Goal: Task Accomplishment & Management: Manage account settings

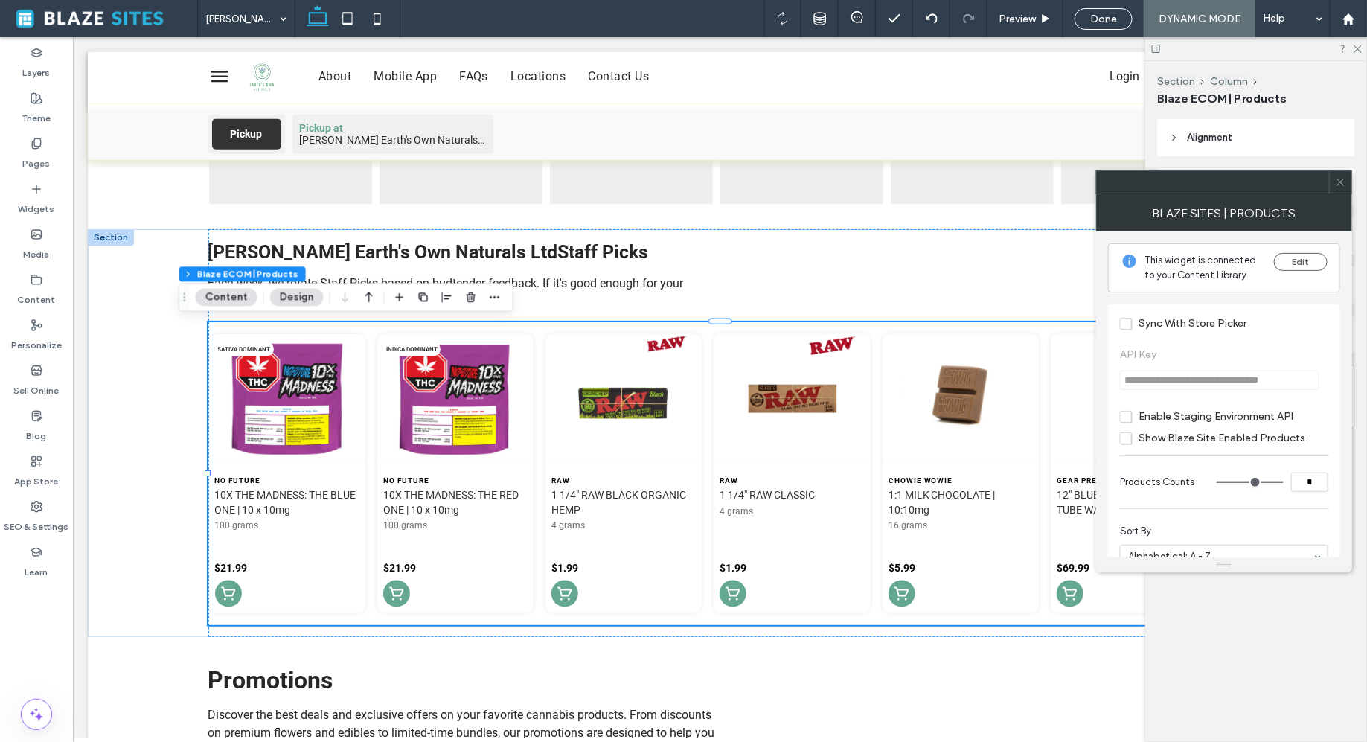
scroll to position [0, 30]
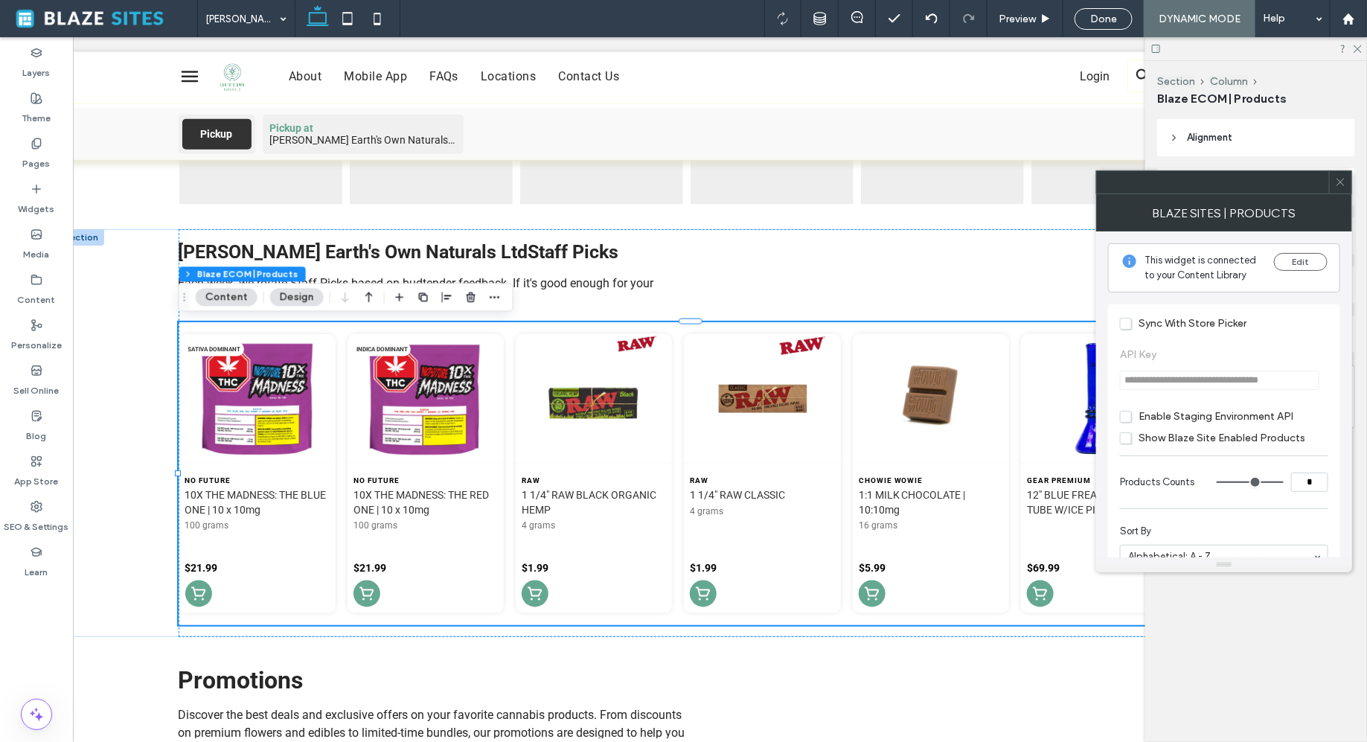
click at [1341, 185] on icon at bounding box center [1340, 181] width 11 height 11
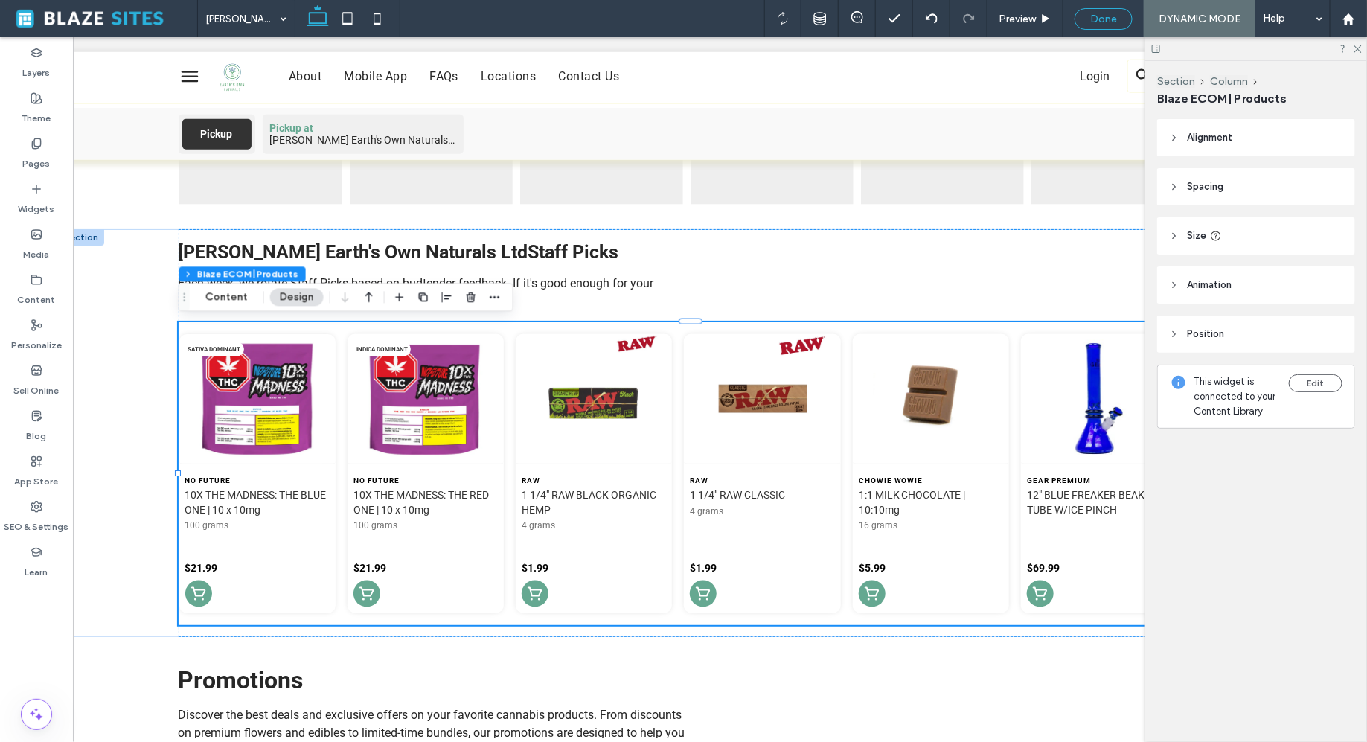
click at [1091, 14] on span "Done" at bounding box center [1103, 19] width 27 height 13
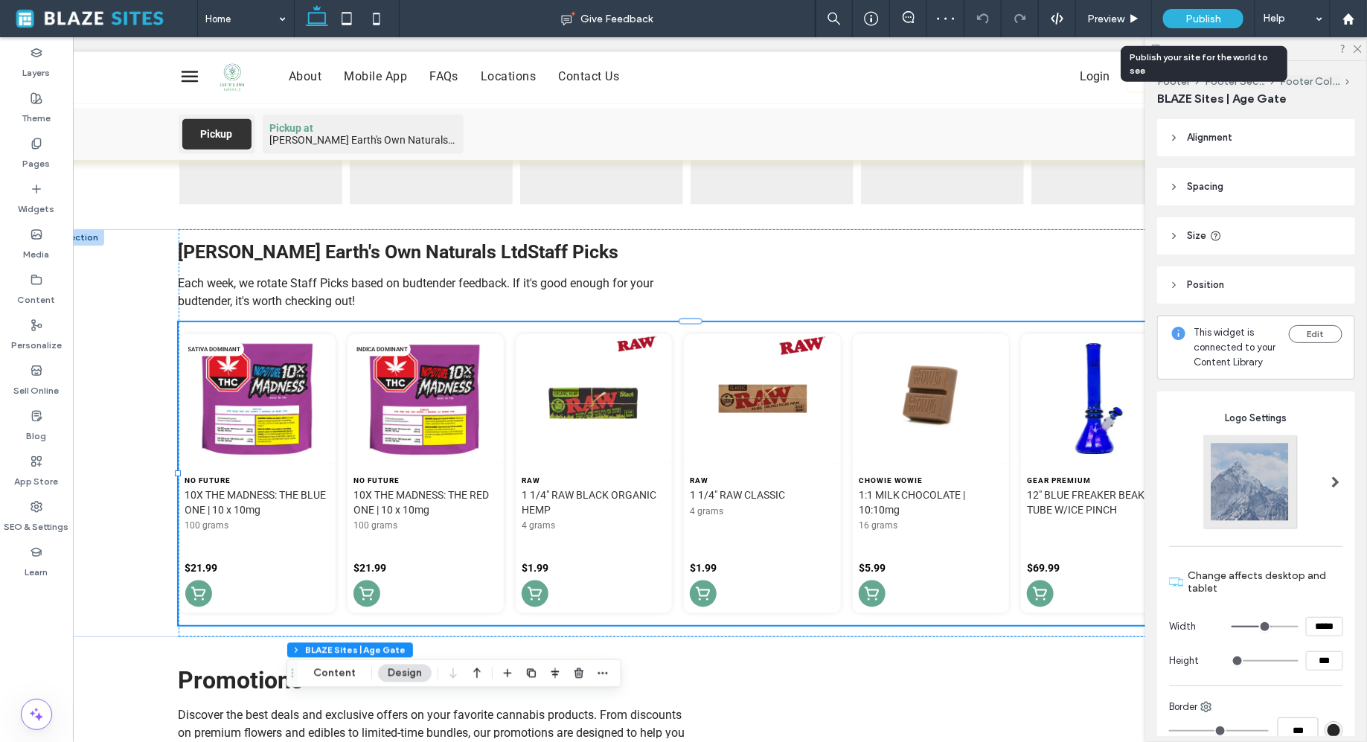
click at [1185, 22] on div "Publish" at bounding box center [1203, 18] width 80 height 19
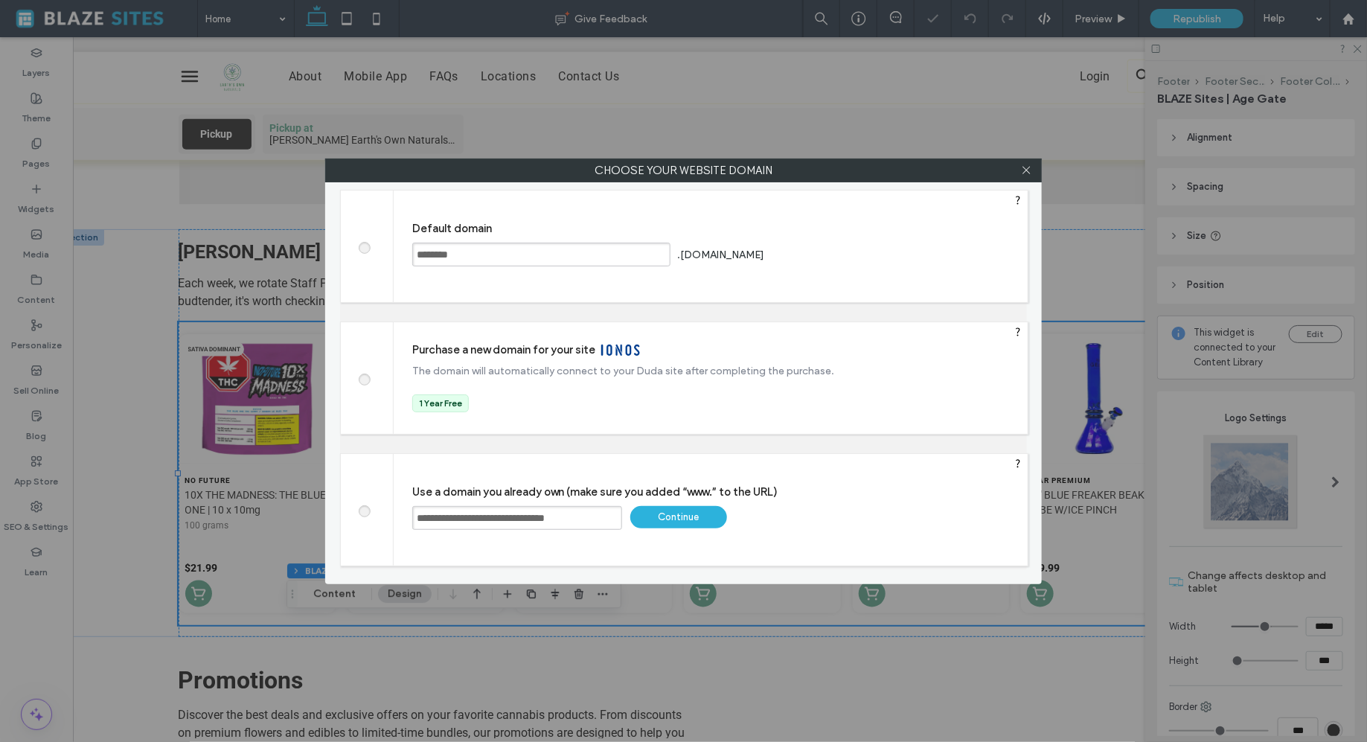
click at [364, 246] on span at bounding box center [364, 245] width 0 height 11
click at [454, 251] on input "********" at bounding box center [541, 255] width 258 height 24
type input "**********"
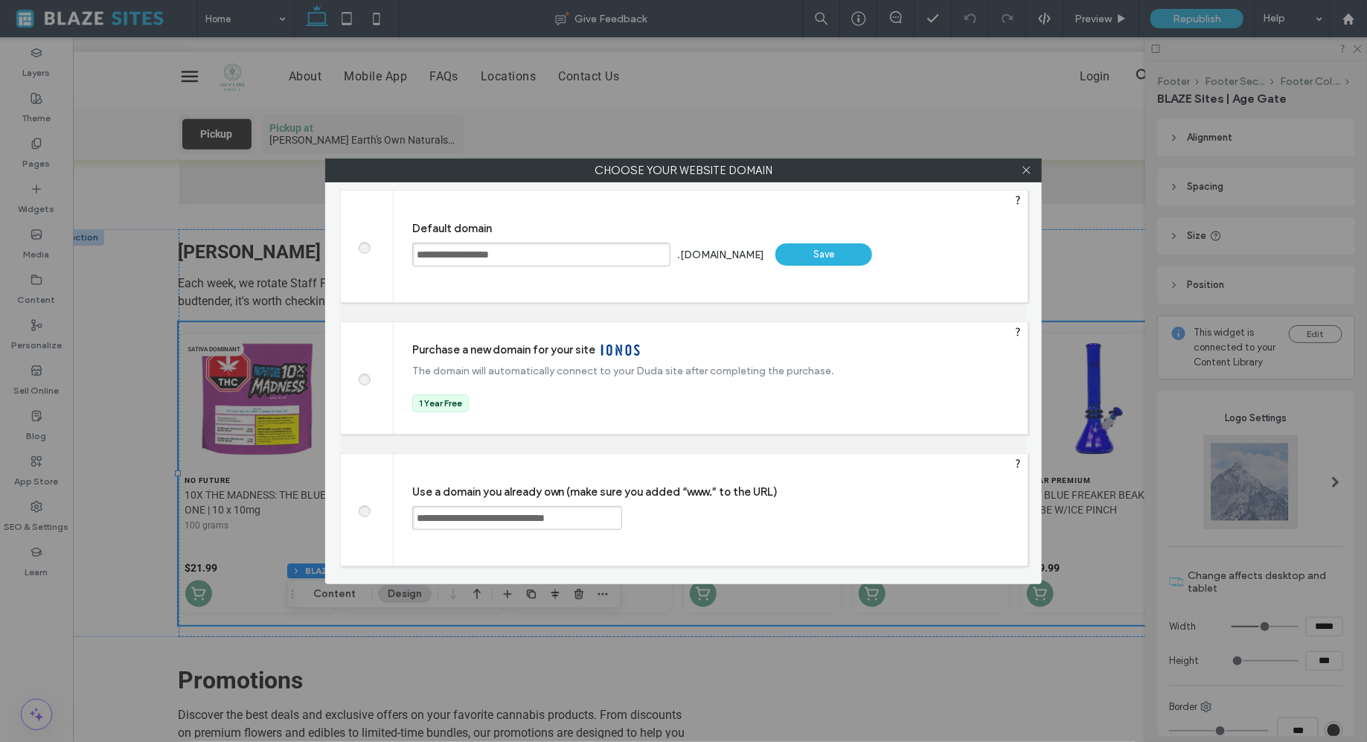
click at [822, 249] on div "Save" at bounding box center [823, 254] width 97 height 22
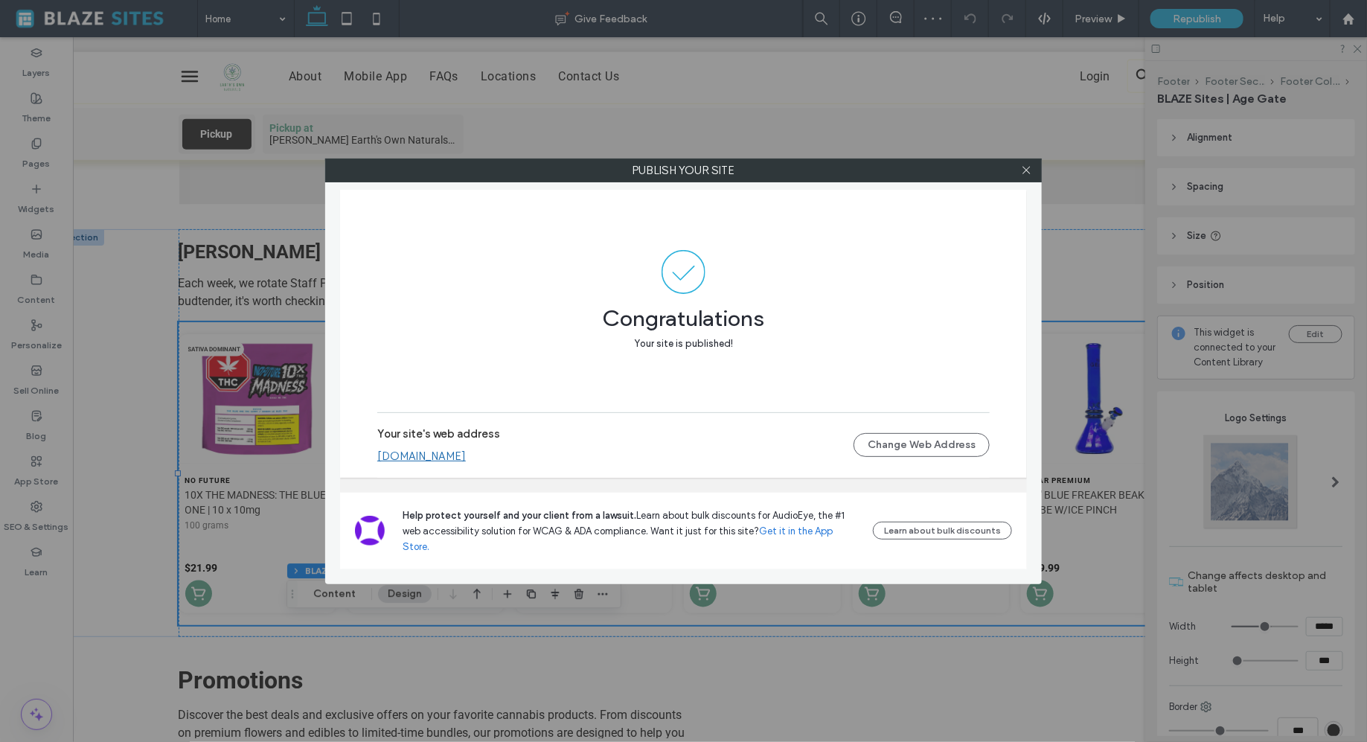
click at [466, 463] on link "[DOMAIN_NAME]" at bounding box center [421, 455] width 89 height 13
click at [1025, 169] on icon at bounding box center [1026, 169] width 11 height 11
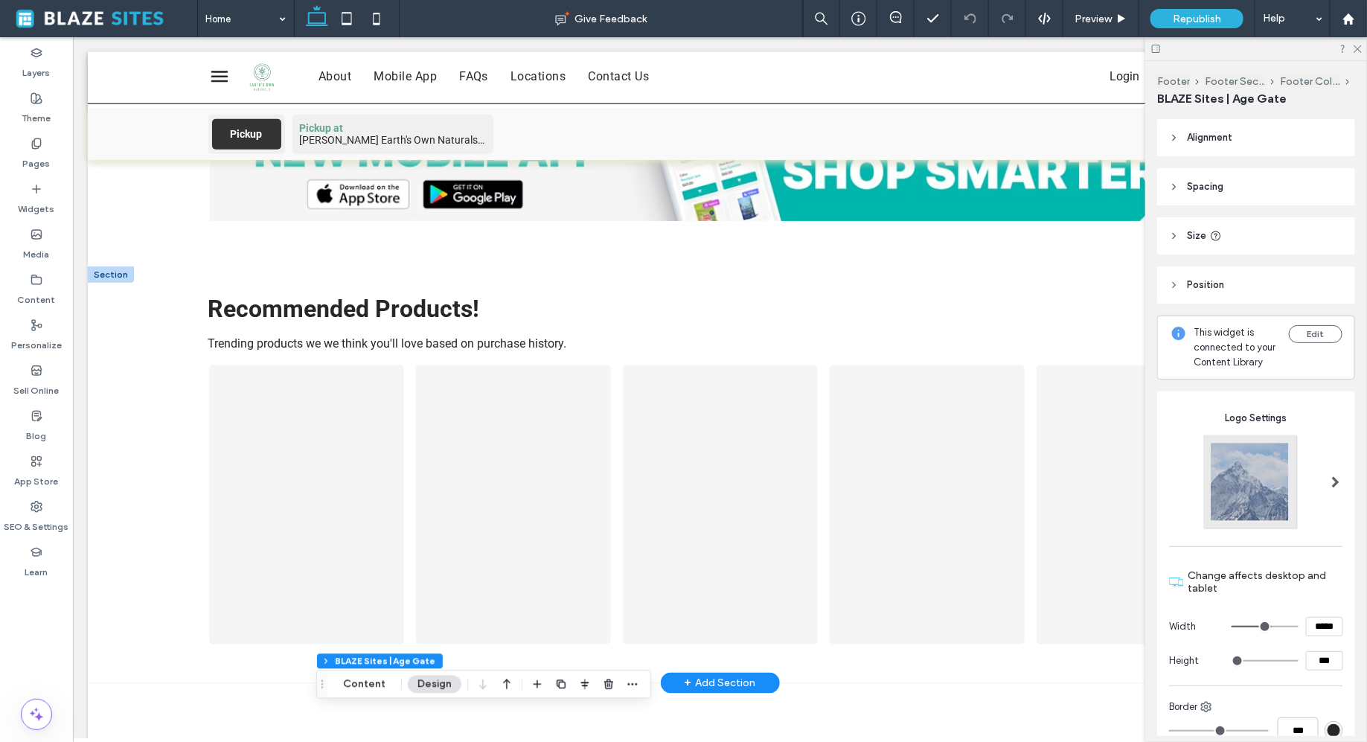
scroll to position [868, 0]
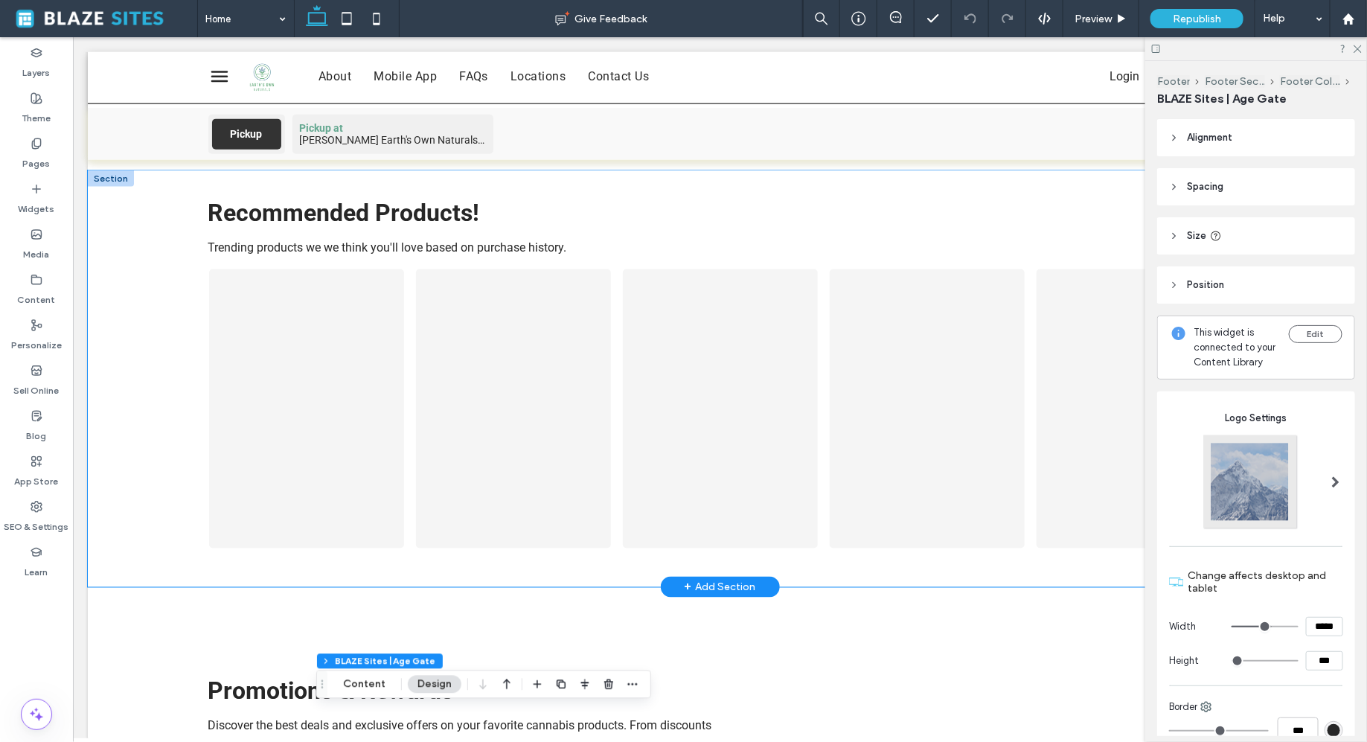
click at [135, 356] on div "Recommended Products! Trending products we we think you'll love based on purcha…" at bounding box center [719, 378] width 1264 height 417
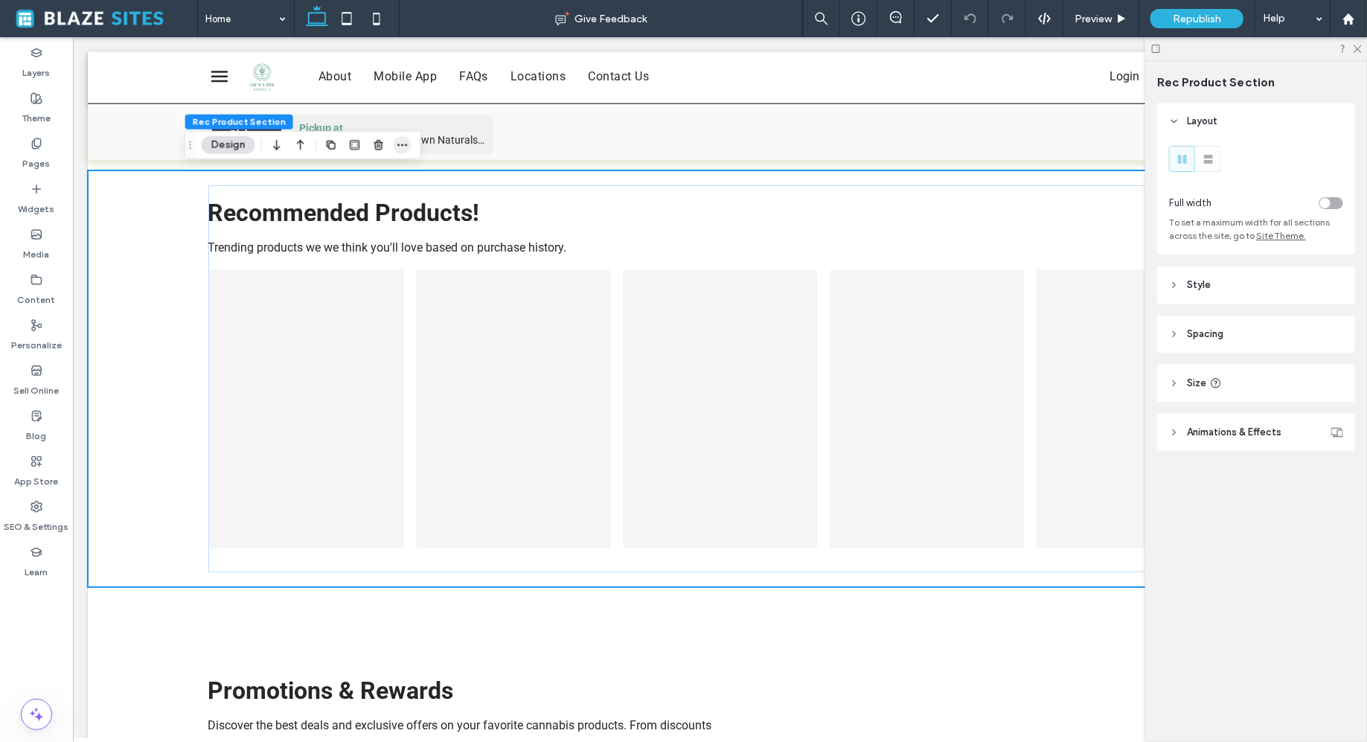
click at [403, 148] on icon "button" at bounding box center [403, 145] width 12 height 12
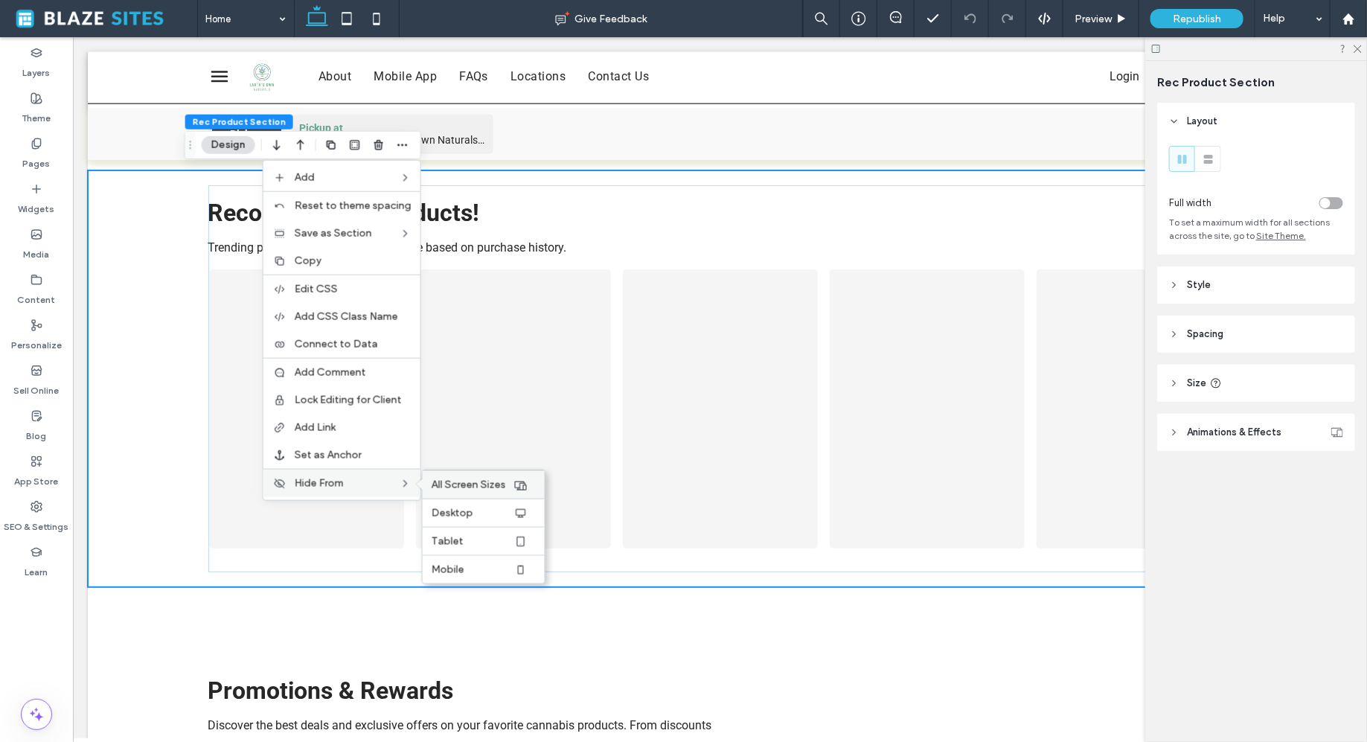
click at [468, 491] on span "All Screen Sizes" at bounding box center [469, 484] width 74 height 13
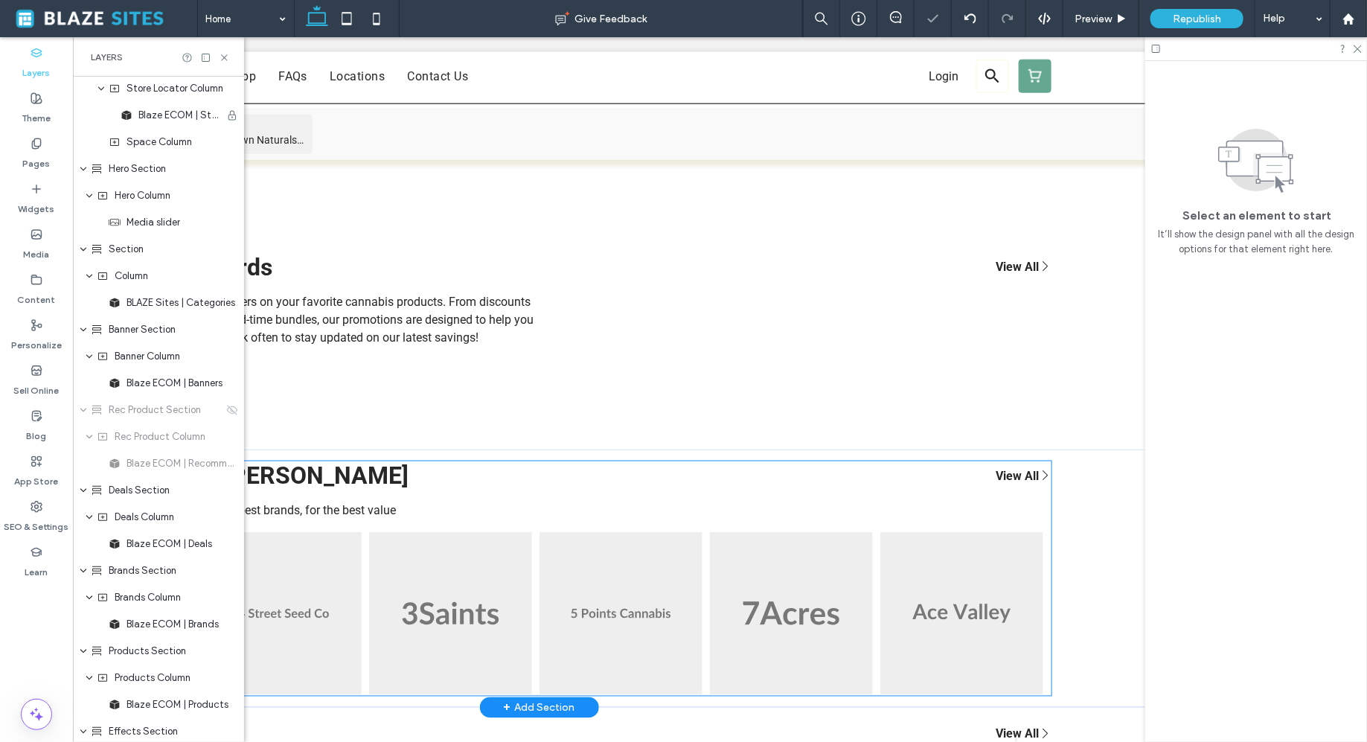
scroll to position [0, 298]
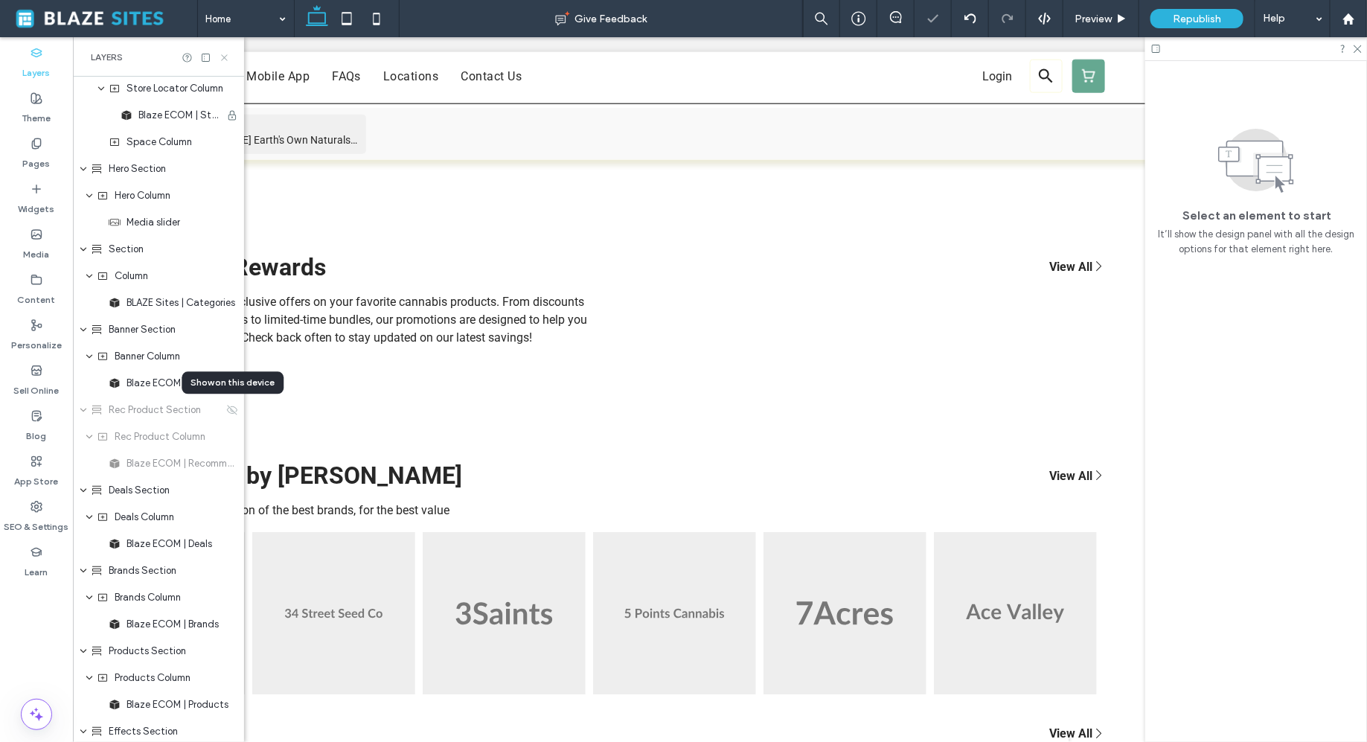
click at [225, 60] on icon at bounding box center [224, 57] width 11 height 11
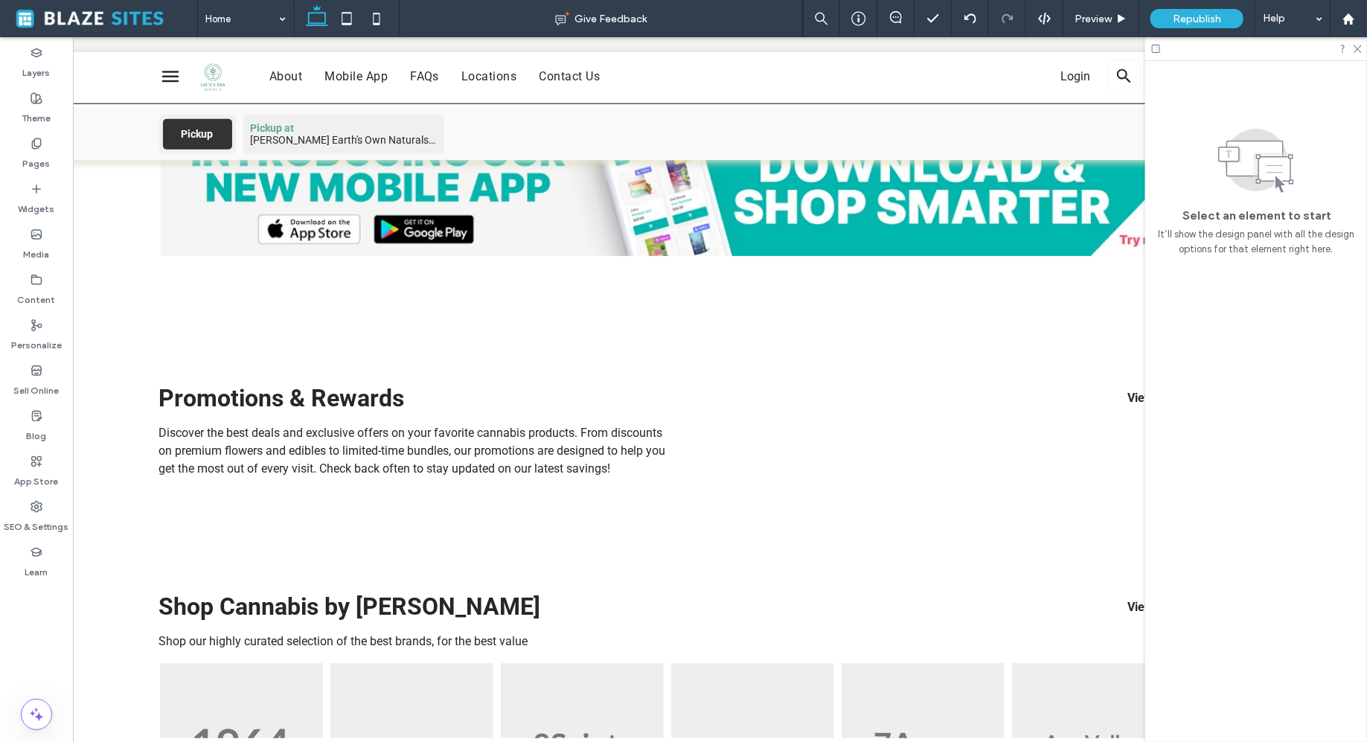
scroll to position [500, 0]
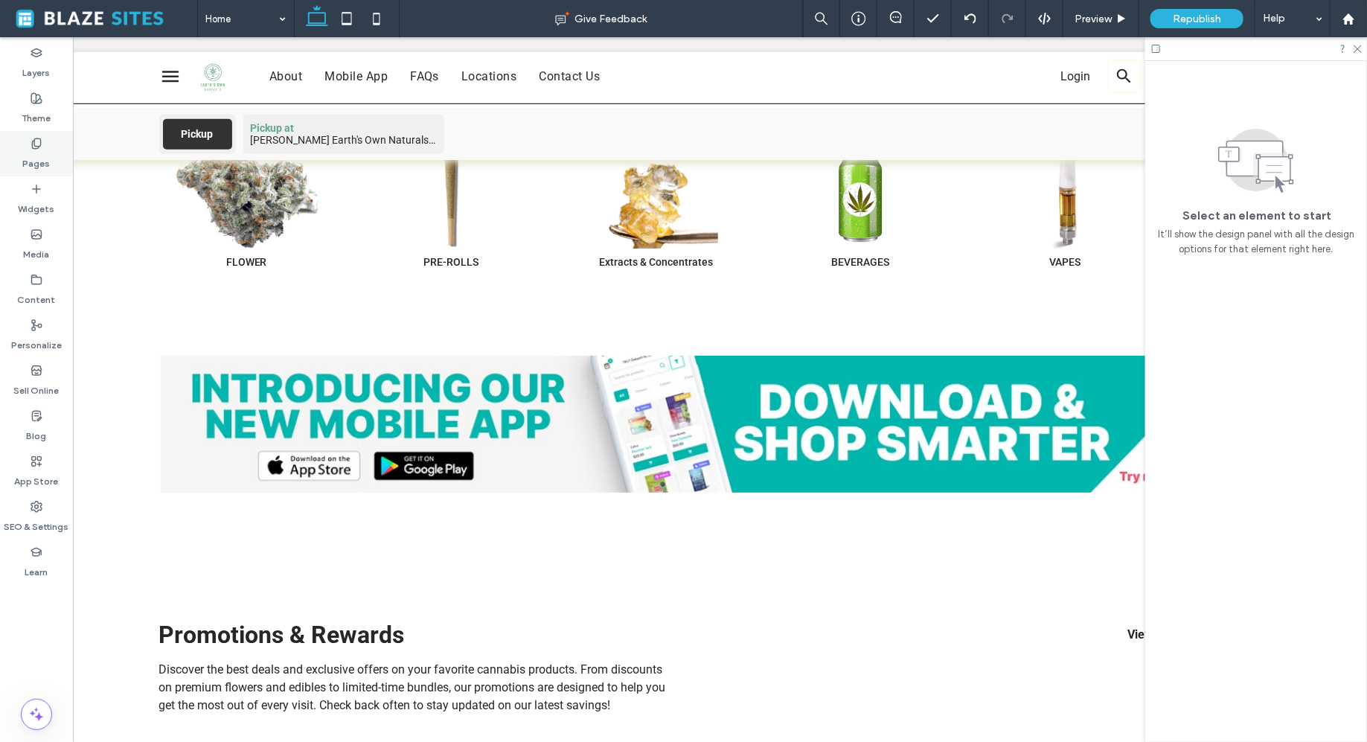
click at [25, 147] on div "Pages" at bounding box center [36, 153] width 73 height 45
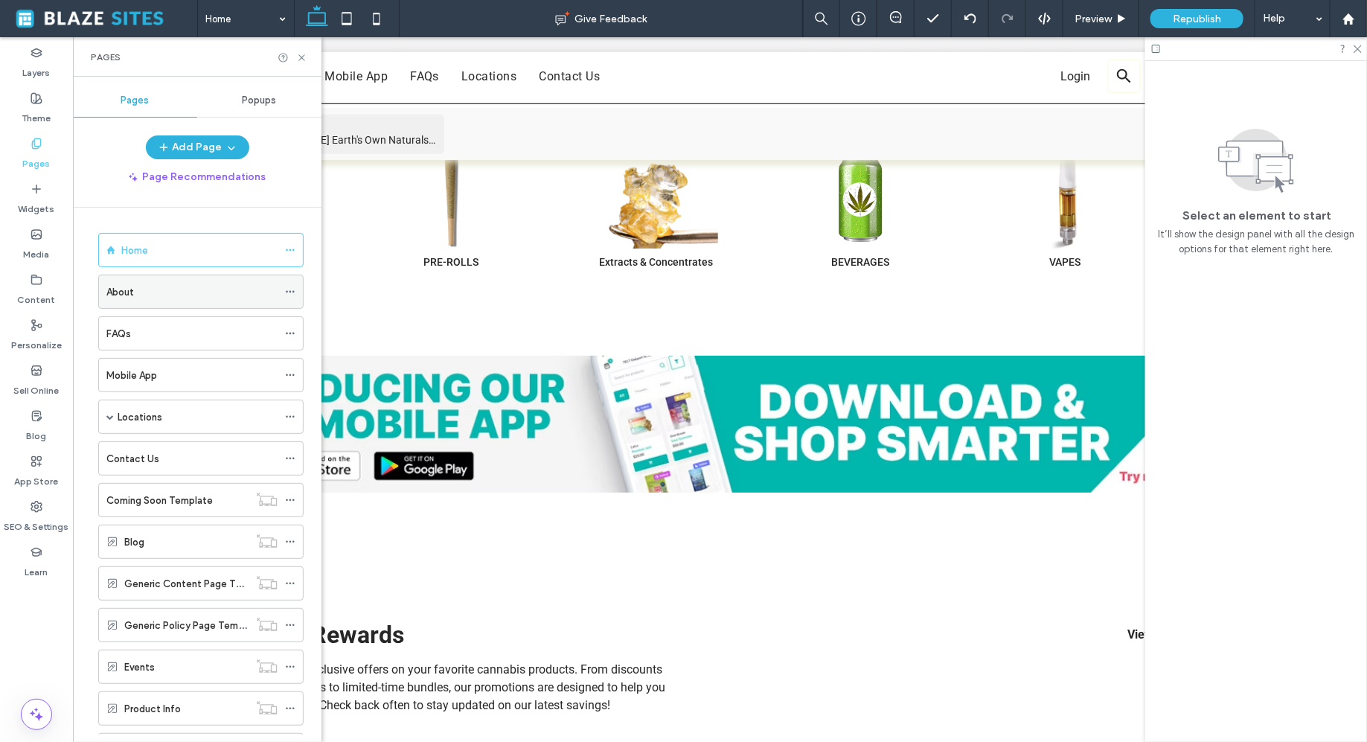
click at [122, 285] on label "About" at bounding box center [120, 292] width 28 height 26
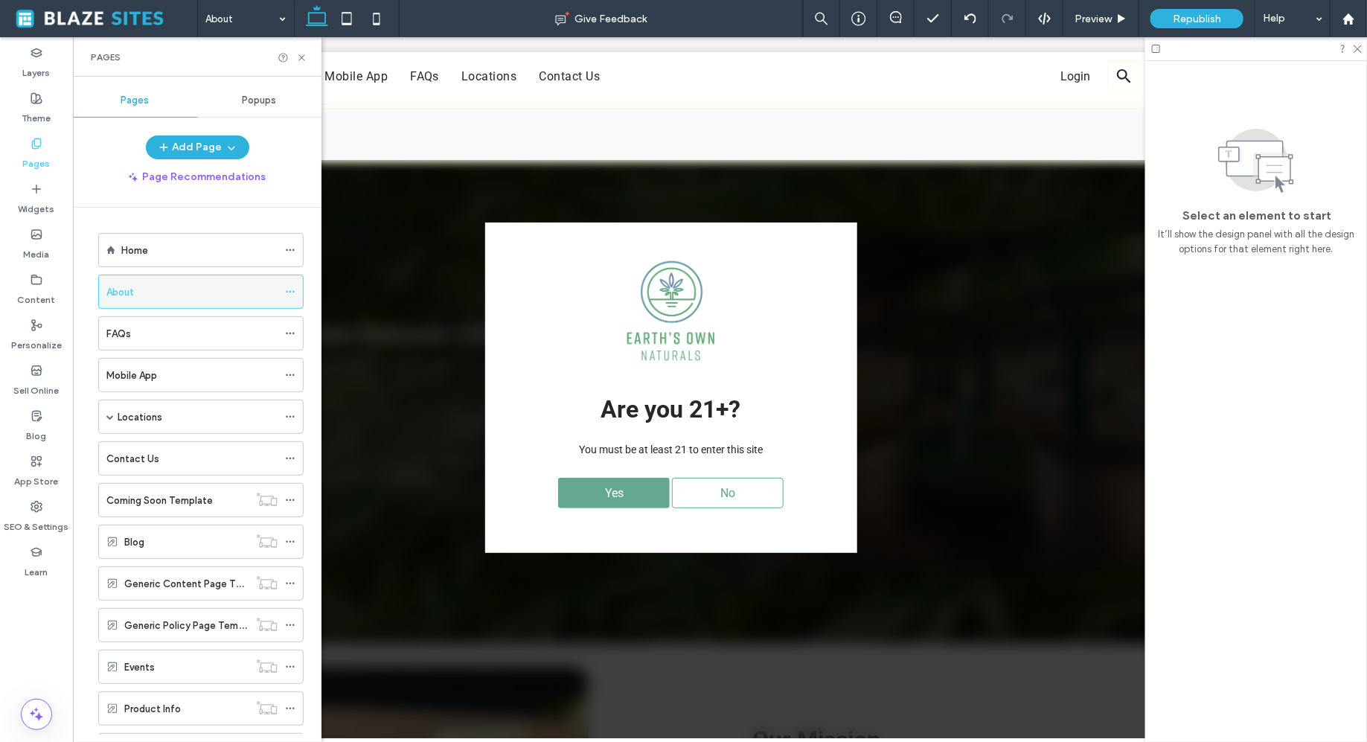
scroll to position [0, 0]
click at [586, 510] on div "Yes No" at bounding box center [670, 491] width 327 height 45
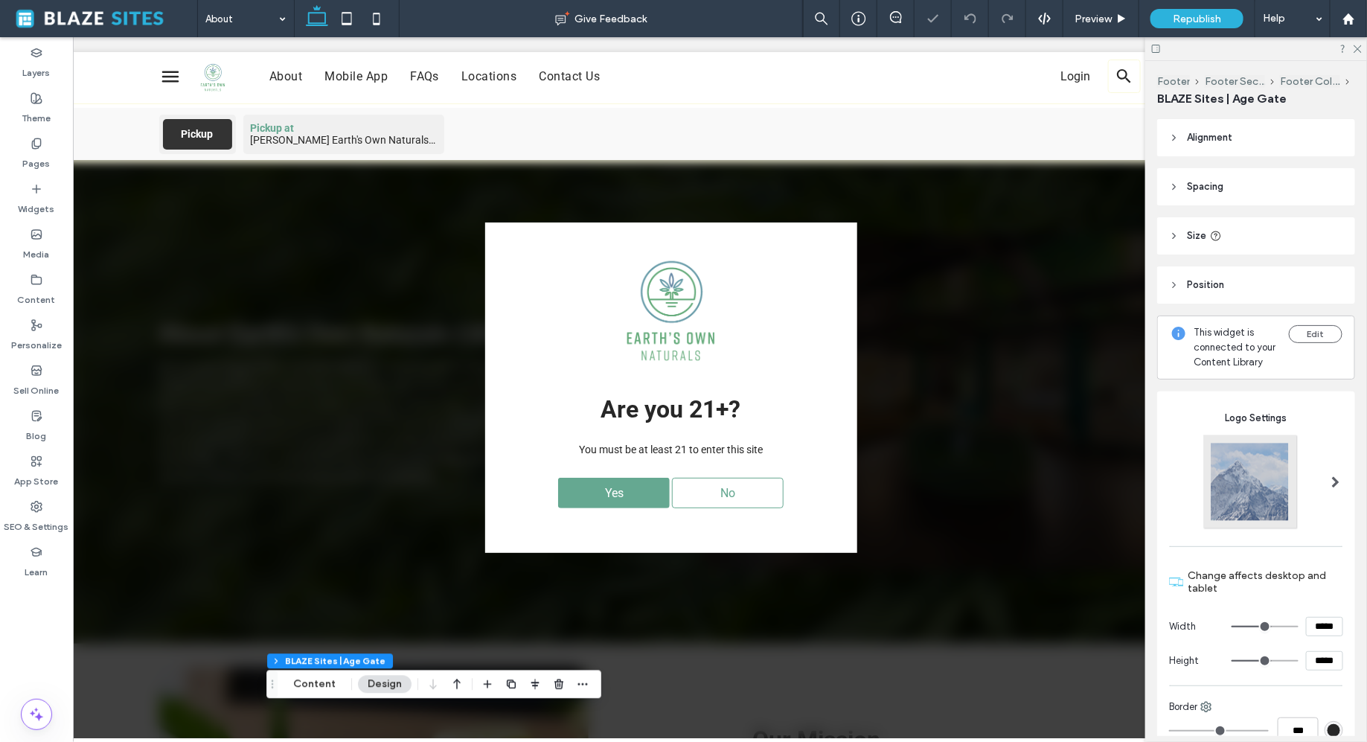
type input "*"
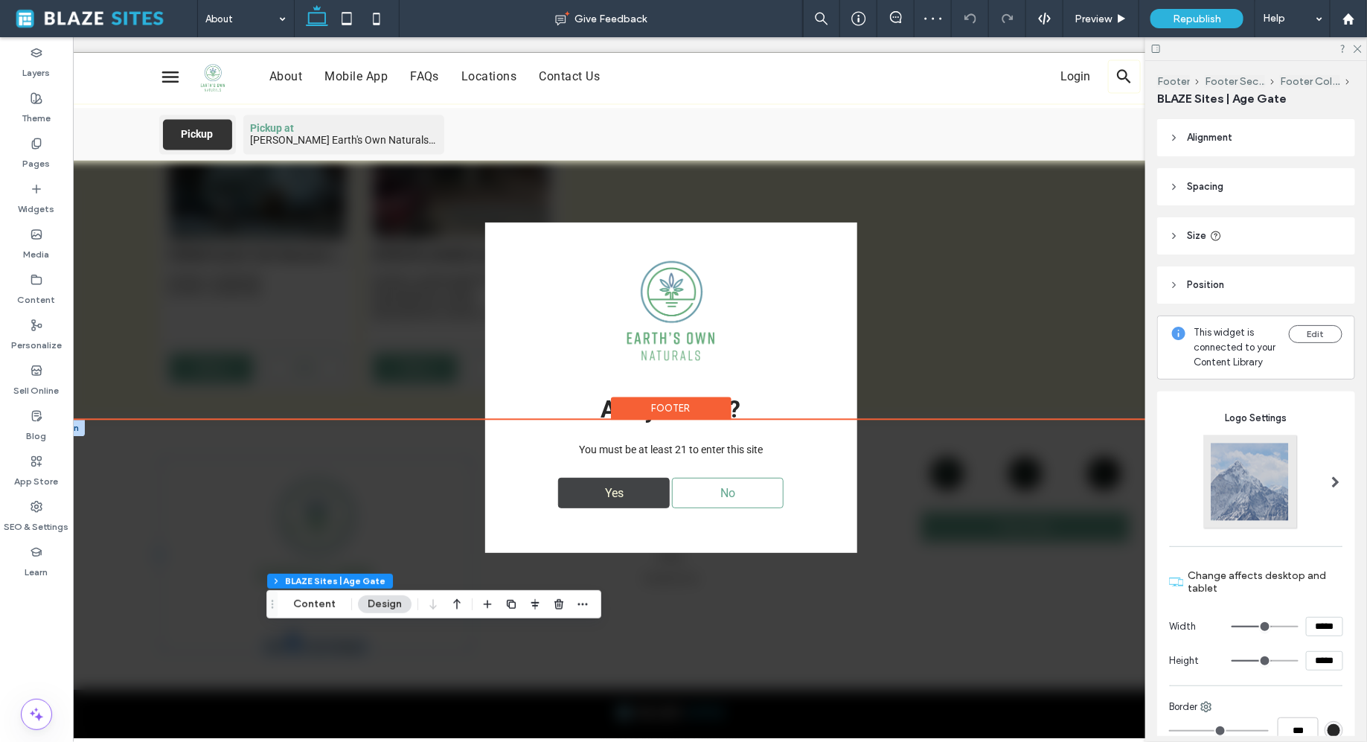
click at [591, 493] on div "Yes" at bounding box center [613, 492] width 112 height 31
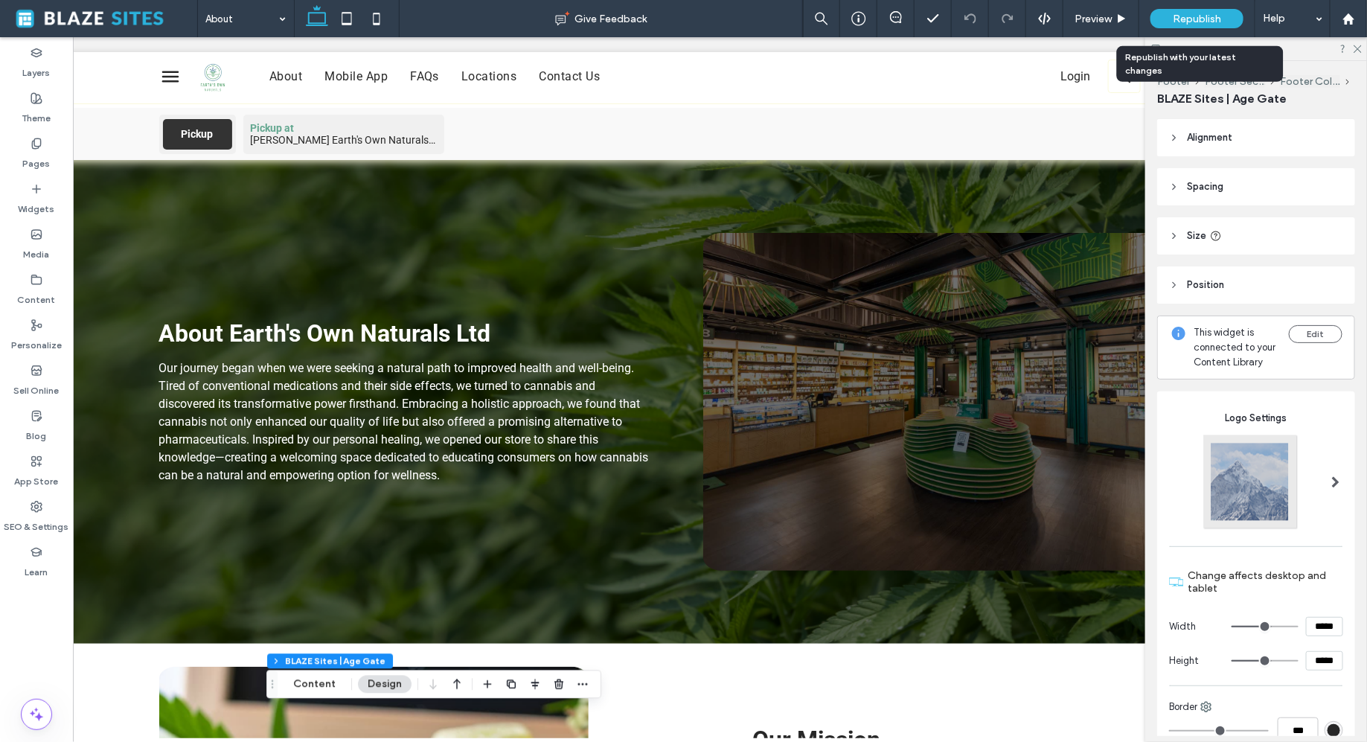
click at [1183, 13] on span "Republish" at bounding box center [1197, 19] width 48 height 13
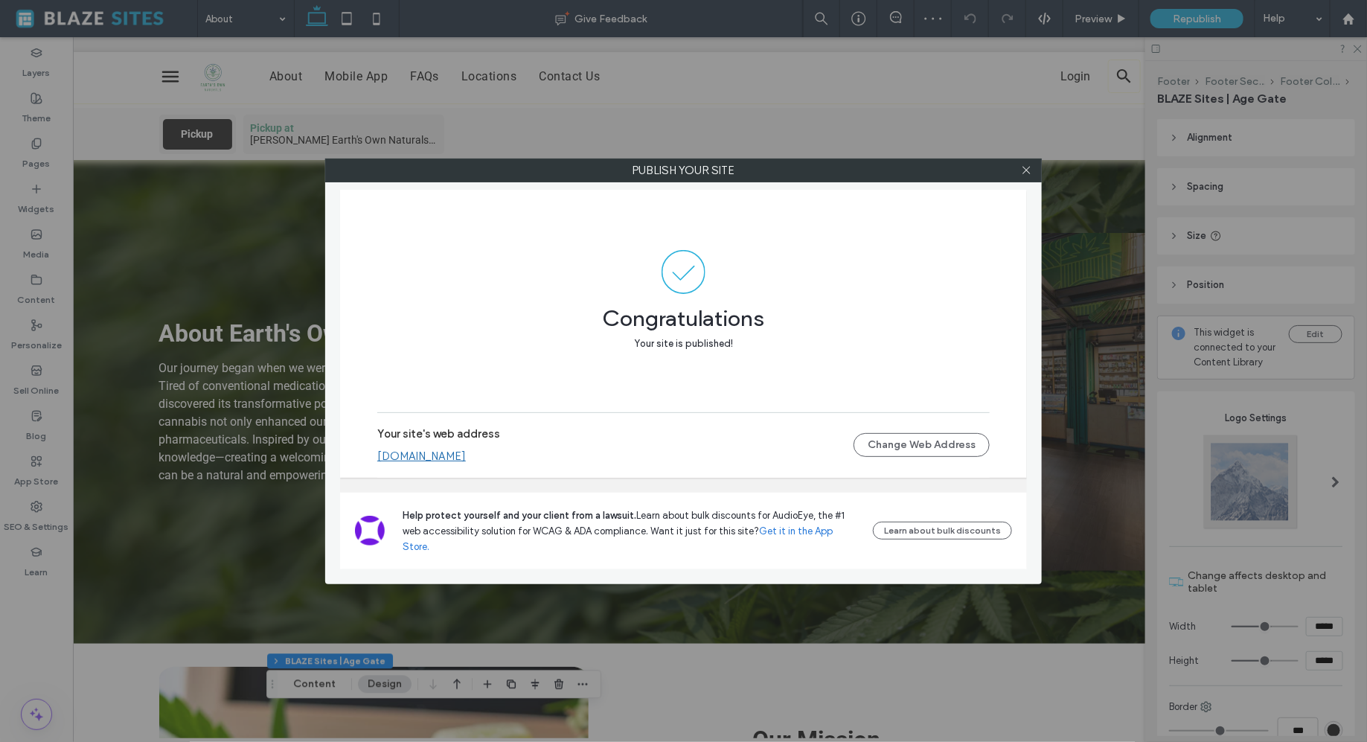
click at [466, 463] on link "earths-own-naturals.multiscreensite.com" at bounding box center [421, 455] width 89 height 13
click at [1028, 170] on icon at bounding box center [1026, 169] width 11 height 11
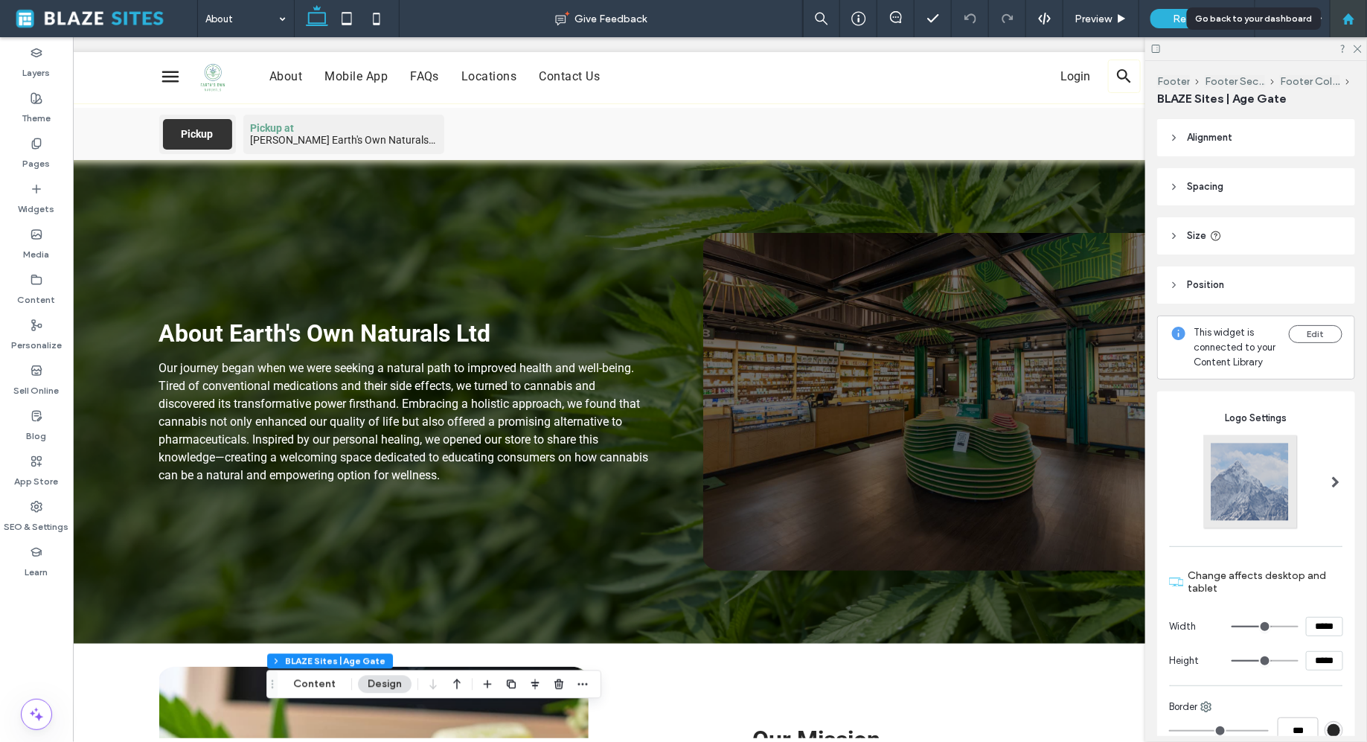
click at [1347, 16] on use at bounding box center [1347, 18] width 11 height 11
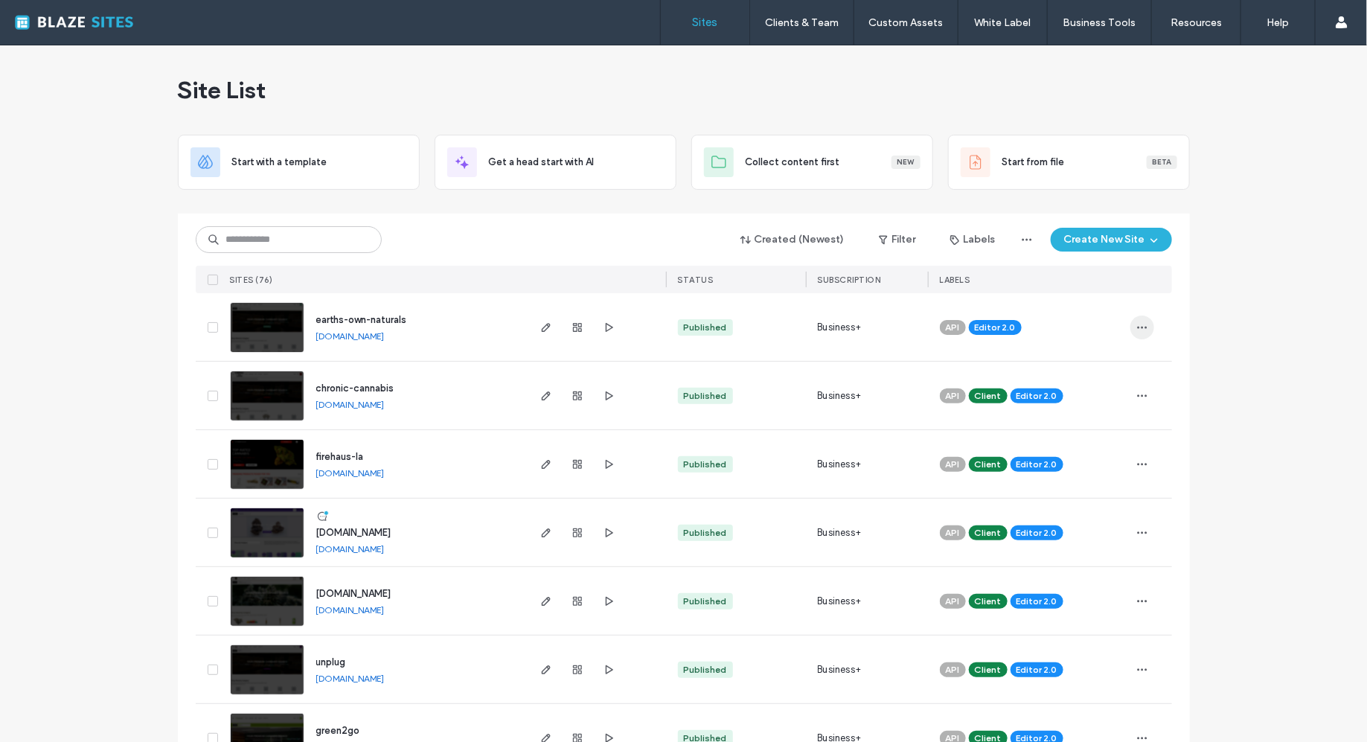
click at [1141, 327] on use "button" at bounding box center [1142, 327] width 10 height 2
click at [1064, 430] on div "Assign Label" at bounding box center [1082, 422] width 132 height 28
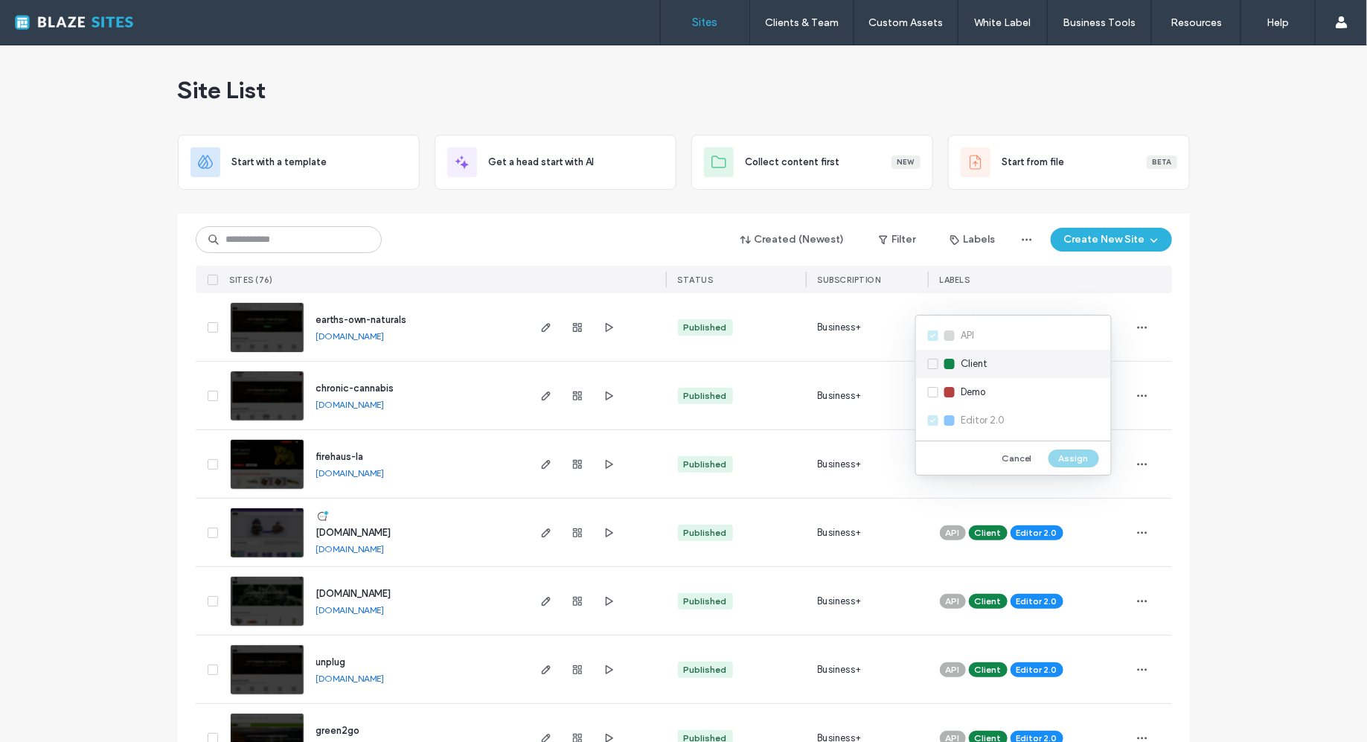
click at [958, 358] on div "Client" at bounding box center [1013, 364] width 195 height 28
click at [1080, 454] on button "Assign" at bounding box center [1073, 458] width 51 height 18
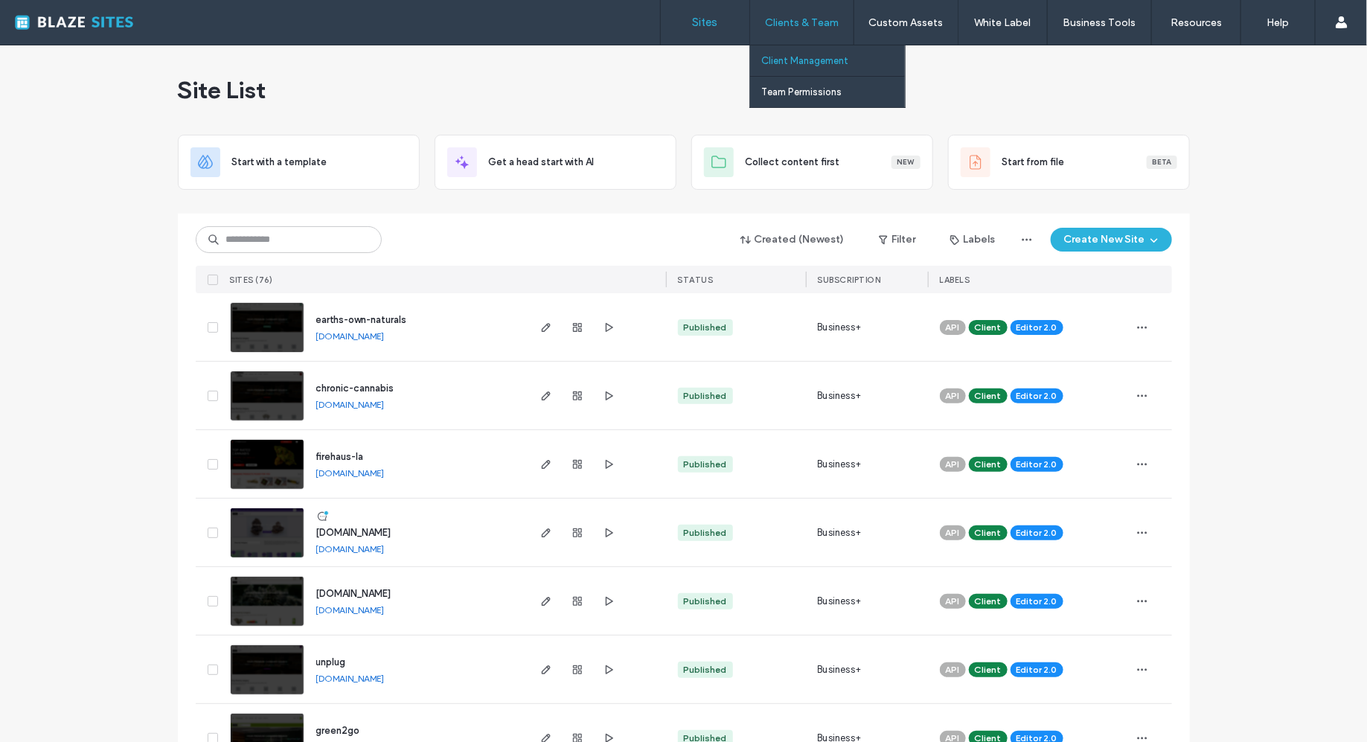
click at [812, 62] on label "Client Management" at bounding box center [804, 60] width 87 height 11
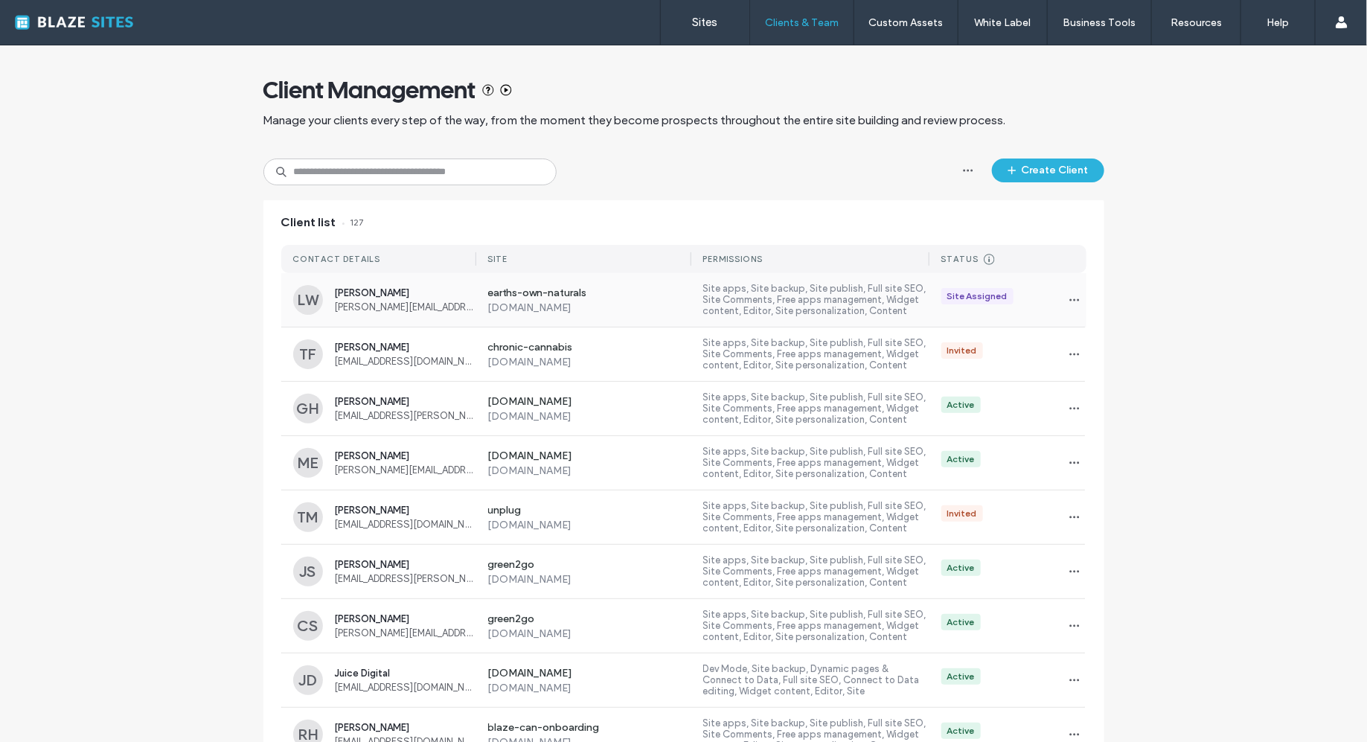
click at [589, 289] on label "earths-own-naturals" at bounding box center [590, 293] width 204 height 15
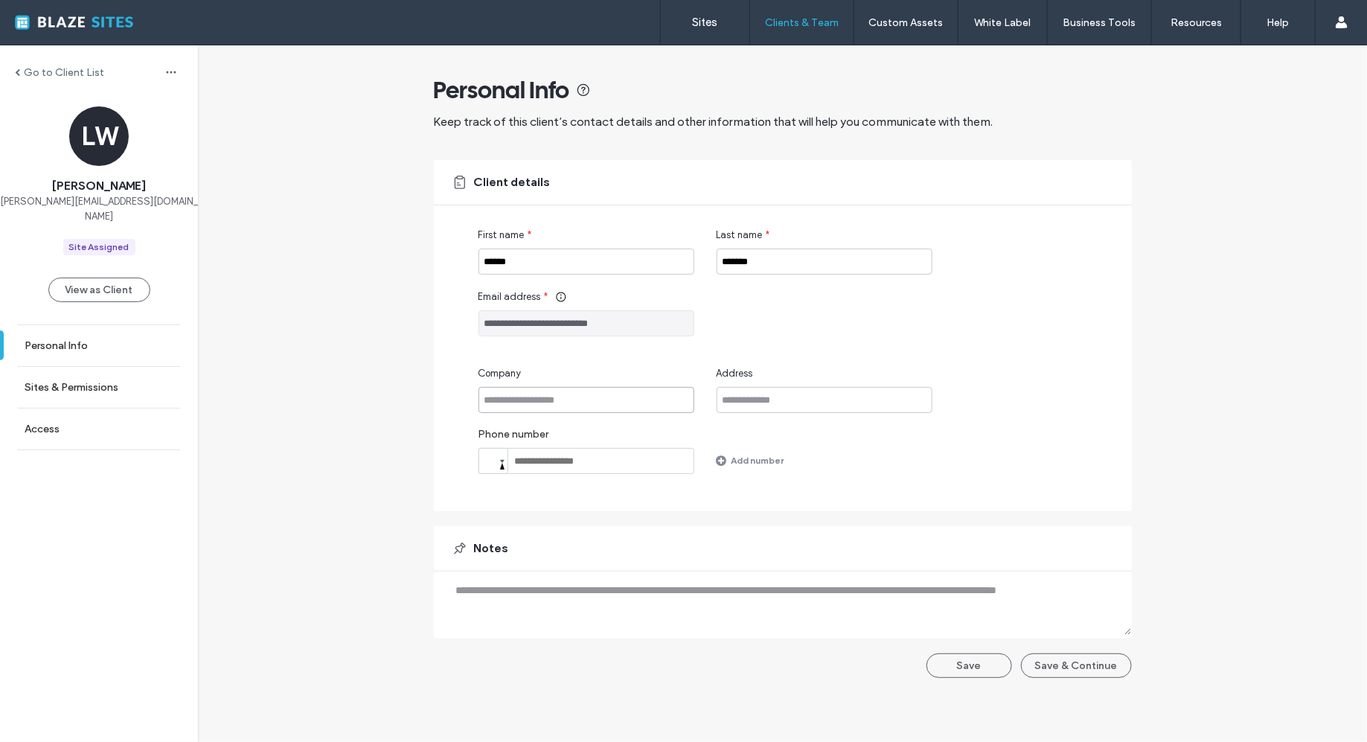
click at [599, 403] on input "Company" at bounding box center [586, 400] width 216 height 26
type input "**********"
click at [987, 670] on button "Save" at bounding box center [969, 665] width 86 height 25
click at [117, 367] on link "Sites & Permissions" at bounding box center [99, 387] width 198 height 41
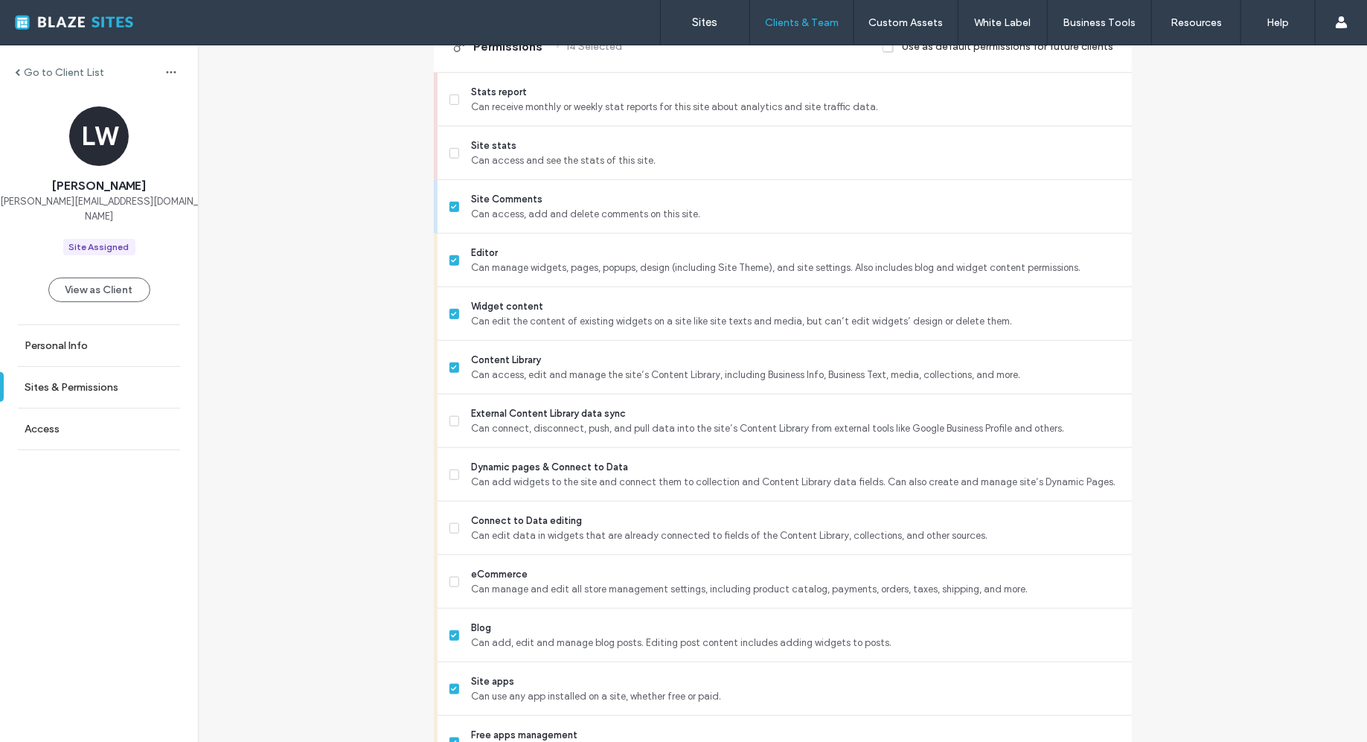
scroll to position [478, 0]
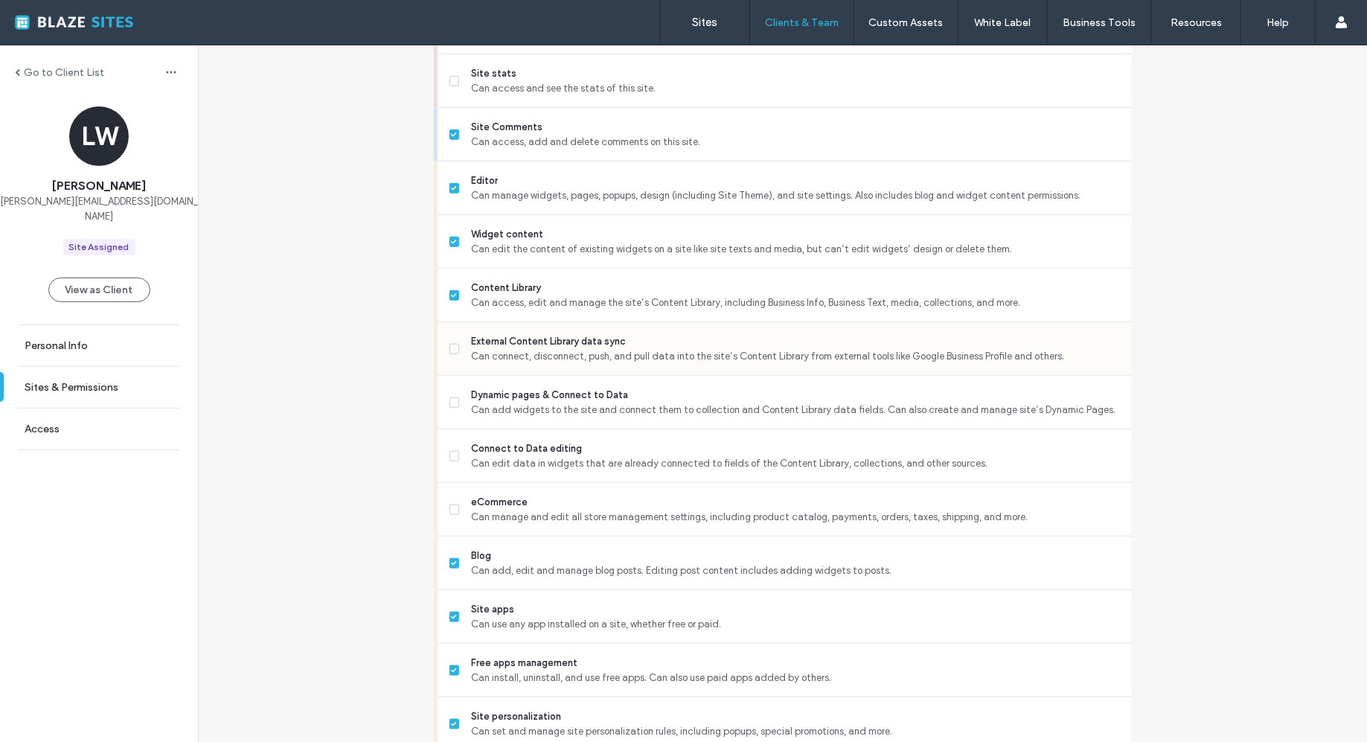
click at [451, 348] on icon at bounding box center [454, 349] width 6 height 4
click at [360, 374] on div "Go to Client List LW Laurie Weitzel laurie@earthsownnaturals.com Site Assigned …" at bounding box center [782, 427] width 1169 height 1720
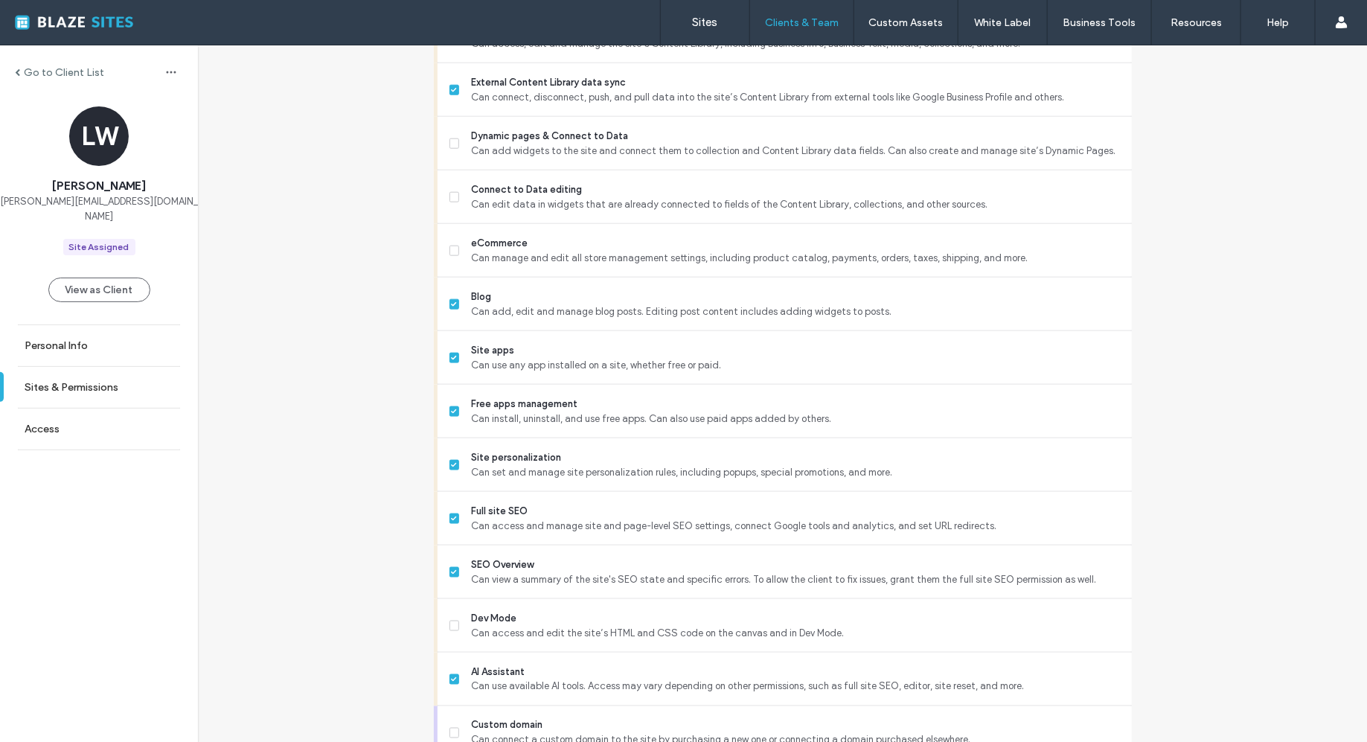
scroll to position [1022, 0]
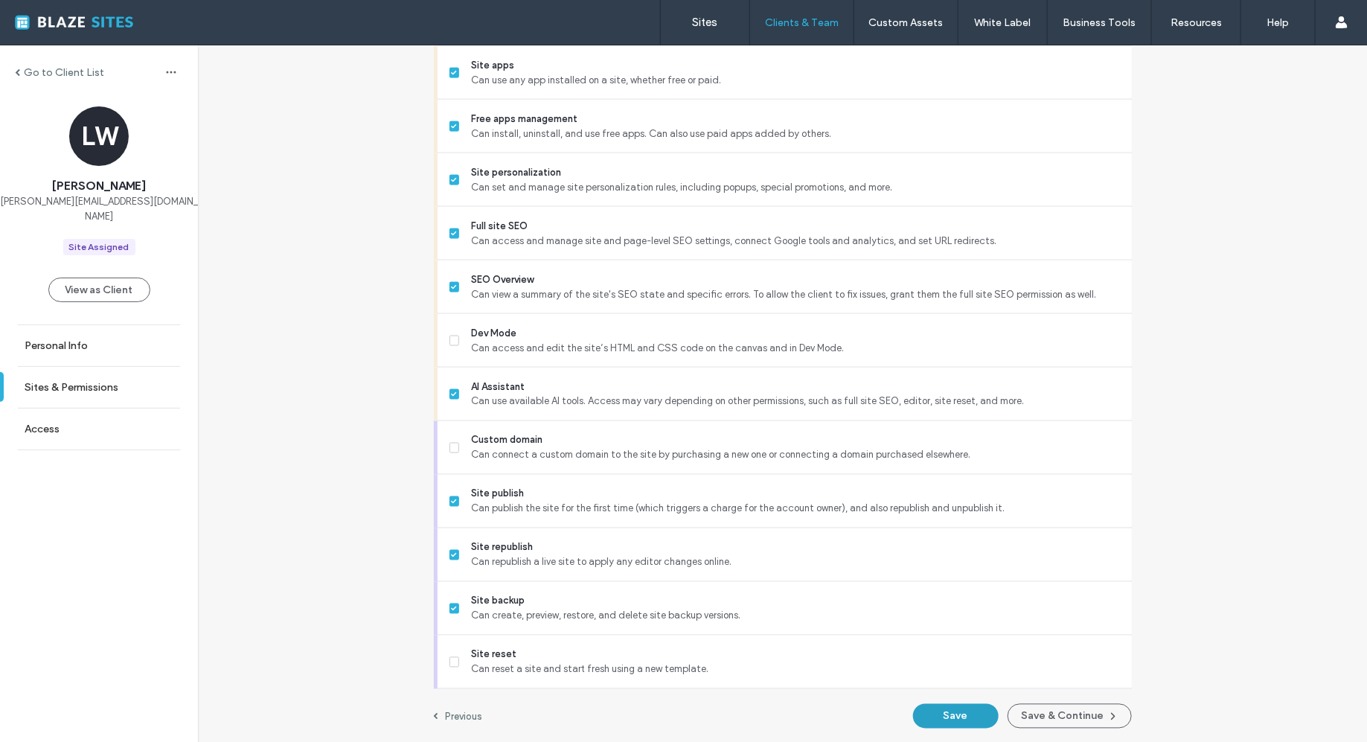
click at [967, 709] on button "Save" at bounding box center [956, 716] width 86 height 25
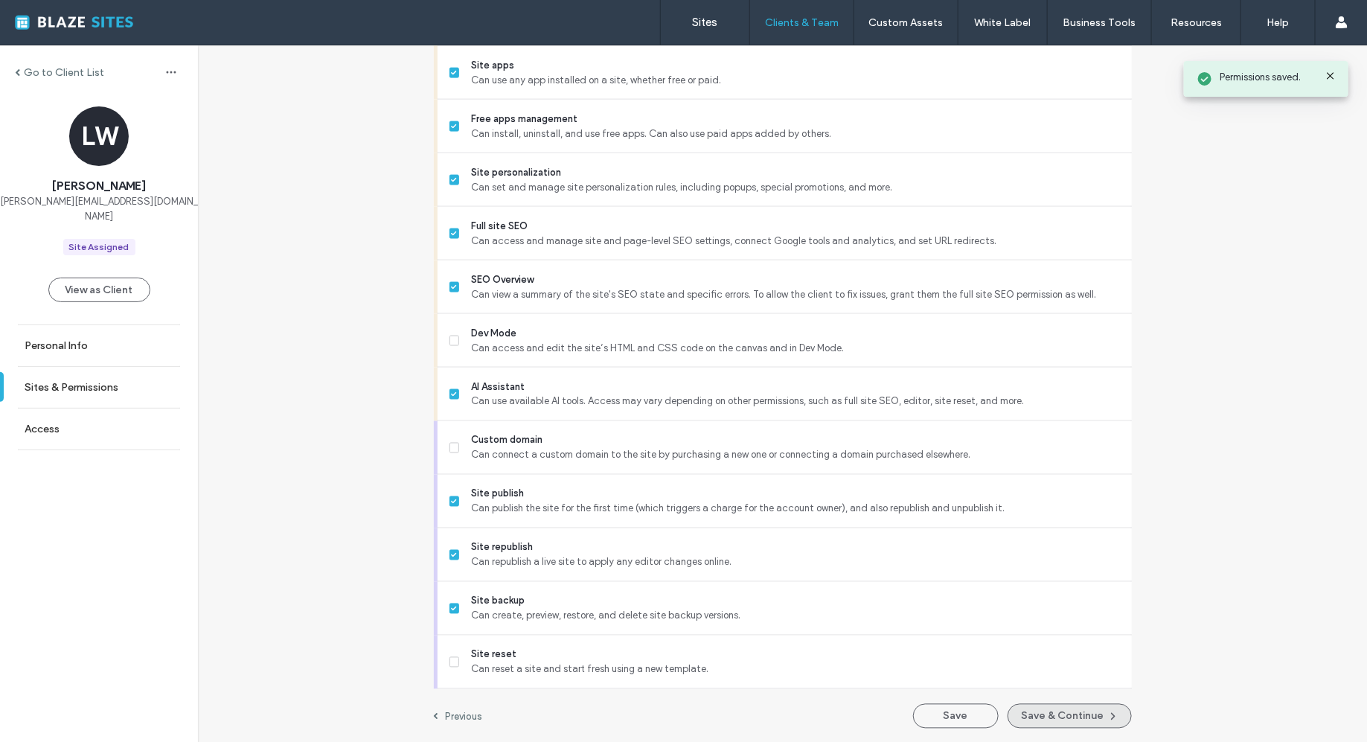
click at [1052, 714] on button "Save & Continue" at bounding box center [1069, 716] width 124 height 25
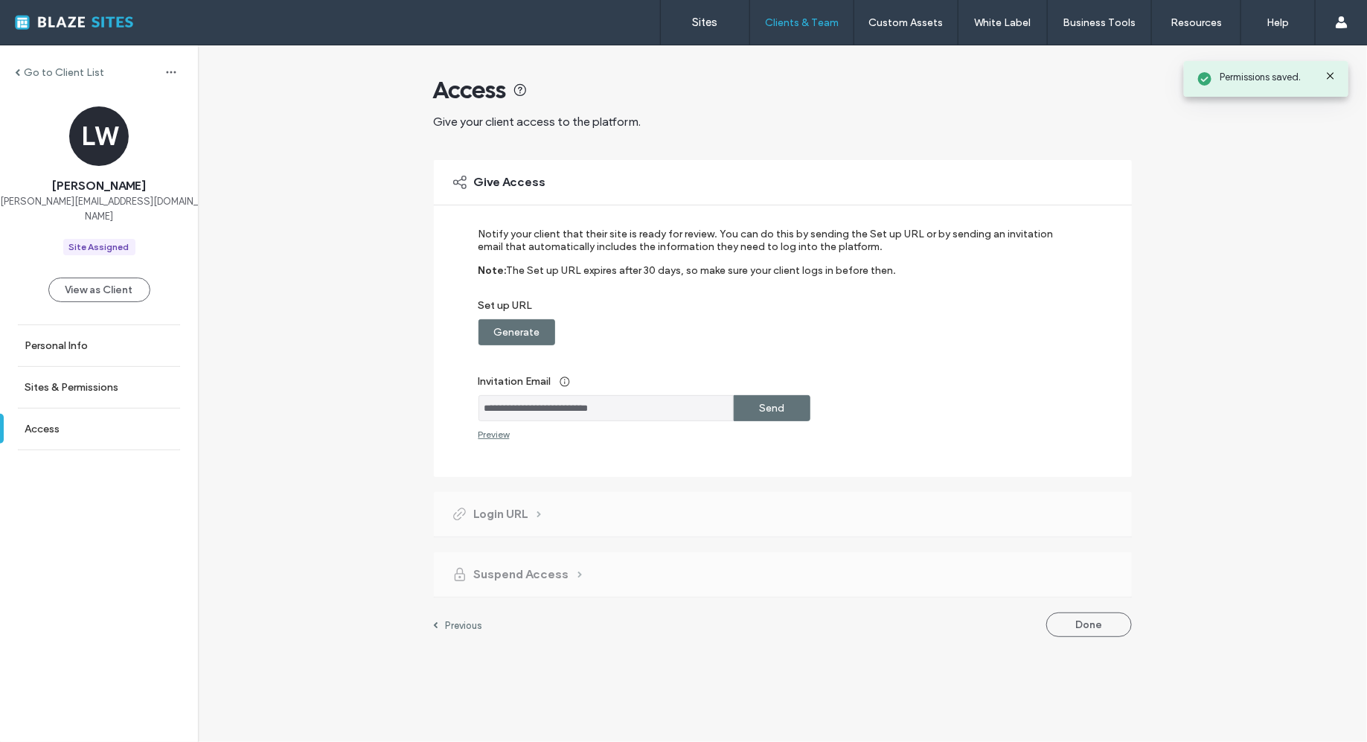
click at [784, 412] on div "Send" at bounding box center [772, 408] width 77 height 26
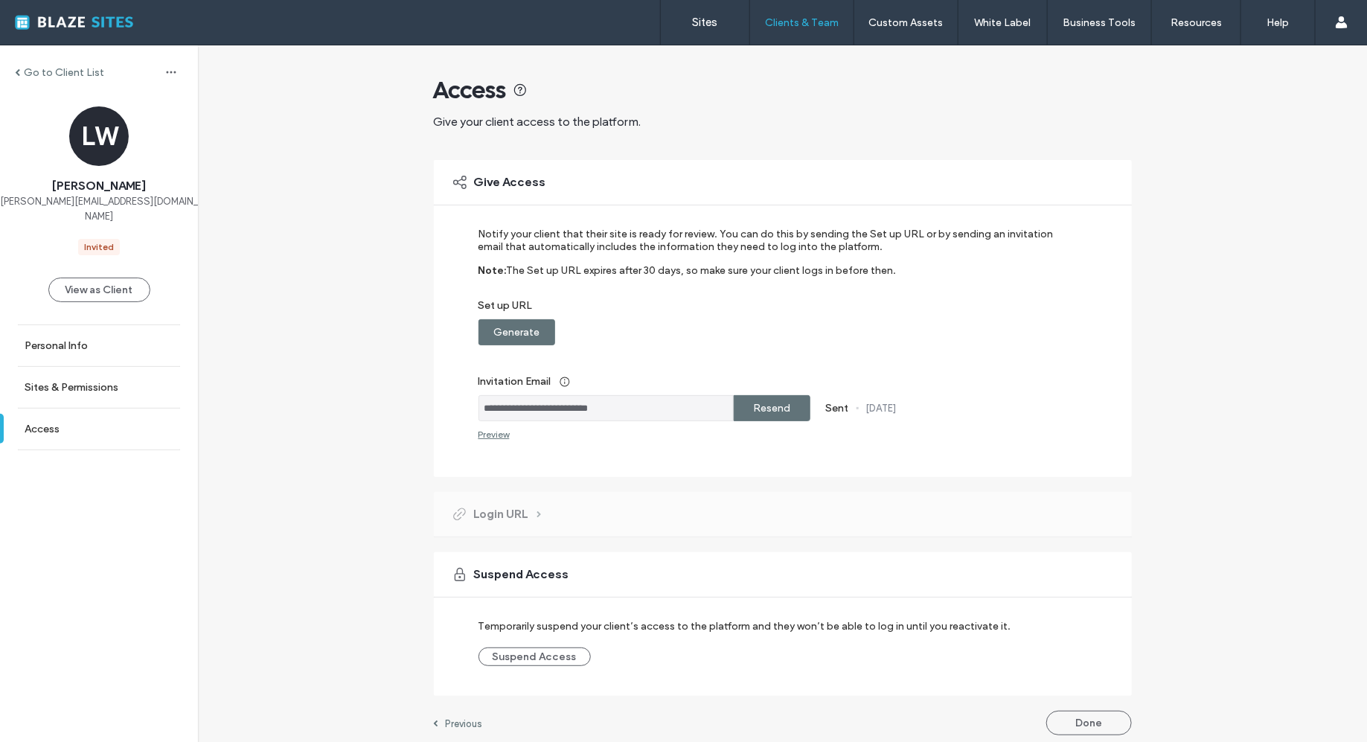
click at [65, 65] on div "Go to Client List" at bounding box center [99, 72] width 198 height 24
click at [76, 68] on label "Go to Client List" at bounding box center [64, 72] width 80 height 13
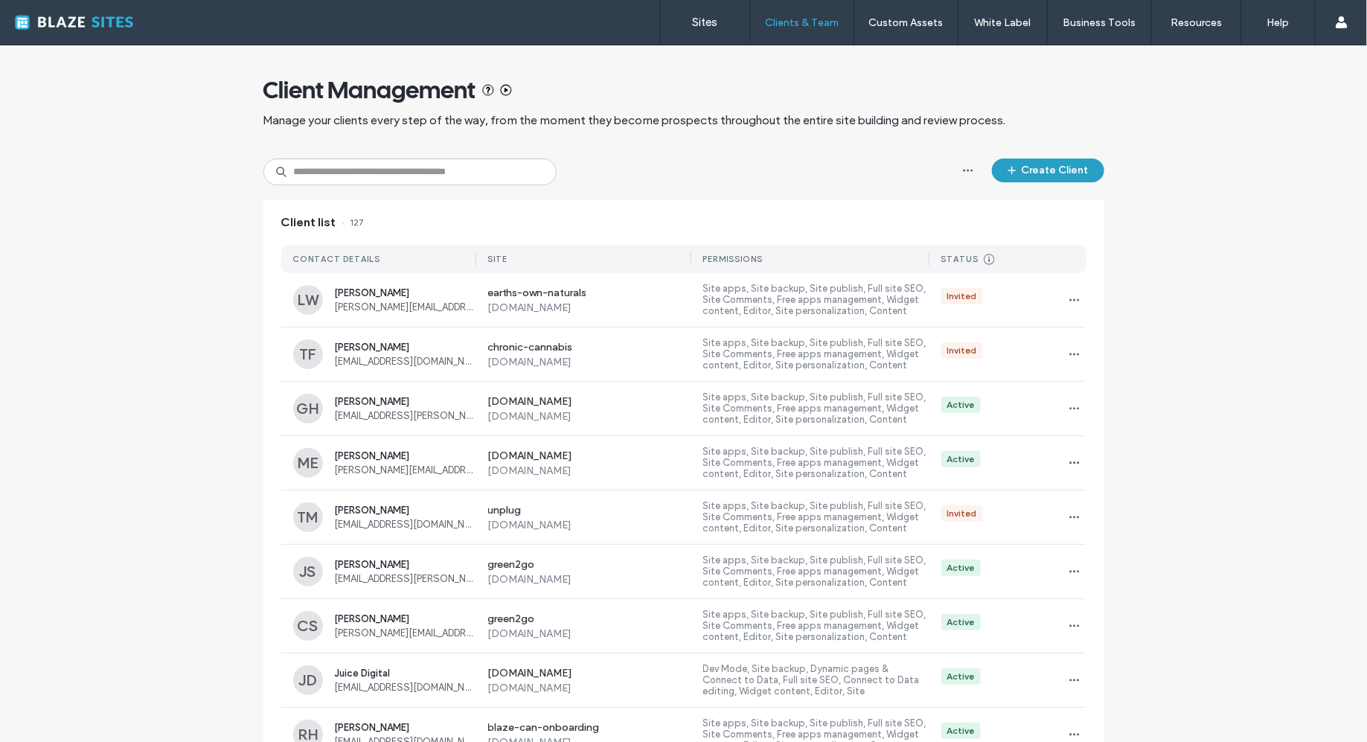
click at [1076, 173] on button "Create Client" at bounding box center [1048, 170] width 112 height 24
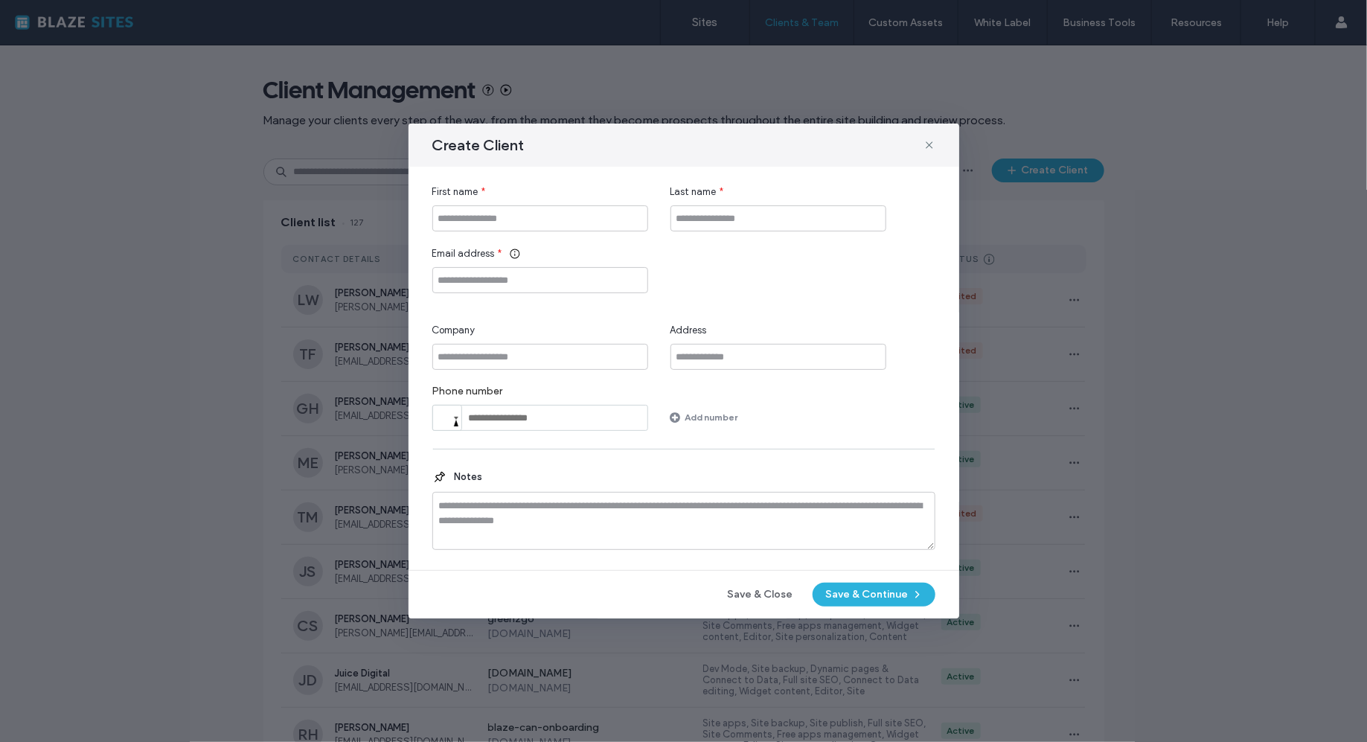
click at [527, 203] on div "First name *" at bounding box center [540, 208] width 216 height 47
click at [527, 210] on input "First name" at bounding box center [540, 218] width 216 height 26
paste input "*********"
click at [474, 218] on input "*********" at bounding box center [540, 218] width 216 height 26
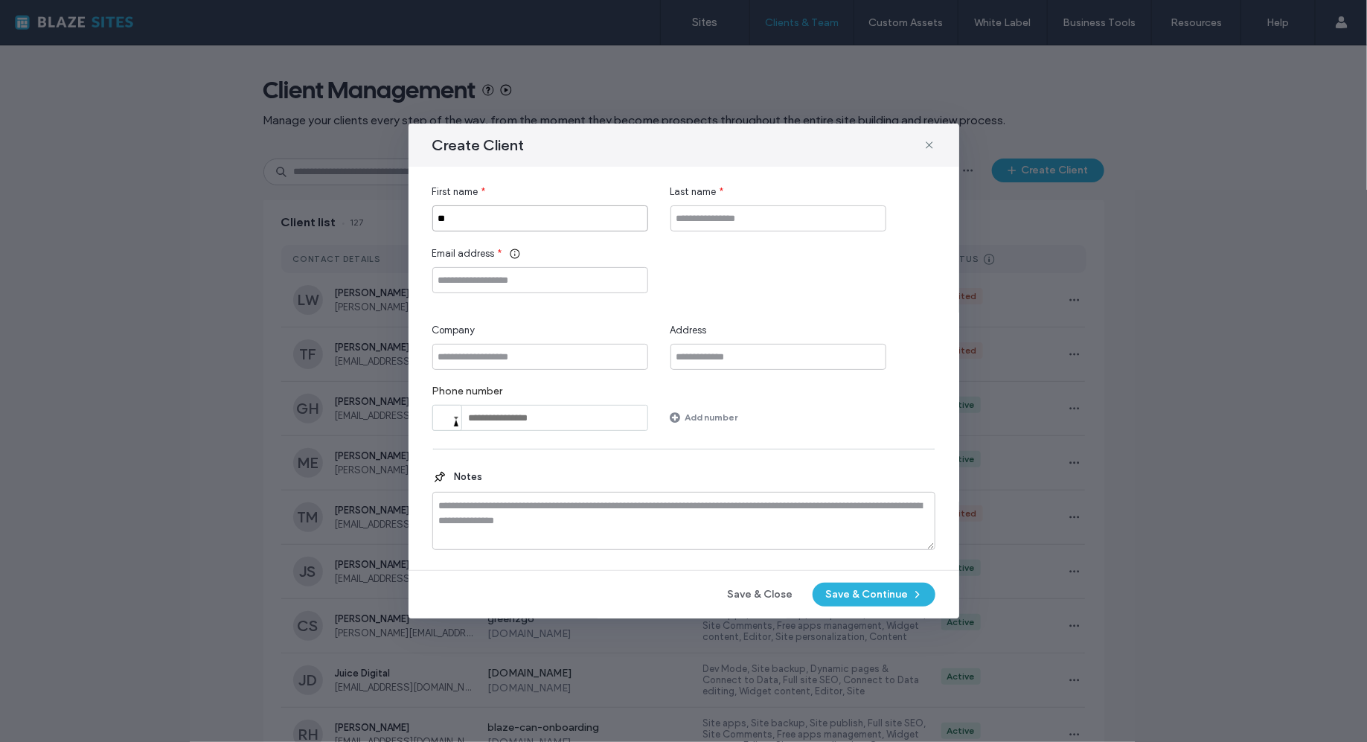
type input "**"
click at [696, 214] on input "Last name" at bounding box center [778, 218] width 216 height 26
paste input "******"
type input "******"
click at [528, 359] on input "Company" at bounding box center [540, 357] width 216 height 26
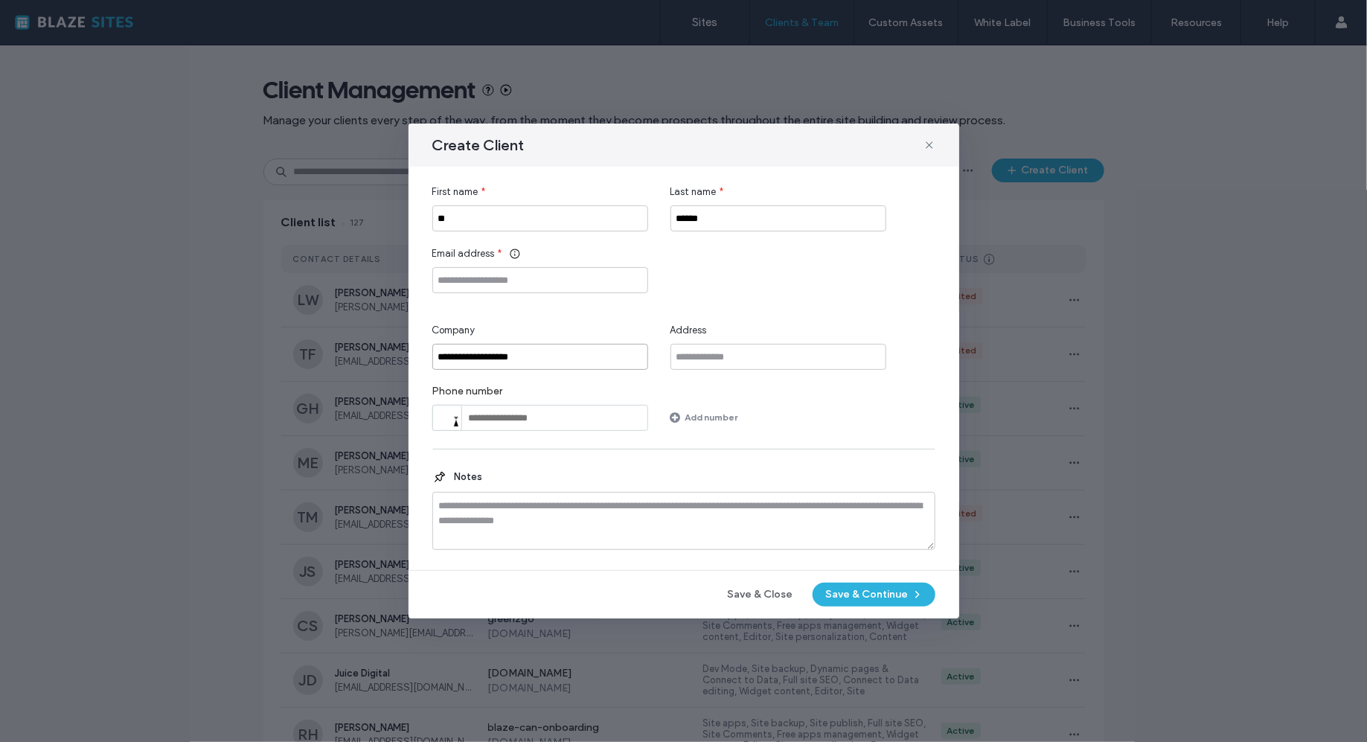
type input "**********"
click at [713, 295] on div "**********" at bounding box center [683, 308] width 503 height 246
click at [516, 277] on input "Email address" at bounding box center [540, 280] width 216 height 26
paste input "**********"
type input "**********"
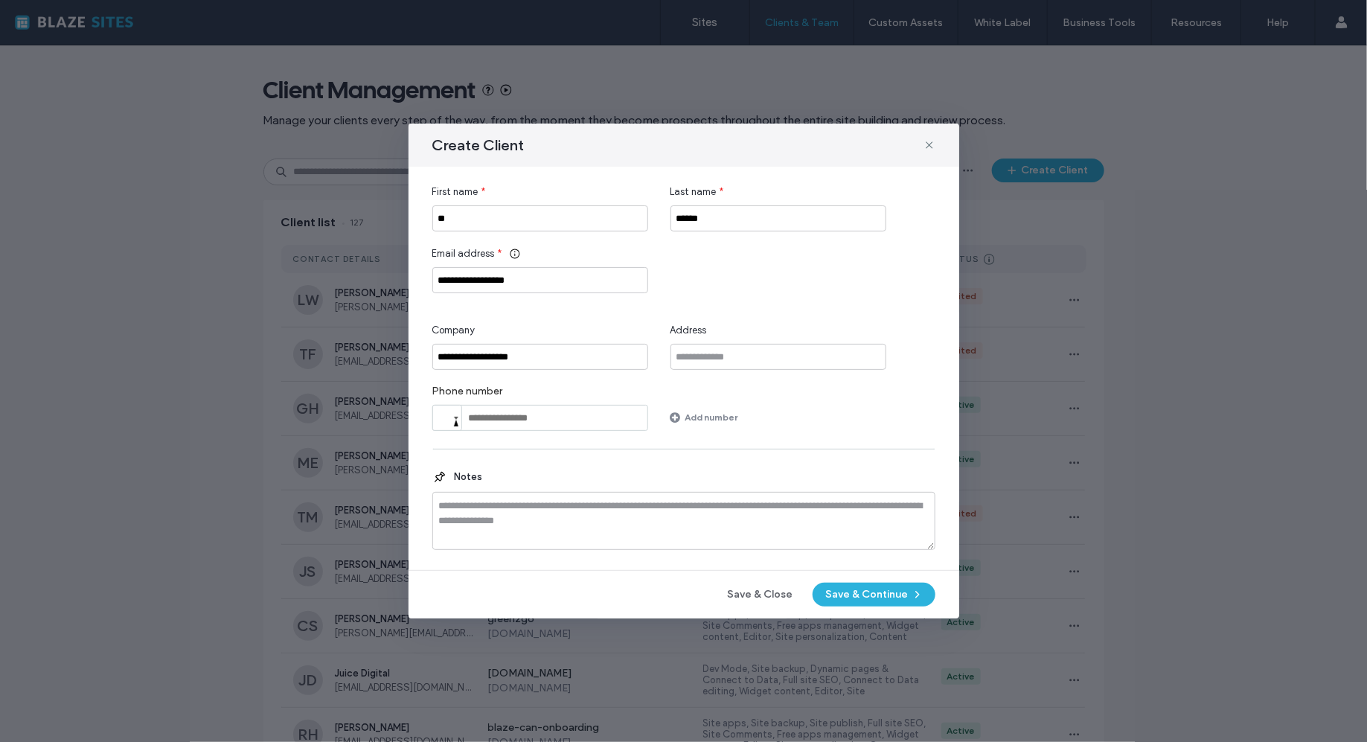
click at [833, 300] on div "**********" at bounding box center [683, 308] width 503 height 246
click at [842, 599] on button "Save & Continue" at bounding box center [873, 595] width 123 height 24
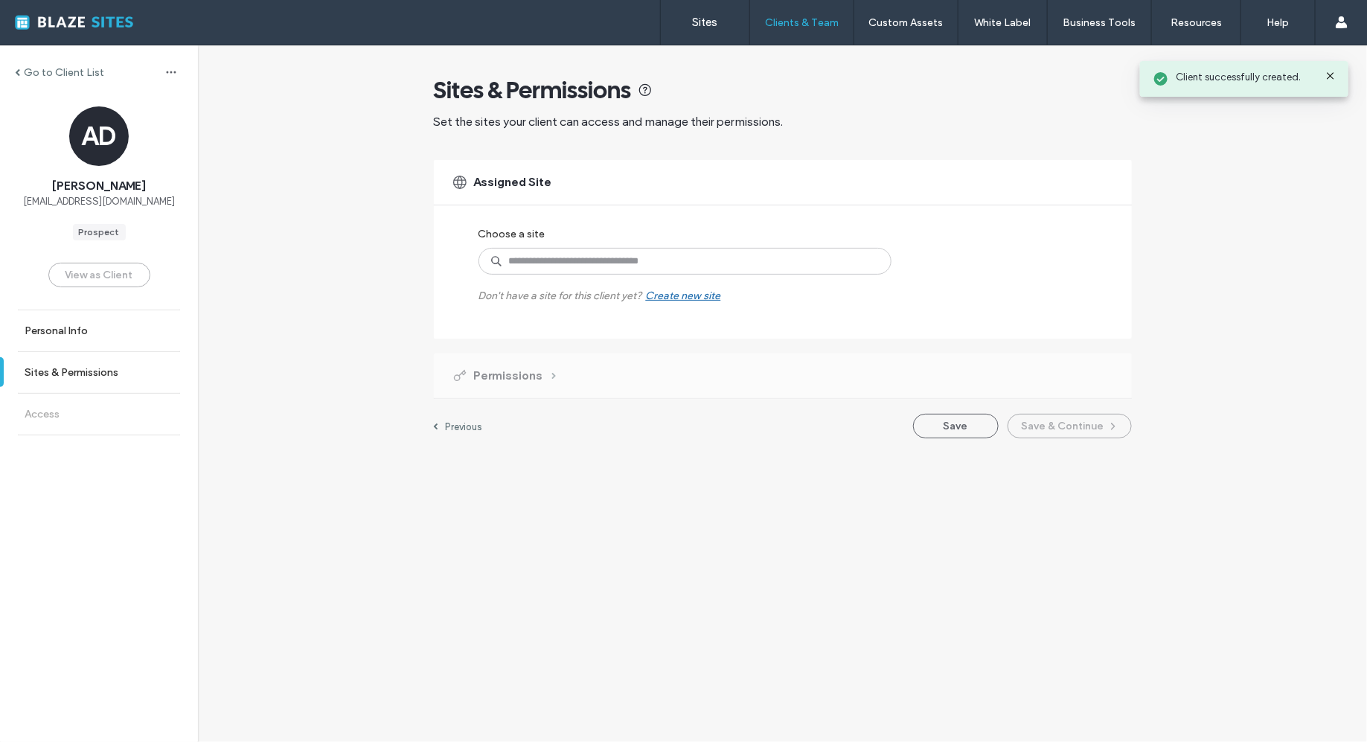
click at [525, 276] on label "Don't have a site for this client yet? Create new site" at bounding box center [599, 289] width 243 height 28
click at [525, 260] on input at bounding box center [684, 261] width 413 height 27
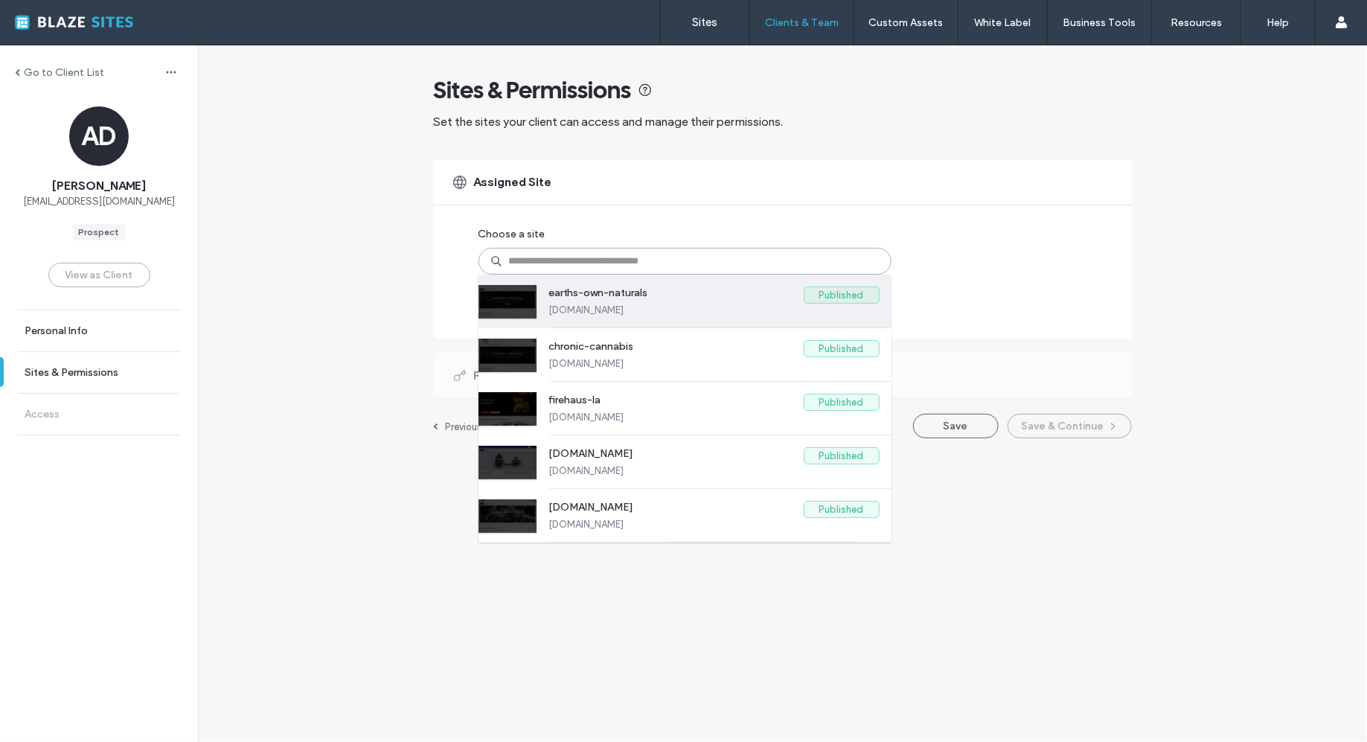
click at [580, 285] on div "earths-own-naturals Published earths-own-naturals.multiscreensite.com" at bounding box center [714, 301] width 330 height 53
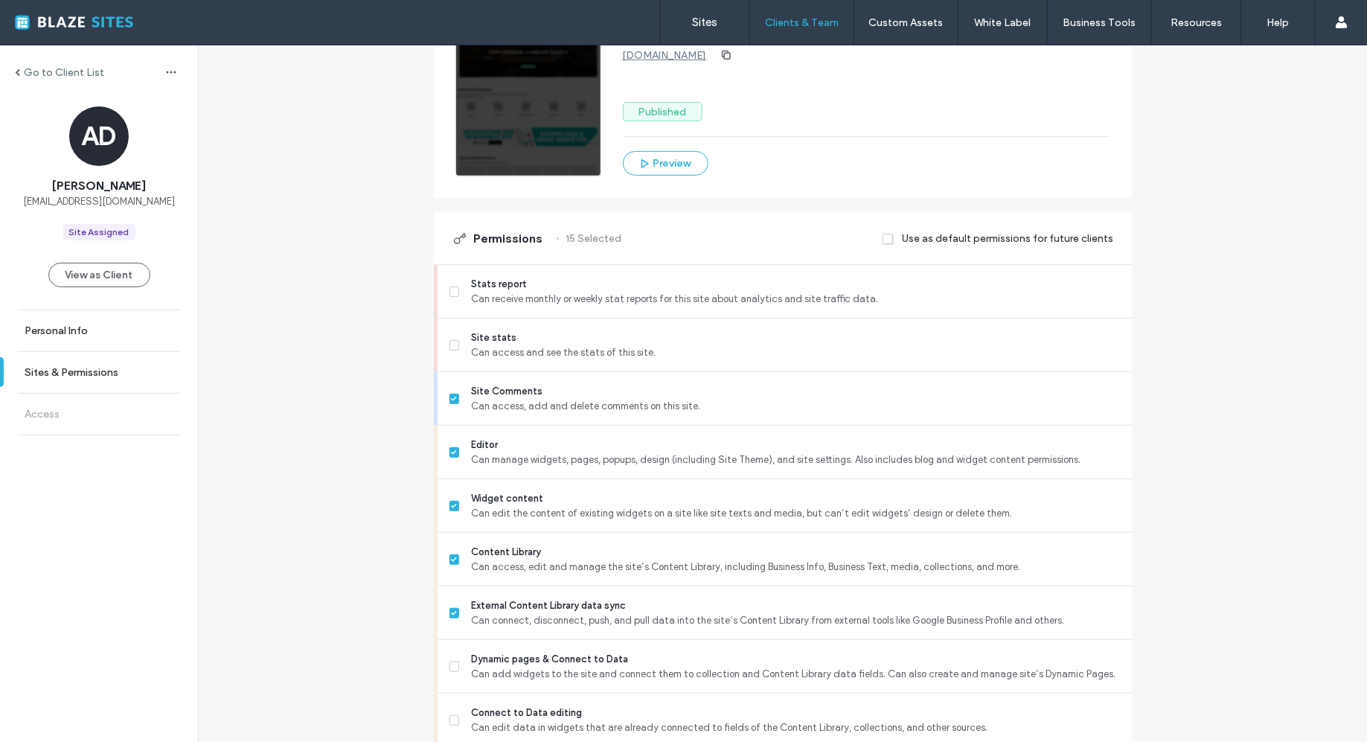
scroll to position [294, 0]
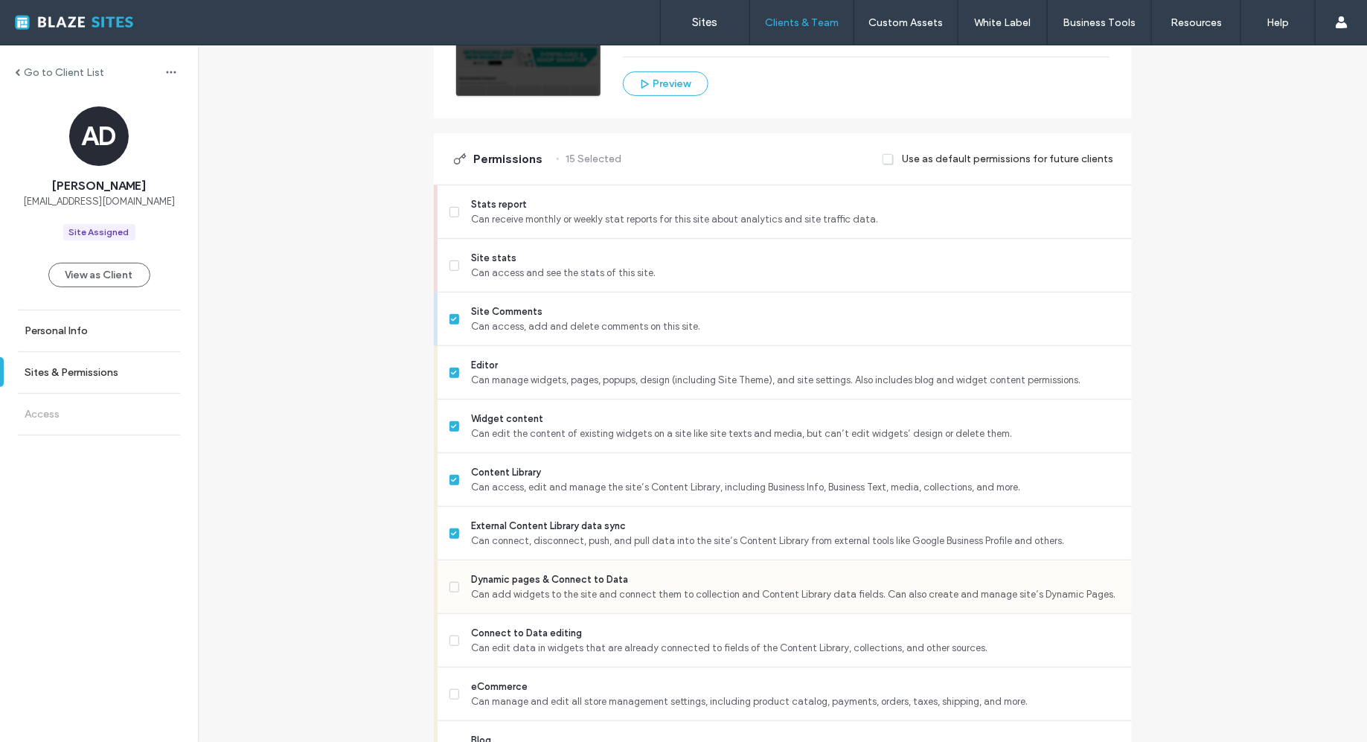
click at [452, 586] on icon at bounding box center [454, 587] width 5 height 4
click at [451, 586] on icon at bounding box center [454, 587] width 6 height 4
click at [449, 642] on span at bounding box center [454, 640] width 10 height 10
click at [384, 618] on div "Go to Client List AD AJ Delong ajdelong@gmail.com Site Assigned View as Client …" at bounding box center [782, 612] width 1169 height 1720
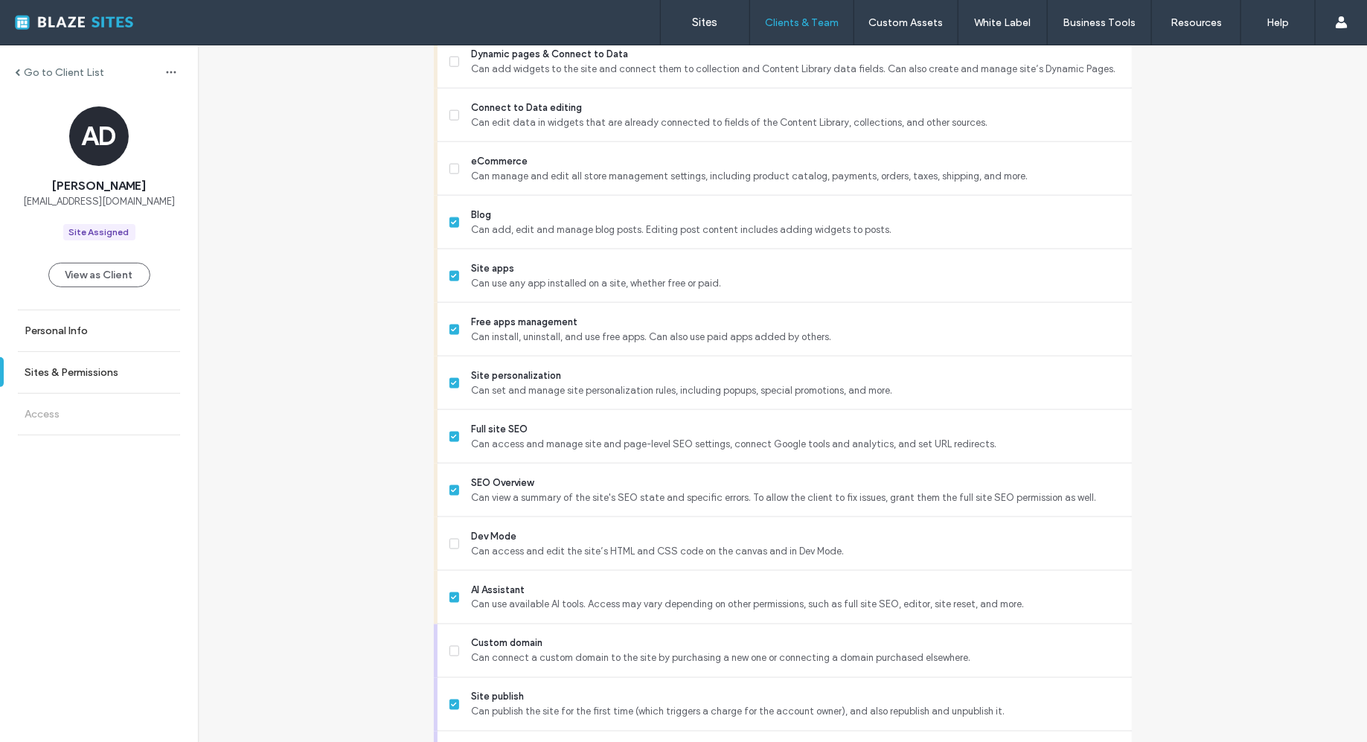
scroll to position [1022, 0]
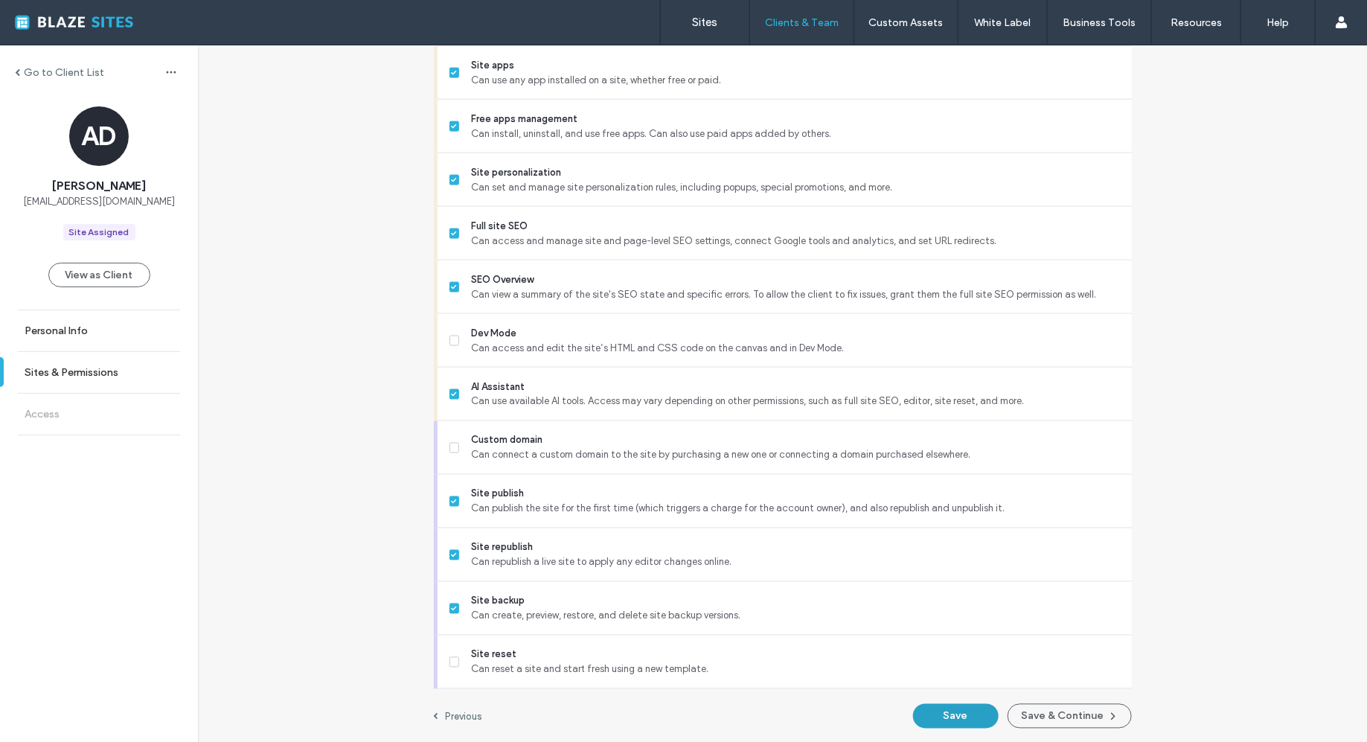
click at [940, 717] on button "Save" at bounding box center [956, 716] width 86 height 25
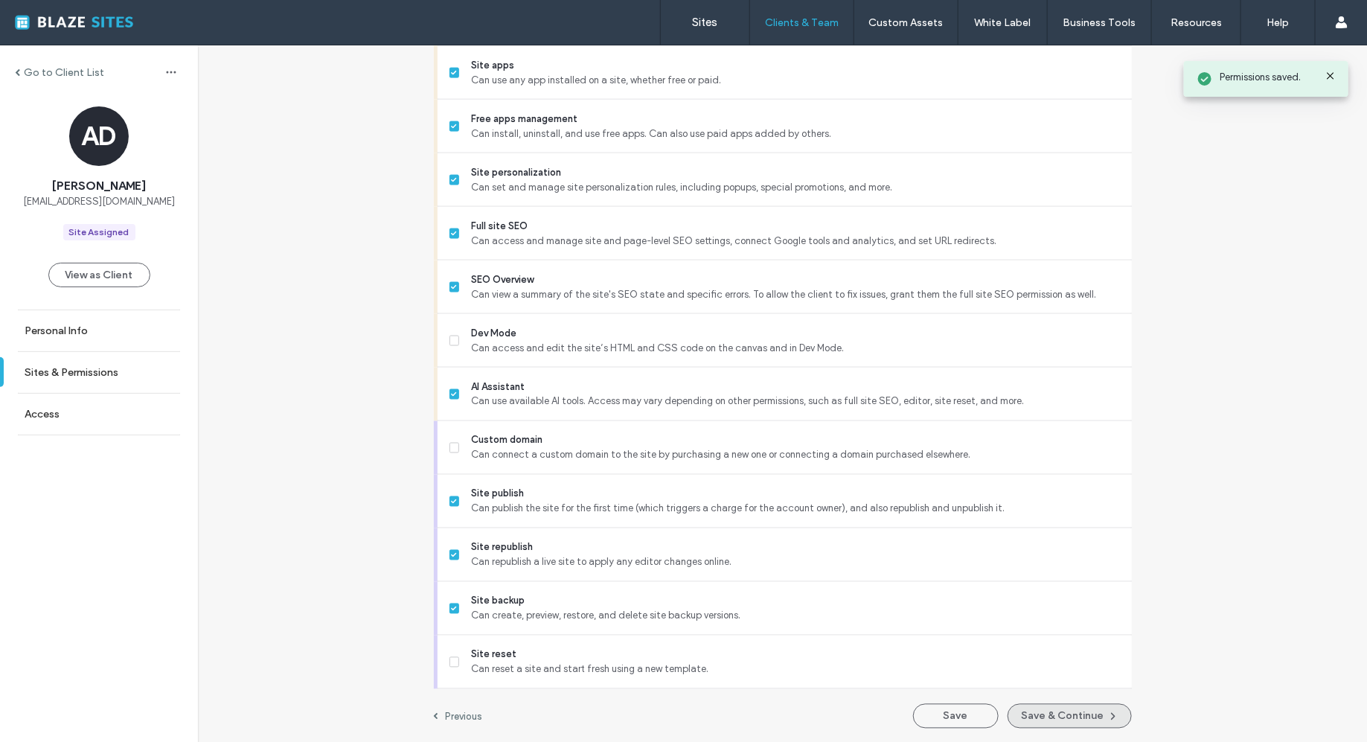
click at [1046, 714] on button "Save & Continue" at bounding box center [1069, 716] width 124 height 25
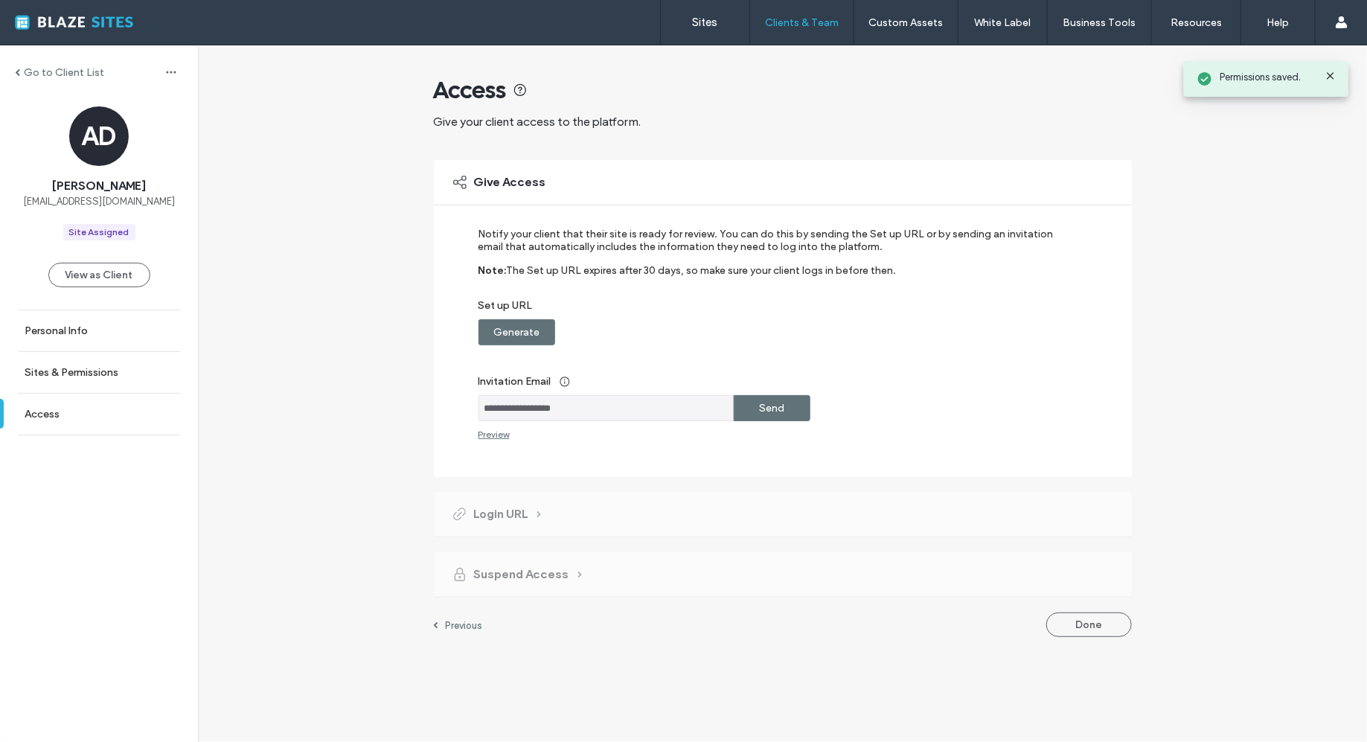
click at [786, 414] on div "Send" at bounding box center [772, 408] width 77 height 26
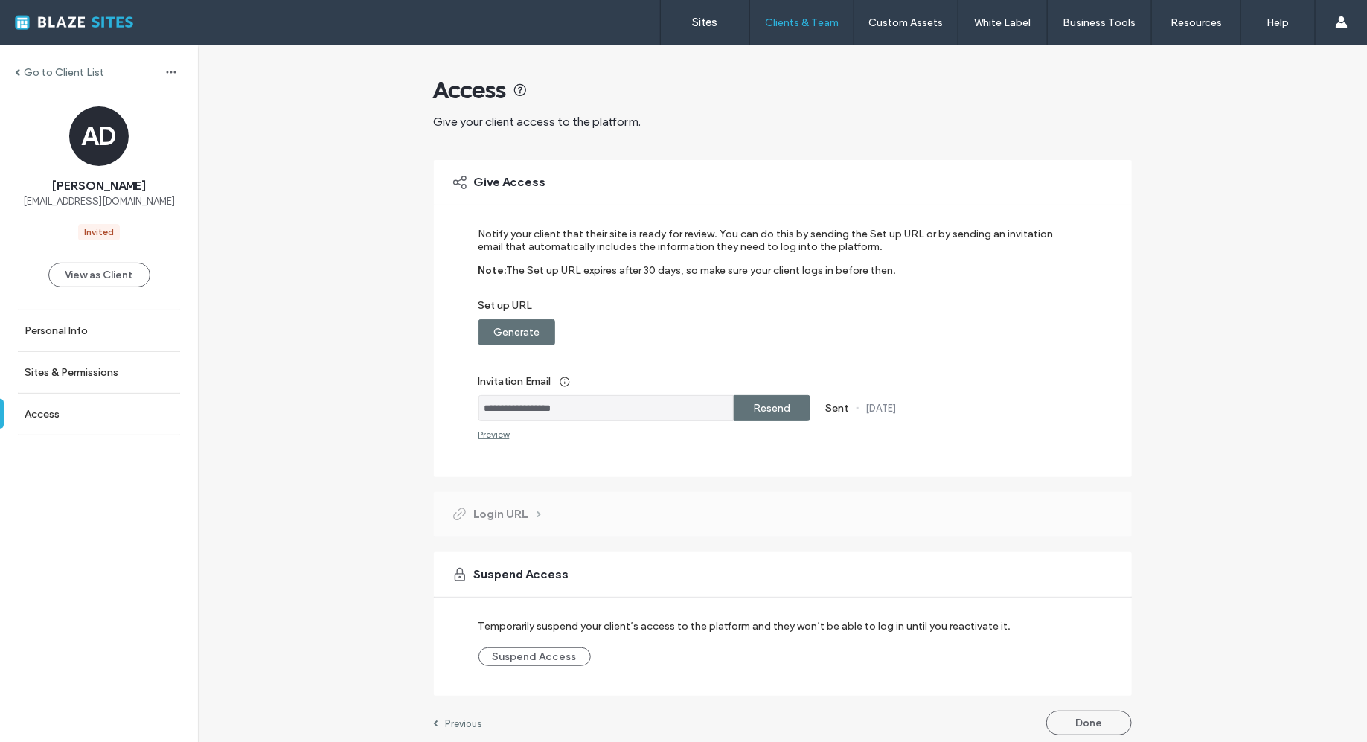
click at [61, 68] on label "Go to Client List" at bounding box center [64, 72] width 80 height 13
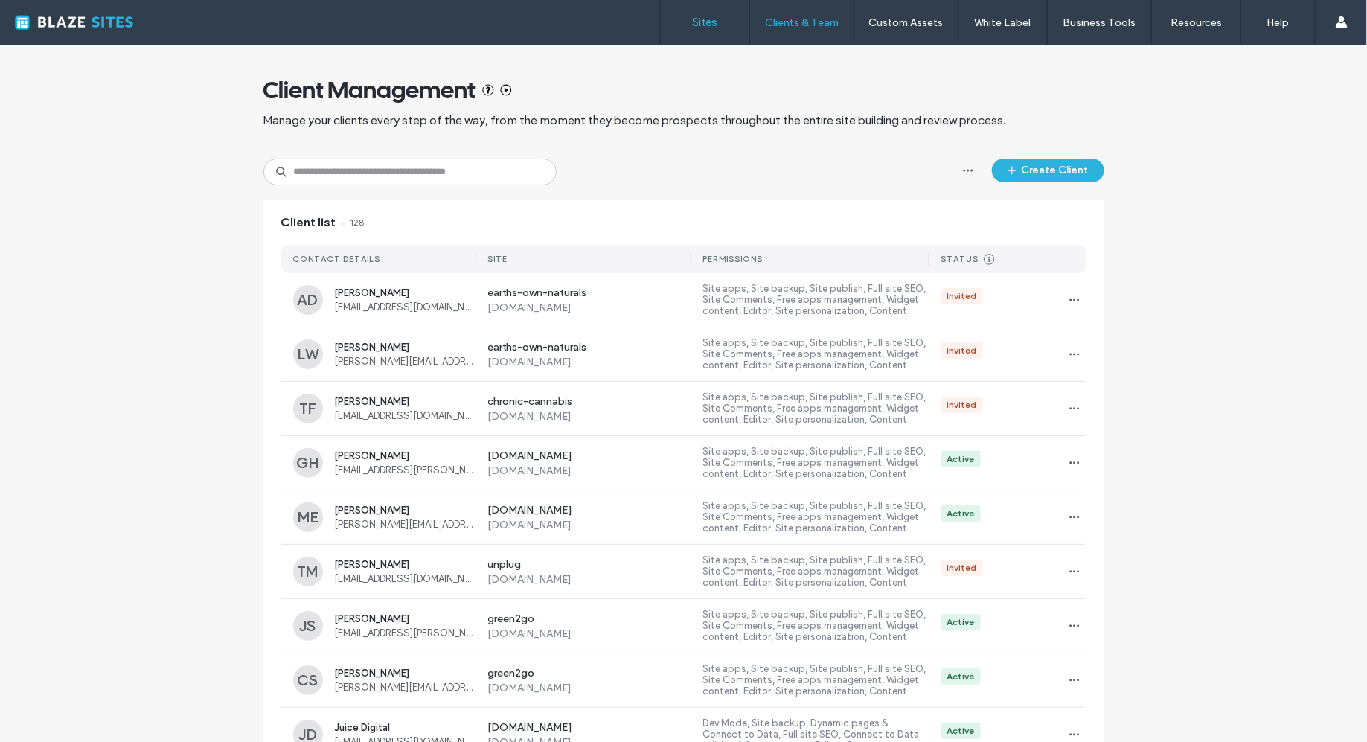
click at [723, 31] on link "Sites" at bounding box center [705, 22] width 89 height 45
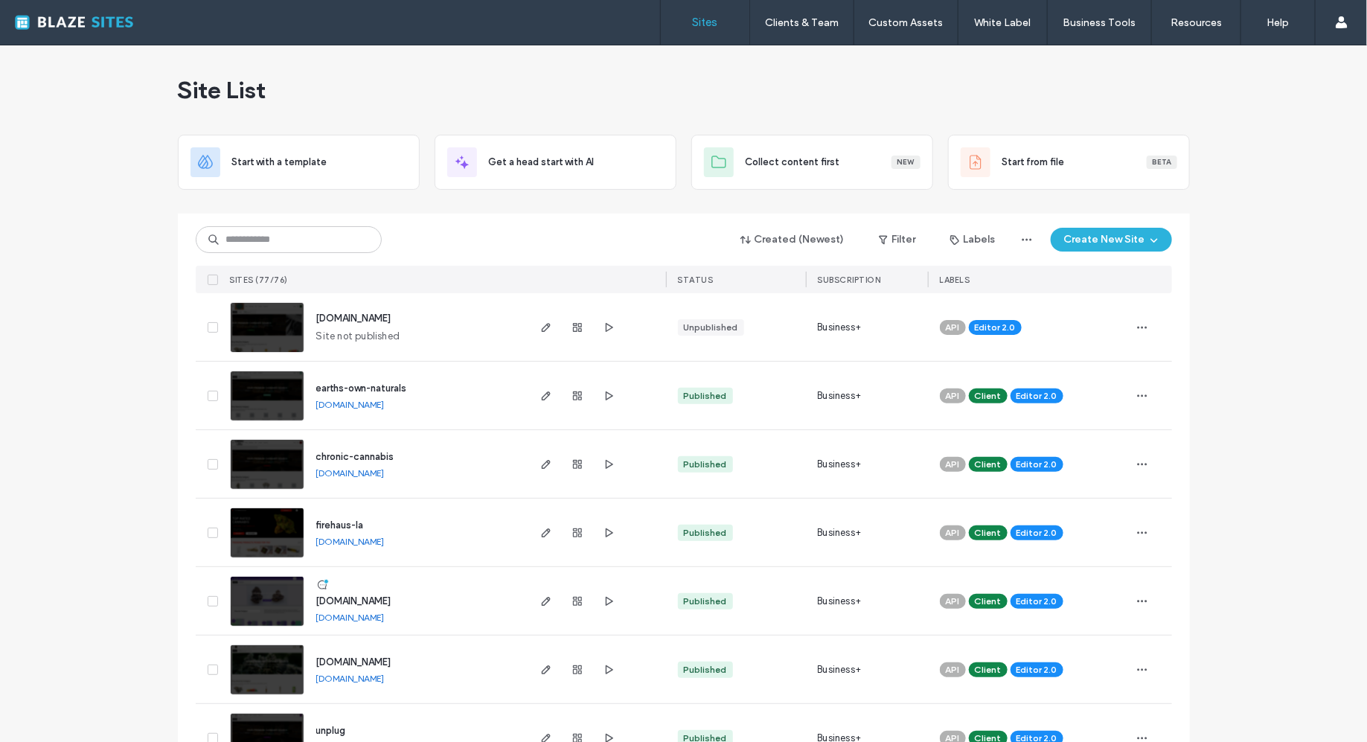
click at [1121, 324] on div "API Editor 2.0" at bounding box center [1029, 327] width 202 height 68
click at [1136, 324] on icon "button" at bounding box center [1142, 327] width 12 height 12
click at [1094, 448] on span "Assign Label" at bounding box center [1071, 450] width 54 height 15
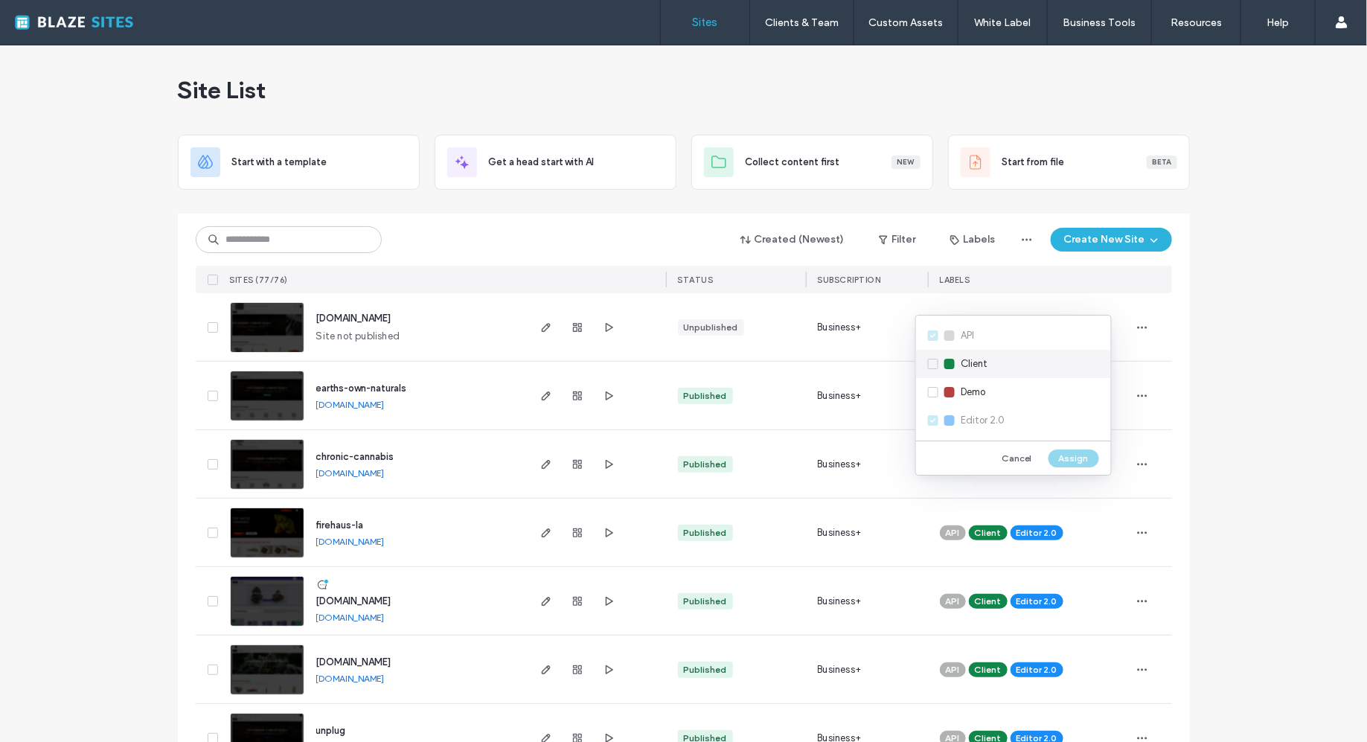
click at [969, 371] on div "Client" at bounding box center [1013, 364] width 195 height 28
click at [1066, 463] on button "Assign" at bounding box center [1073, 458] width 51 height 18
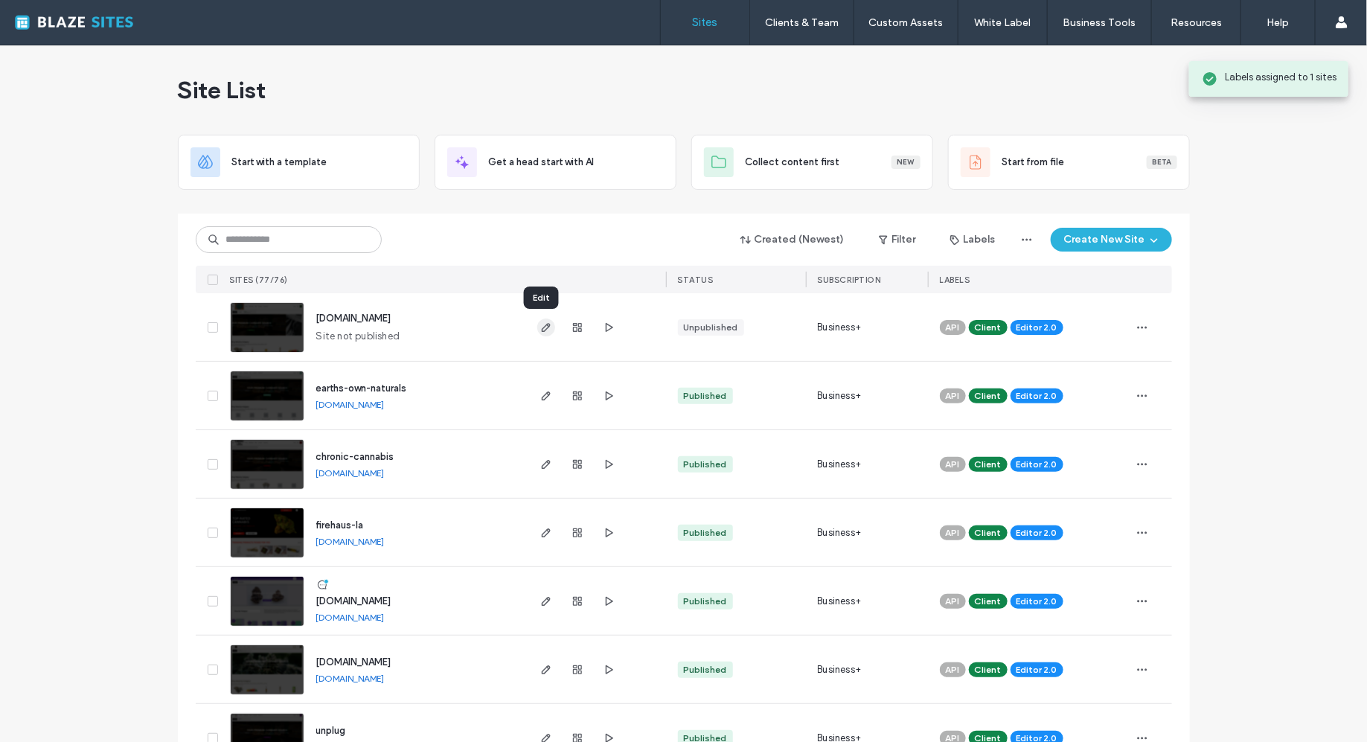
click at [542, 329] on icon "button" at bounding box center [546, 327] width 12 height 12
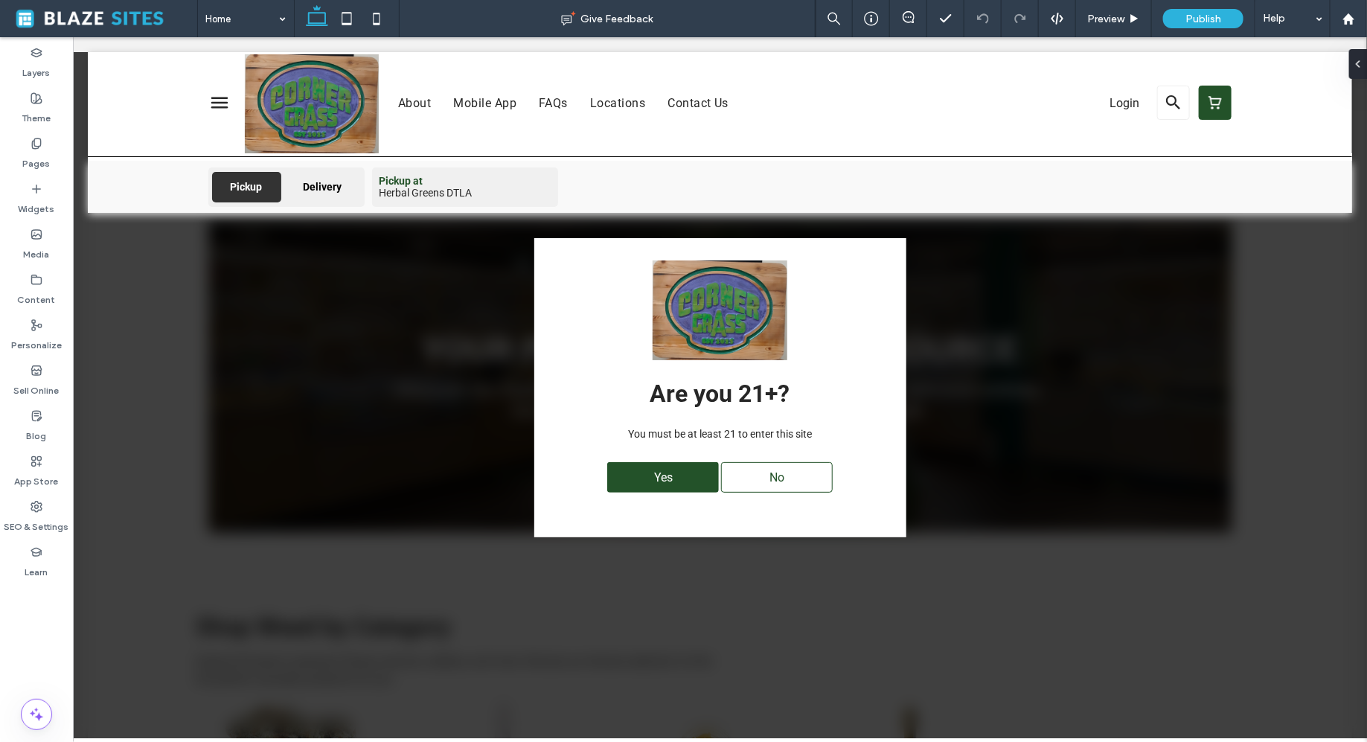
click at [652, 493] on div "Yes No" at bounding box center [719, 476] width 327 height 45
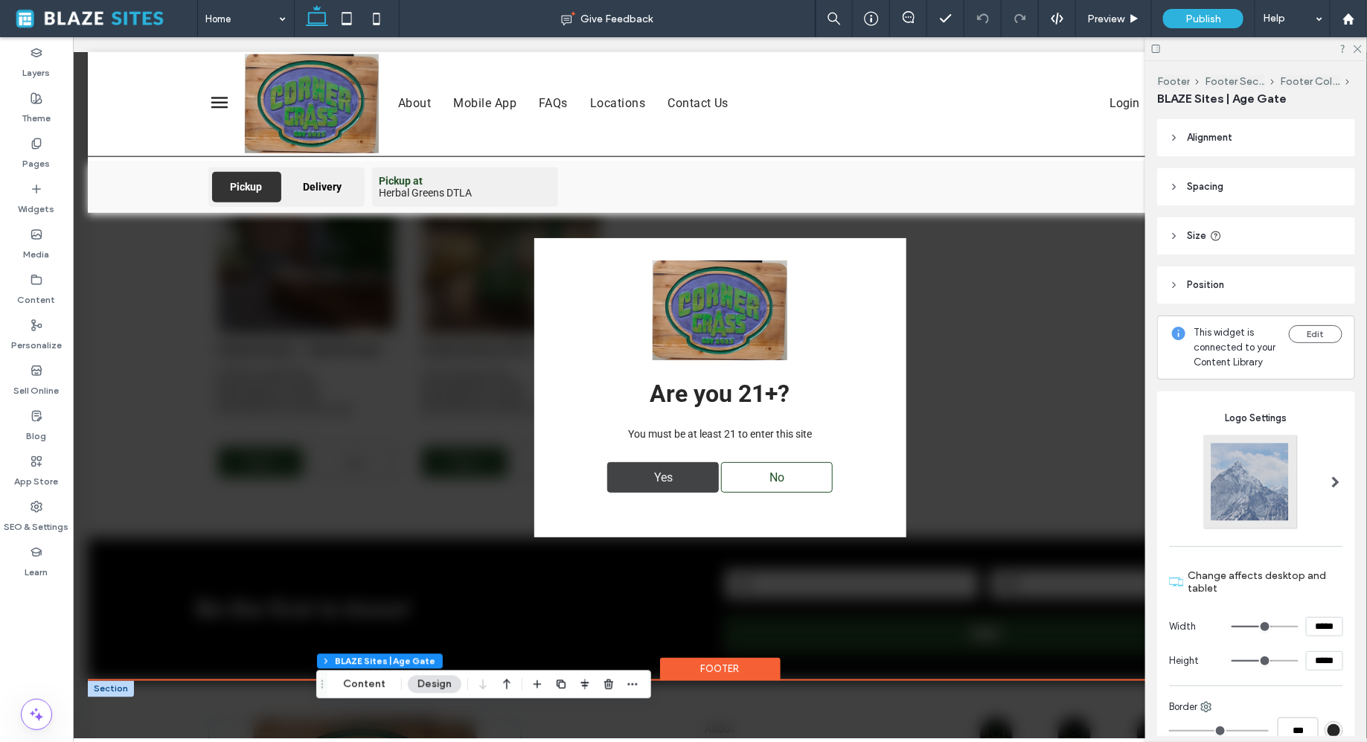
click at [632, 480] on div "Yes" at bounding box center [662, 476] width 112 height 31
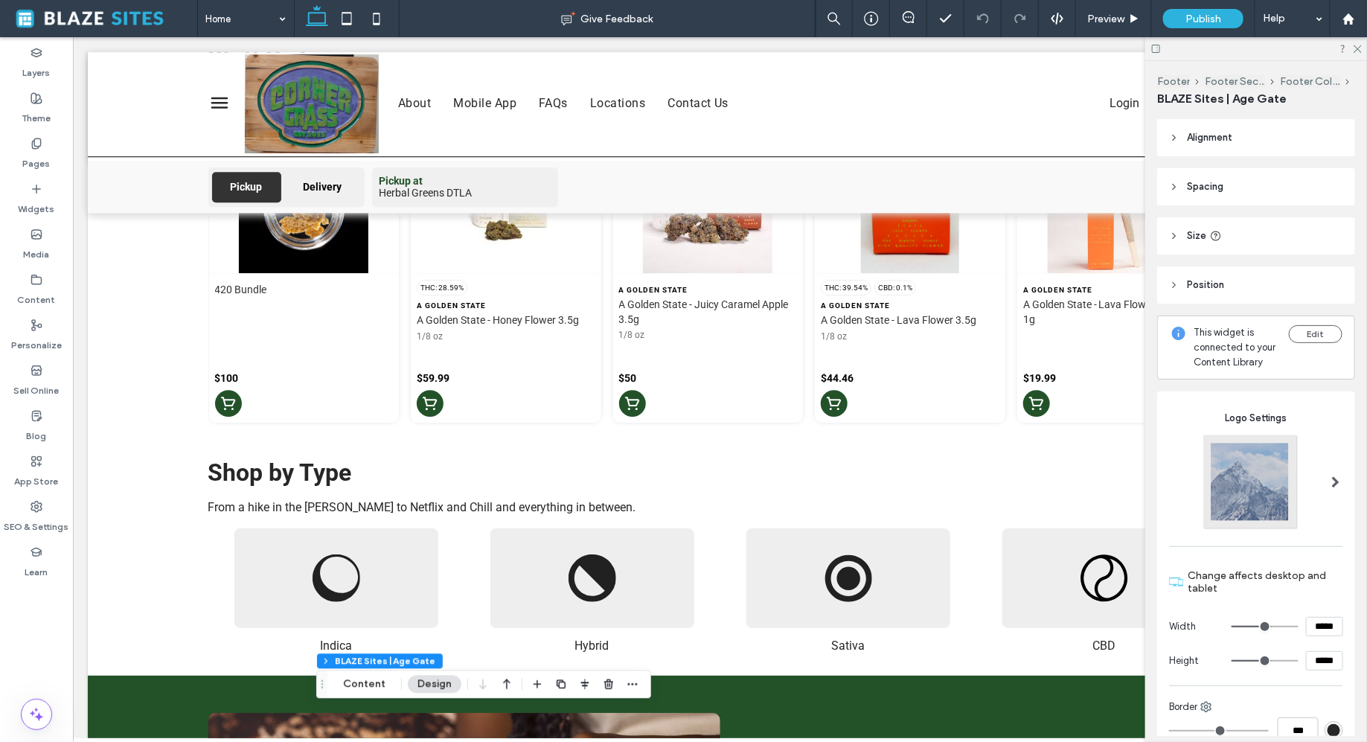
scroll to position [2029, 0]
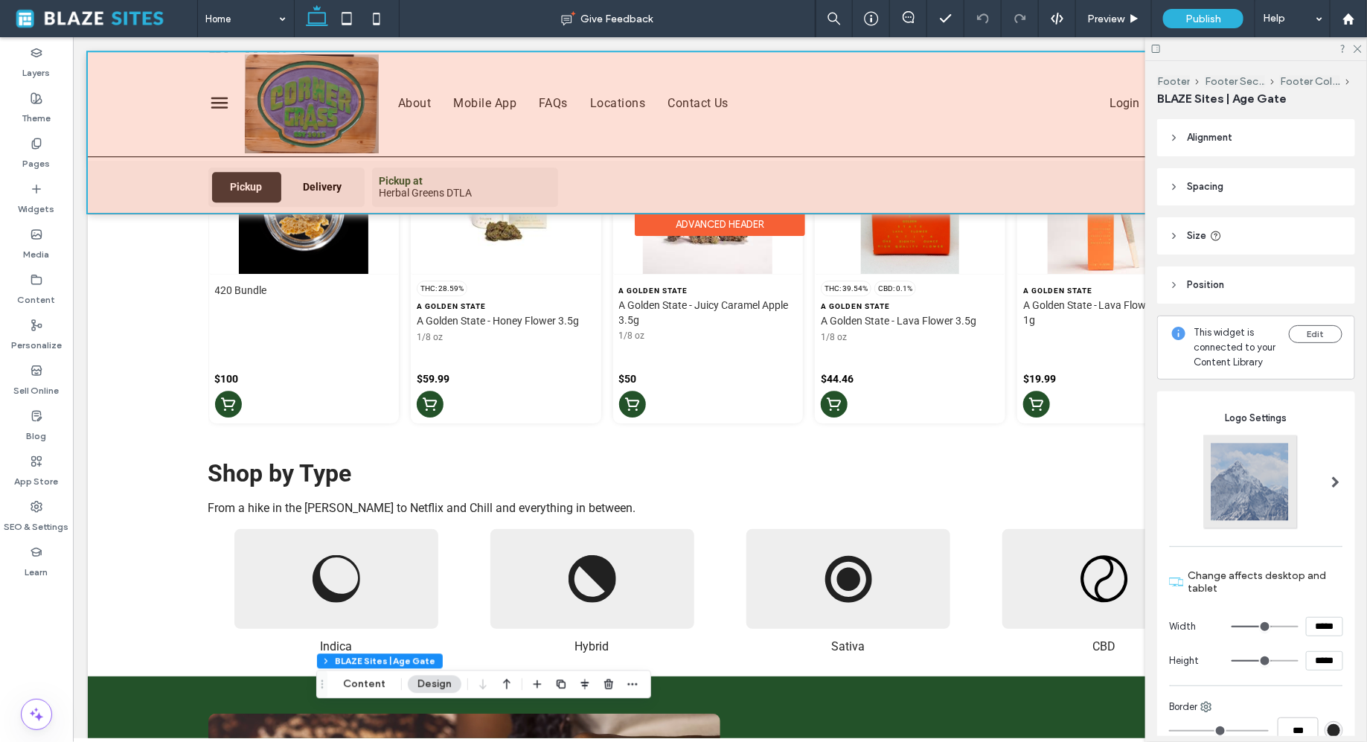
click at [312, 75] on div at bounding box center [719, 131] width 1264 height 161
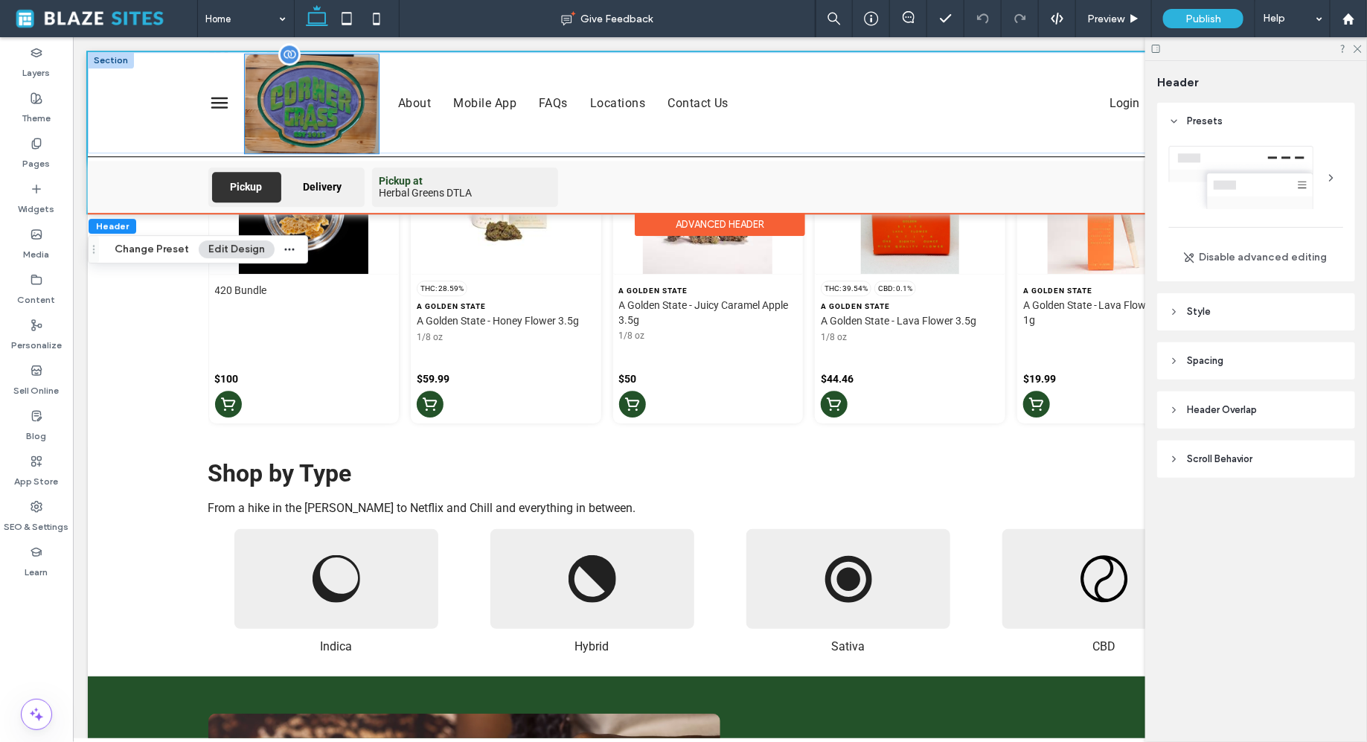
click at [318, 97] on img at bounding box center [311, 103] width 134 height 99
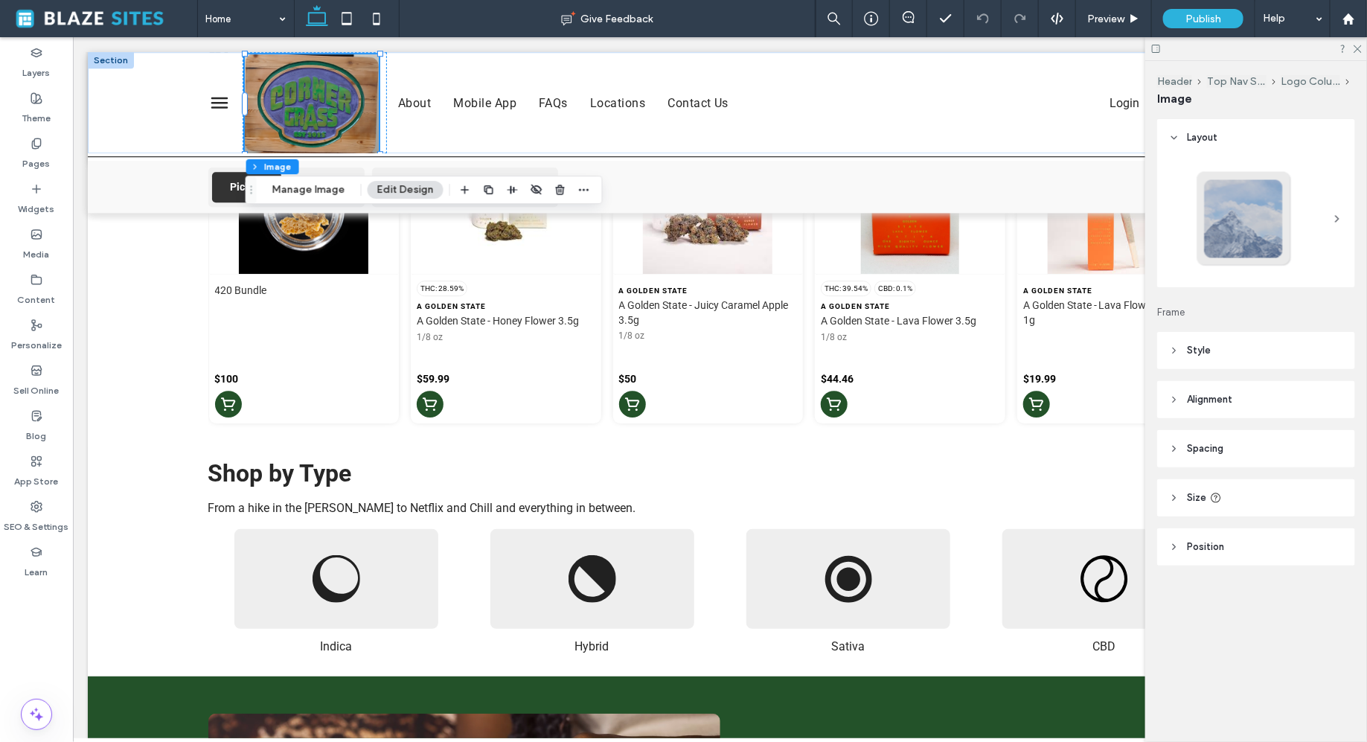
click at [1199, 497] on span "Size" at bounding box center [1196, 497] width 19 height 15
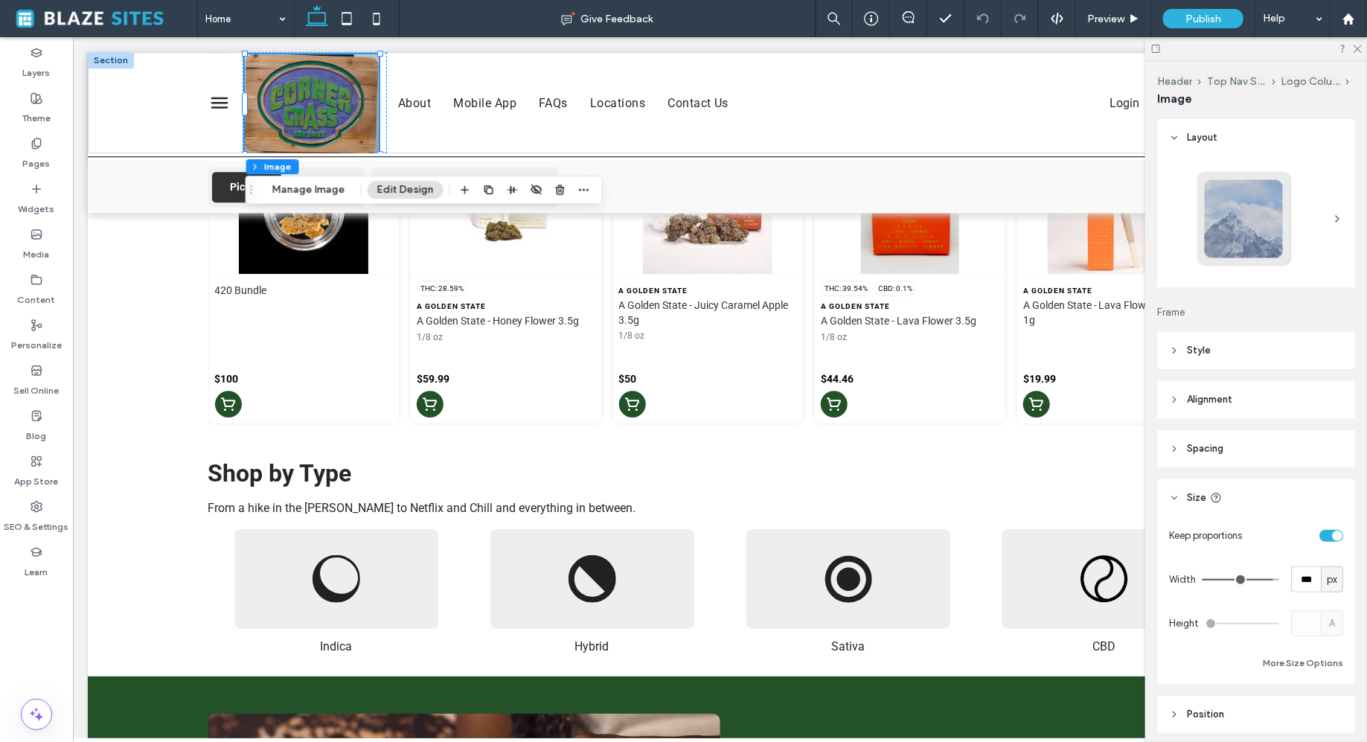
scroll to position [24, 0]
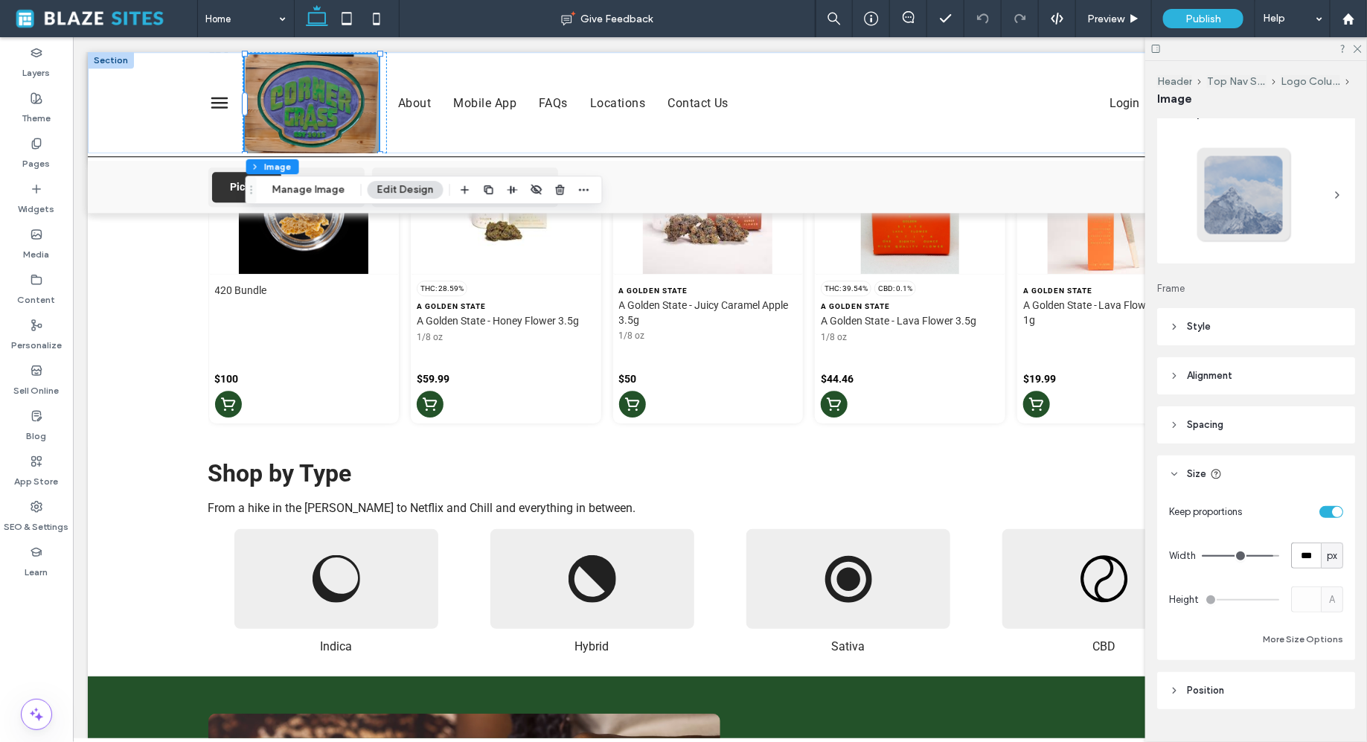
click at [1315, 555] on input "***" at bounding box center [1306, 555] width 30 height 26
type input "**"
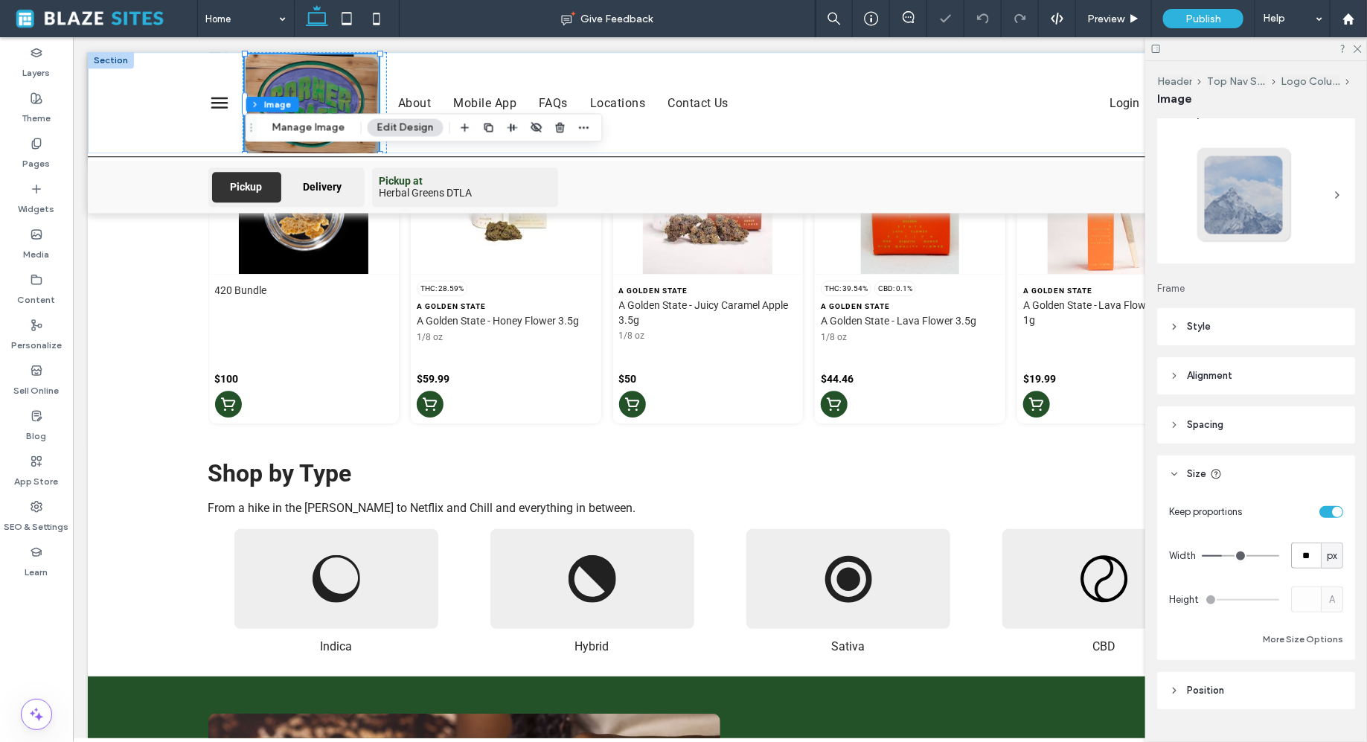
scroll to position [1976, 0]
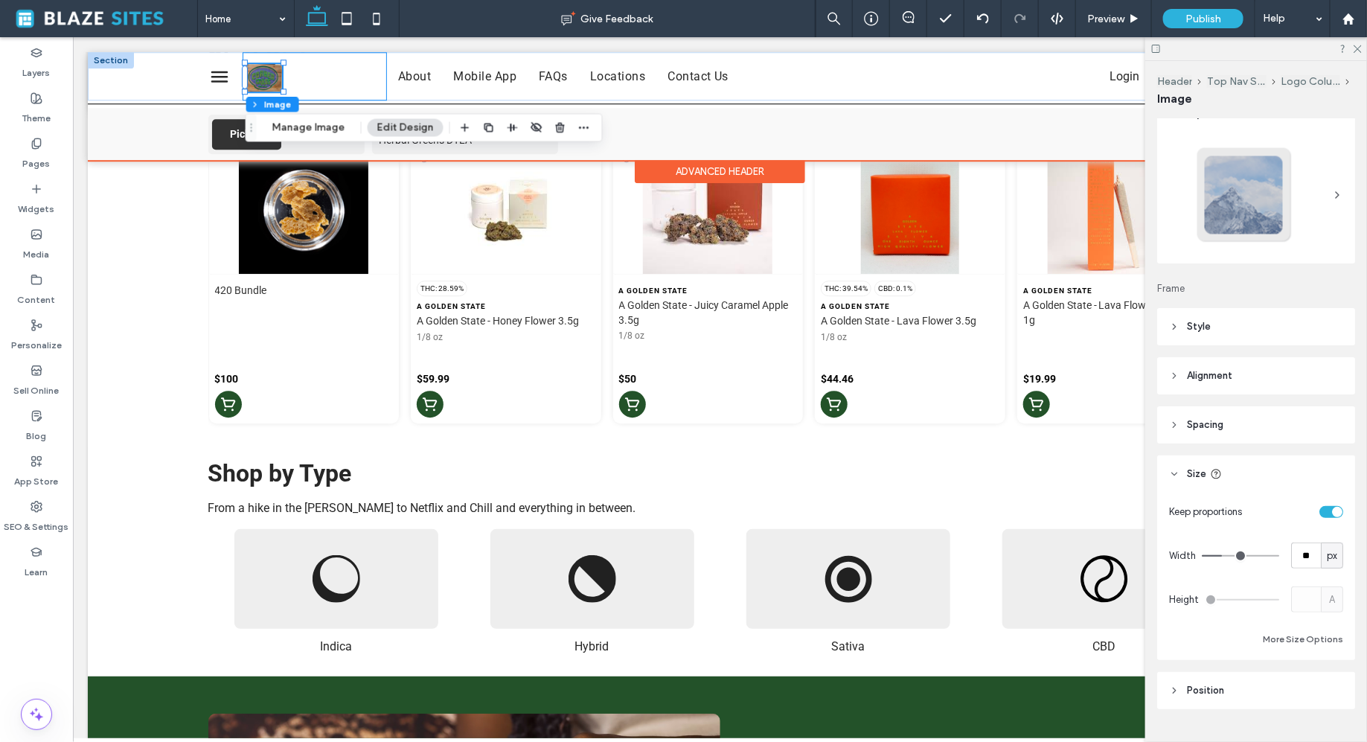
click at [382, 75] on div at bounding box center [314, 75] width 144 height 48
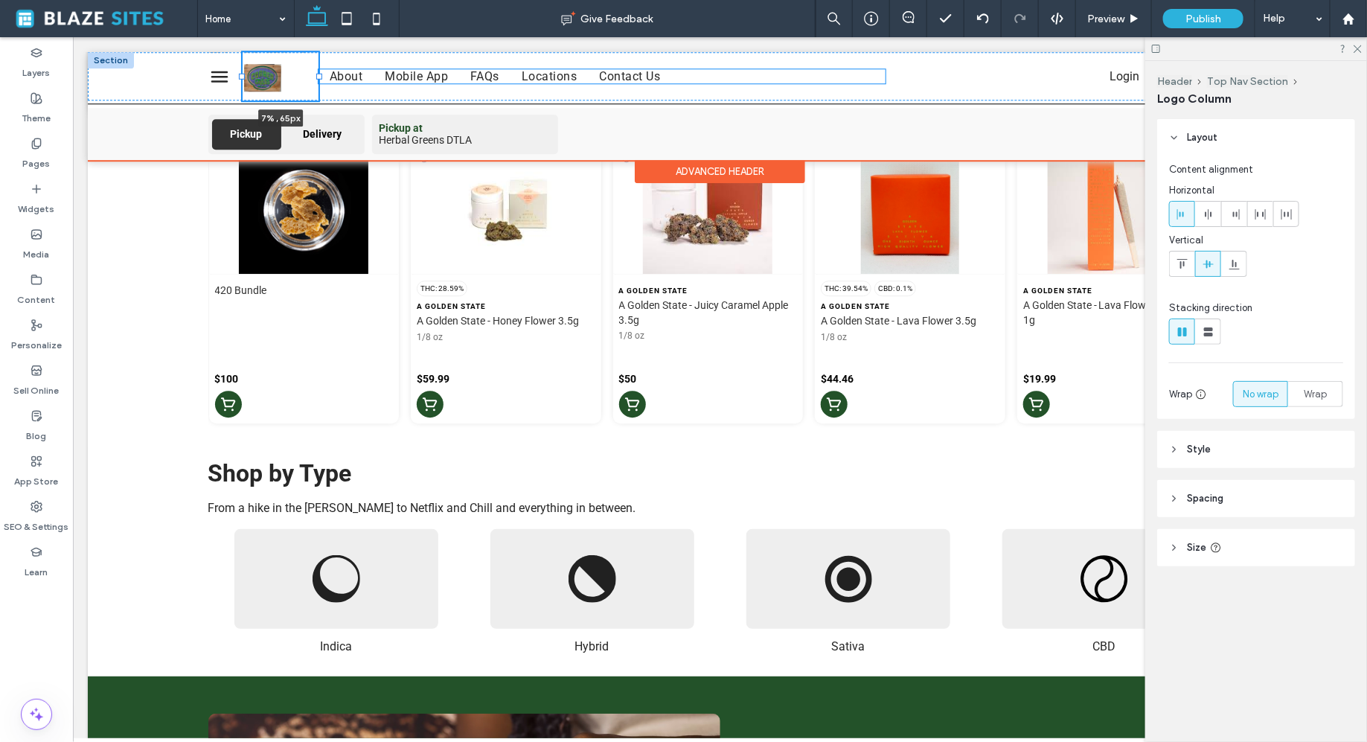
drag, startPoint x: 388, startPoint y: 74, endPoint x: 319, endPoint y: 80, distance: 68.7
click at [319, 80] on div "7% , 65px About Mobile App FAQs Locations Contact Us Login" at bounding box center [719, 75] width 1071 height 48
type input "*"
type input "****"
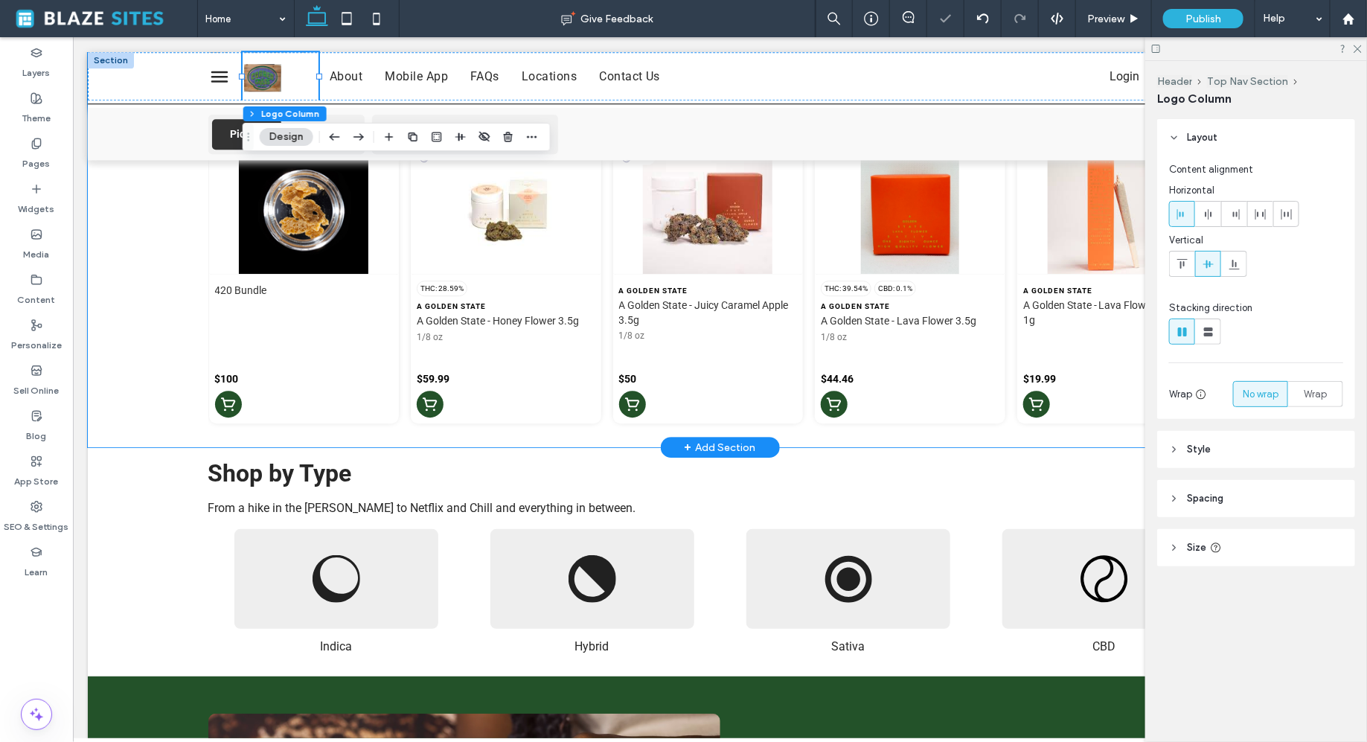
click at [152, 226] on div "Staff Picks View All View all Each week, we rotate Staff Picks based on budtend…" at bounding box center [719, 239] width 1264 height 414
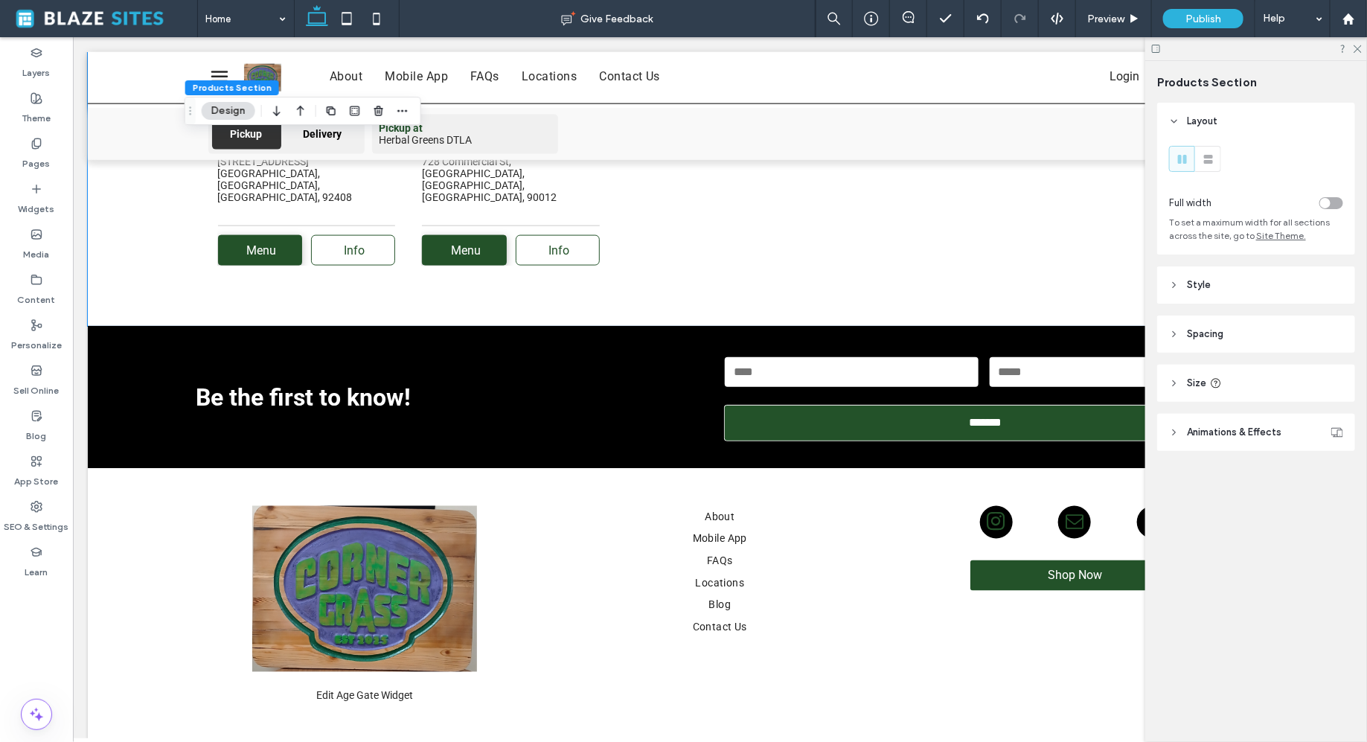
scroll to position [3763, 0]
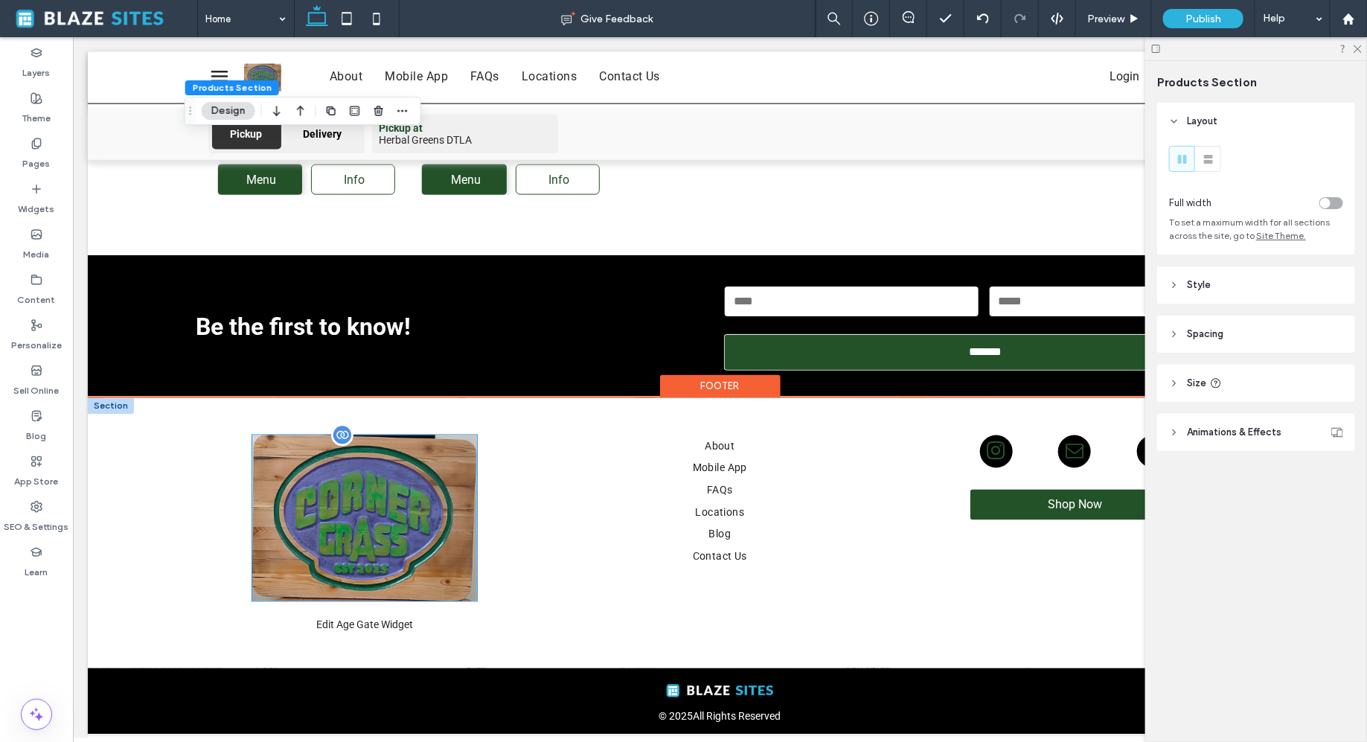
click at [346, 507] on img at bounding box center [363, 518] width 225 height 166
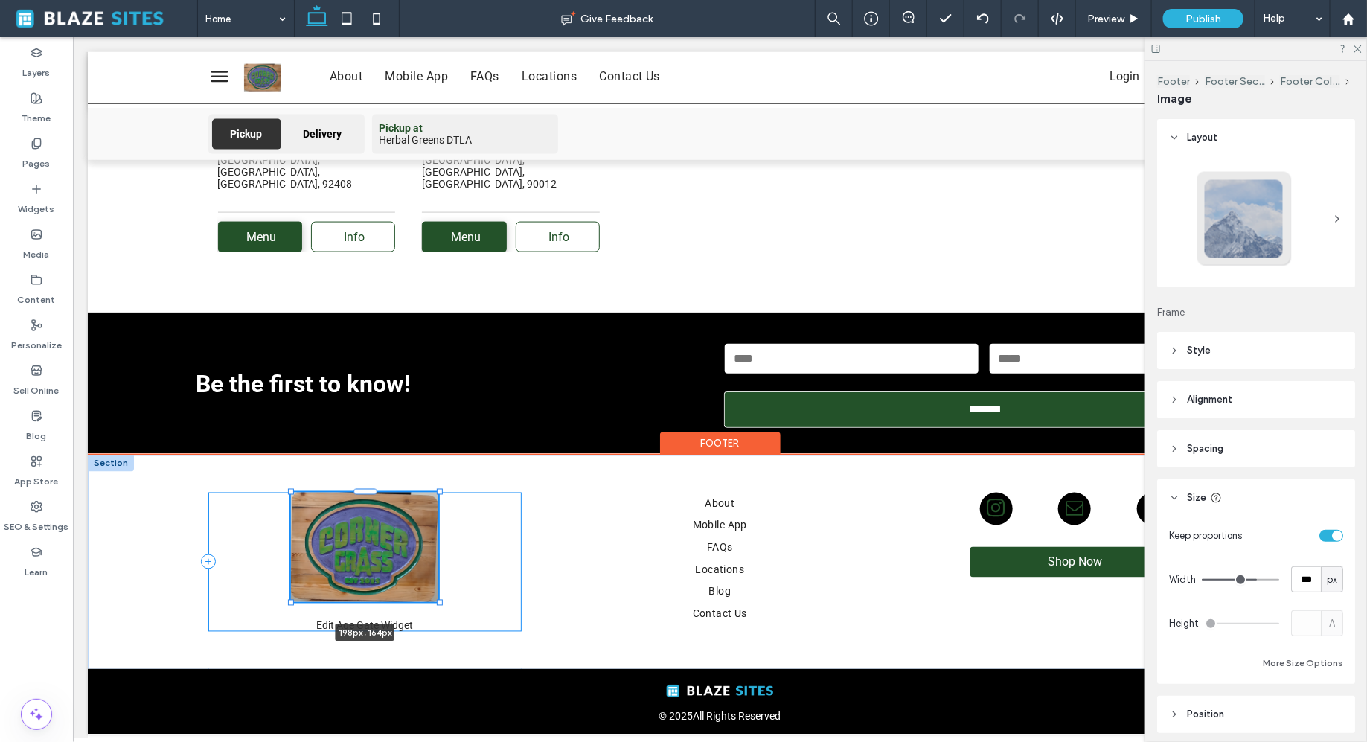
scroll to position [3707, 0]
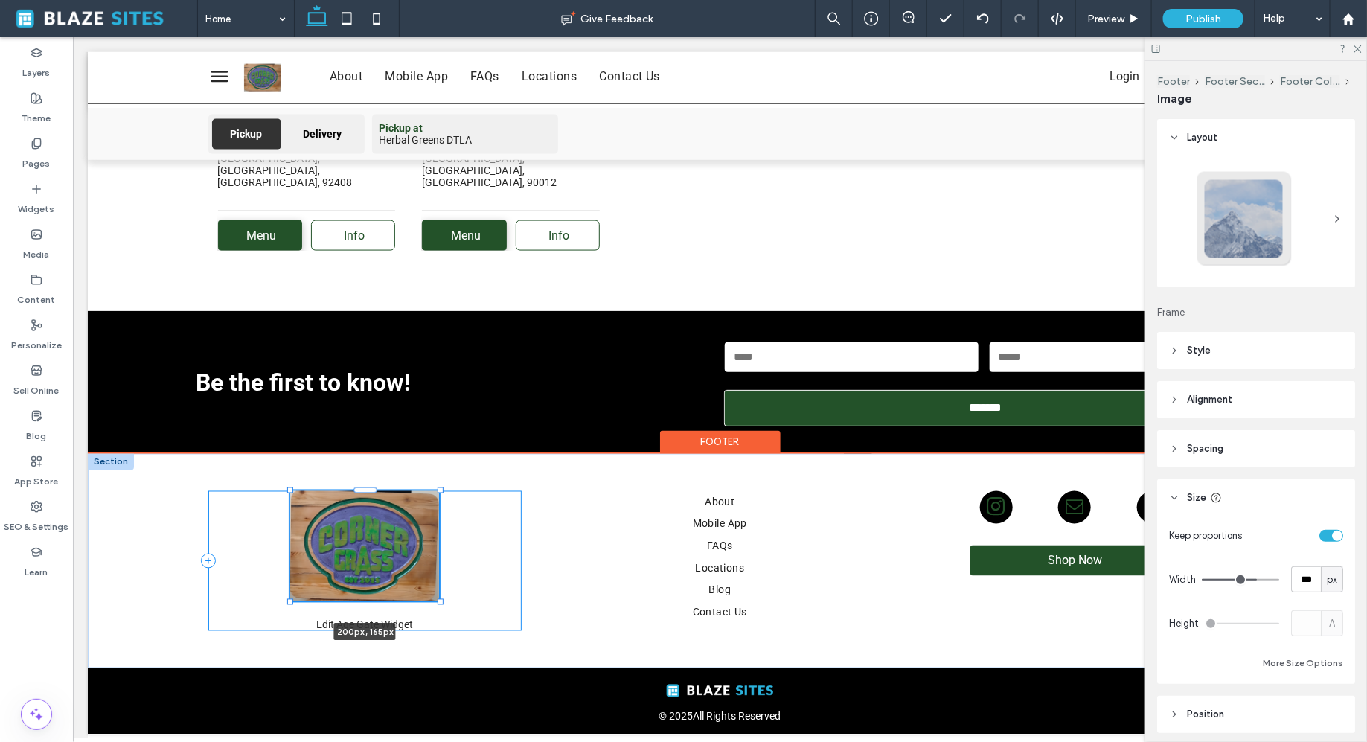
drag, startPoint x: 478, startPoint y: 432, endPoint x: 438, endPoint y: 462, distance: 50.0
click at [438, 462] on div "200px , 165px Edit Age Gate Widget Are you 21+? You must be at least 21 to ente…" at bounding box center [719, 560] width 1071 height 214
type input "***"
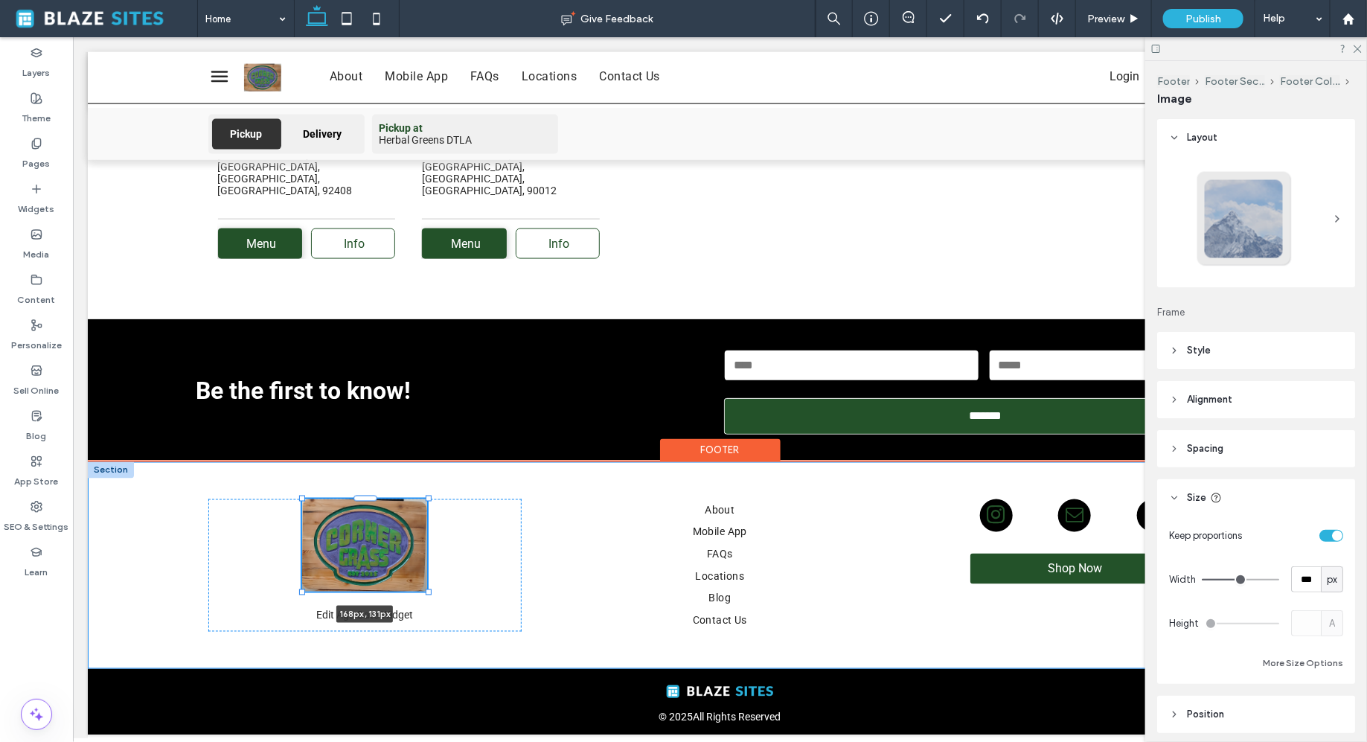
drag, startPoint x: 440, startPoint y: 487, endPoint x: 429, endPoint y: 500, distance: 17.4
click at [429, 500] on div "168px , 131px Edit Age Gate Widget Are you 21+? You must be at least 21 to ente…" at bounding box center [719, 564] width 1071 height 207
type input "***"
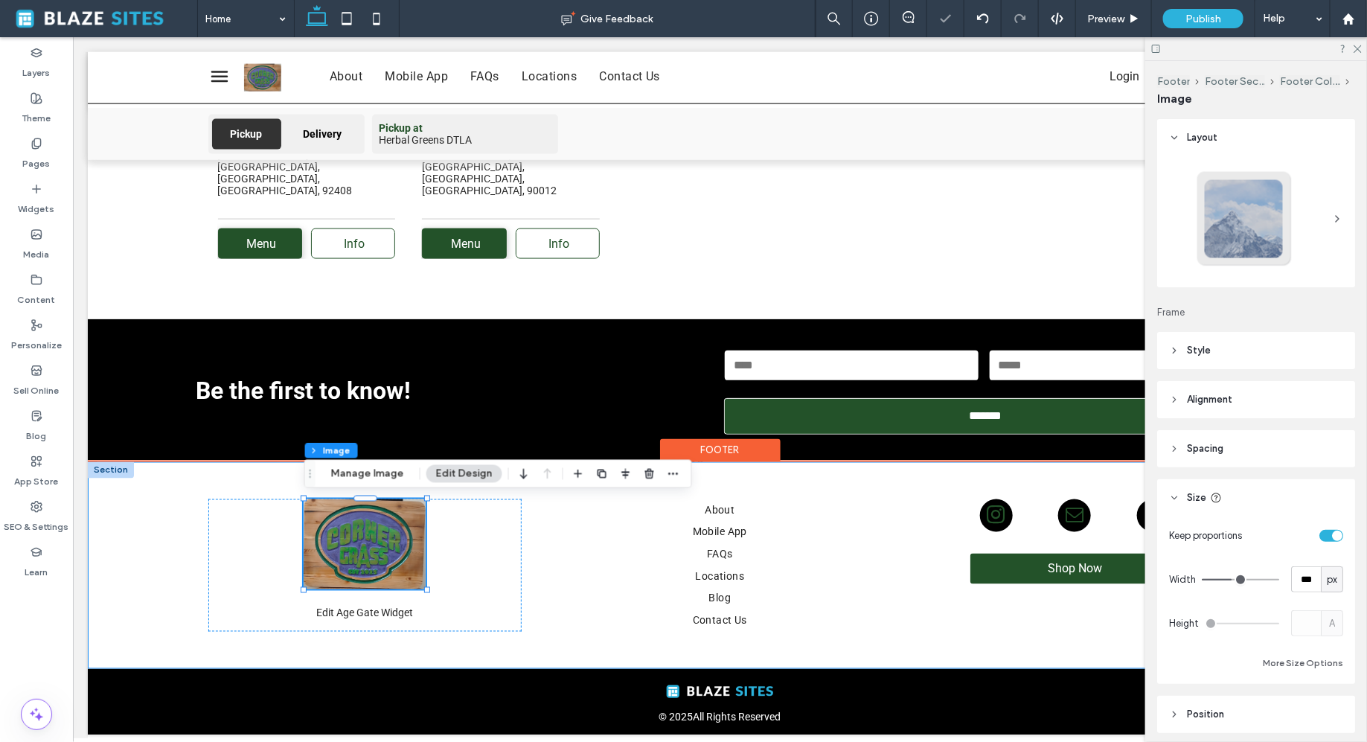
click at [156, 564] on div "164px , 126px Edit Age Gate Widget Are you 21+? You must be at least 21 to ente…" at bounding box center [719, 564] width 1264 height 207
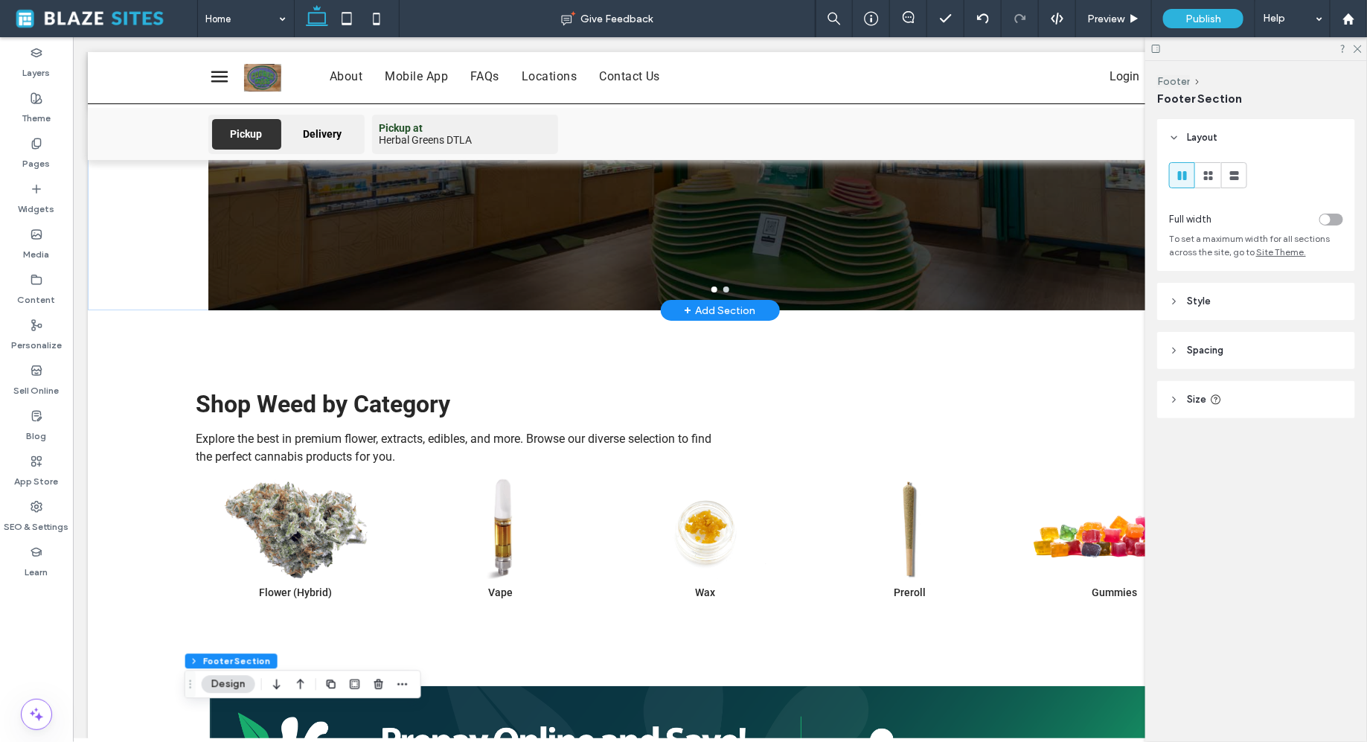
scroll to position [0, 0]
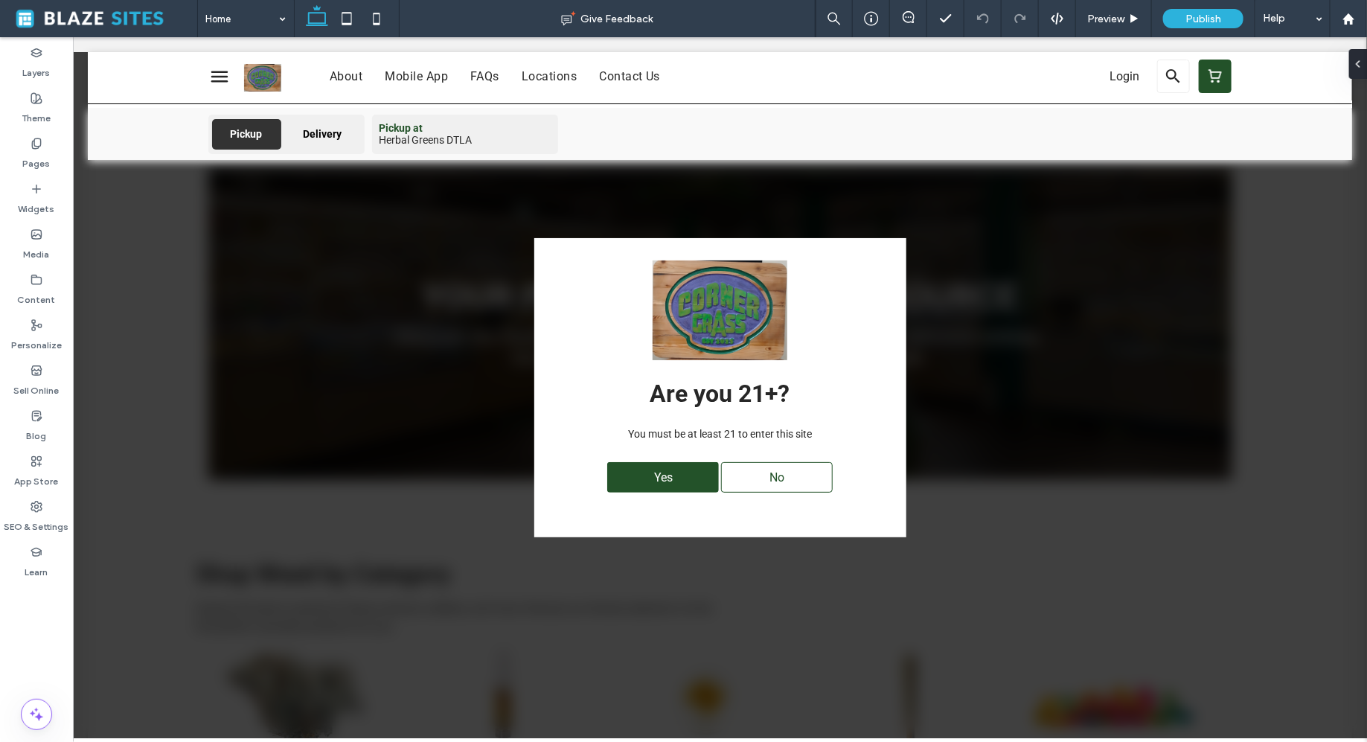
click at [661, 494] on div "Yes No" at bounding box center [719, 476] width 327 height 45
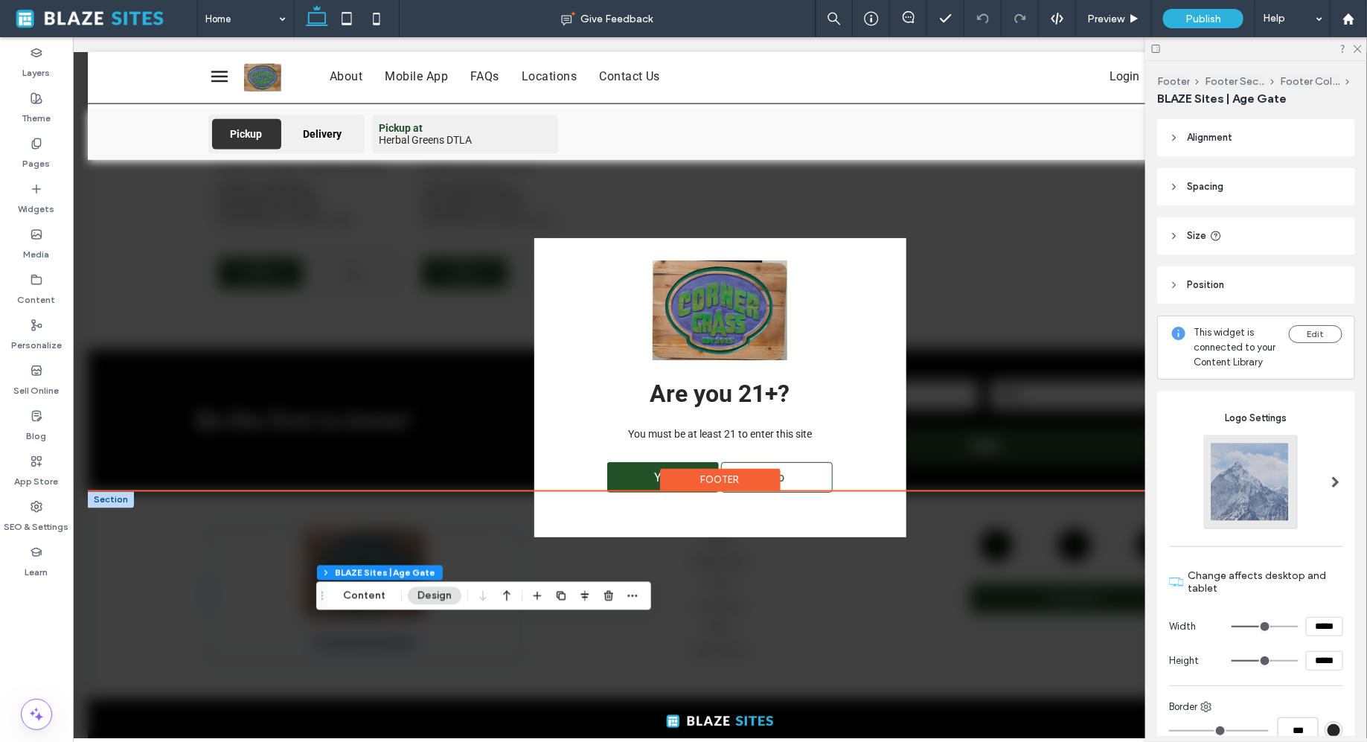
click at [664, 491] on div "Edit Age Gate Widget Are you 21+? You must be at least 21 to enter this site Ye…" at bounding box center [719, 627] width 1264 height 273
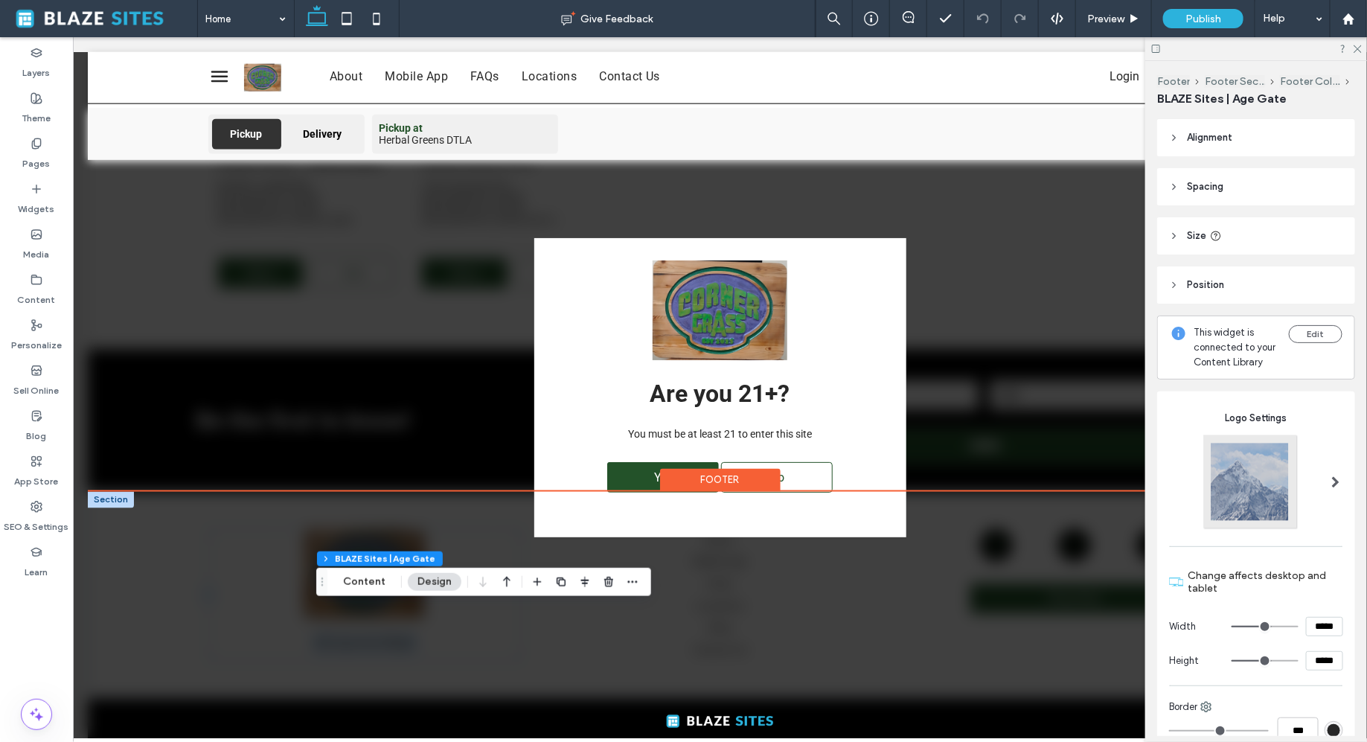
scroll to position [3698, 0]
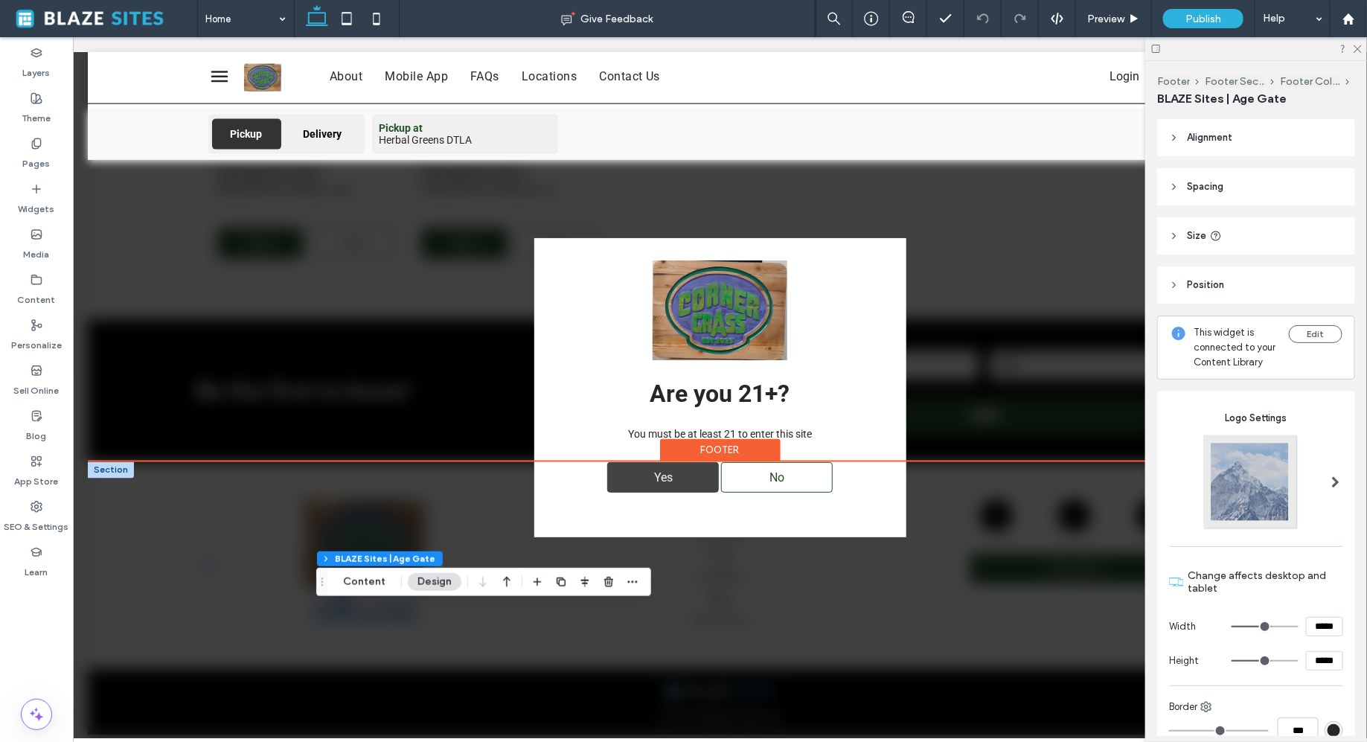
click at [692, 478] on div "Yes" at bounding box center [662, 476] width 112 height 31
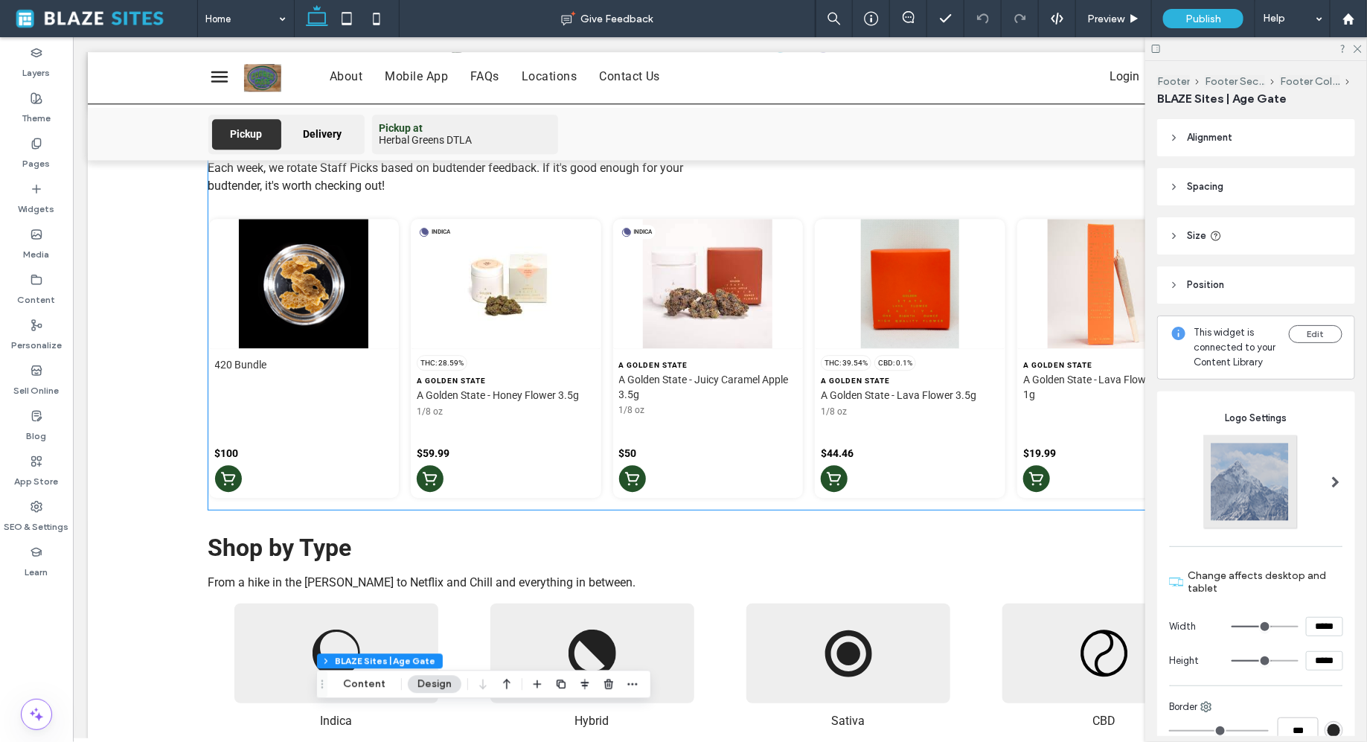
scroll to position [1260, 0]
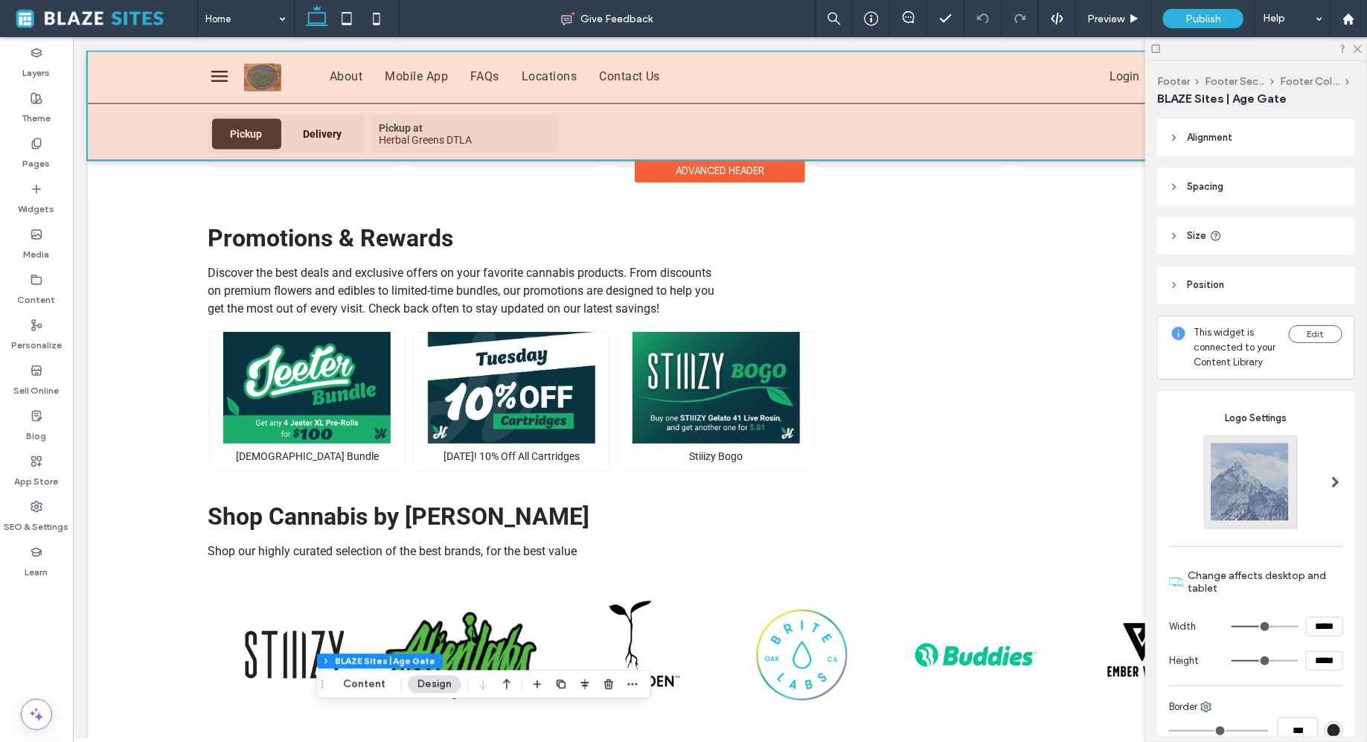
click at [373, 126] on div at bounding box center [719, 105] width 1264 height 108
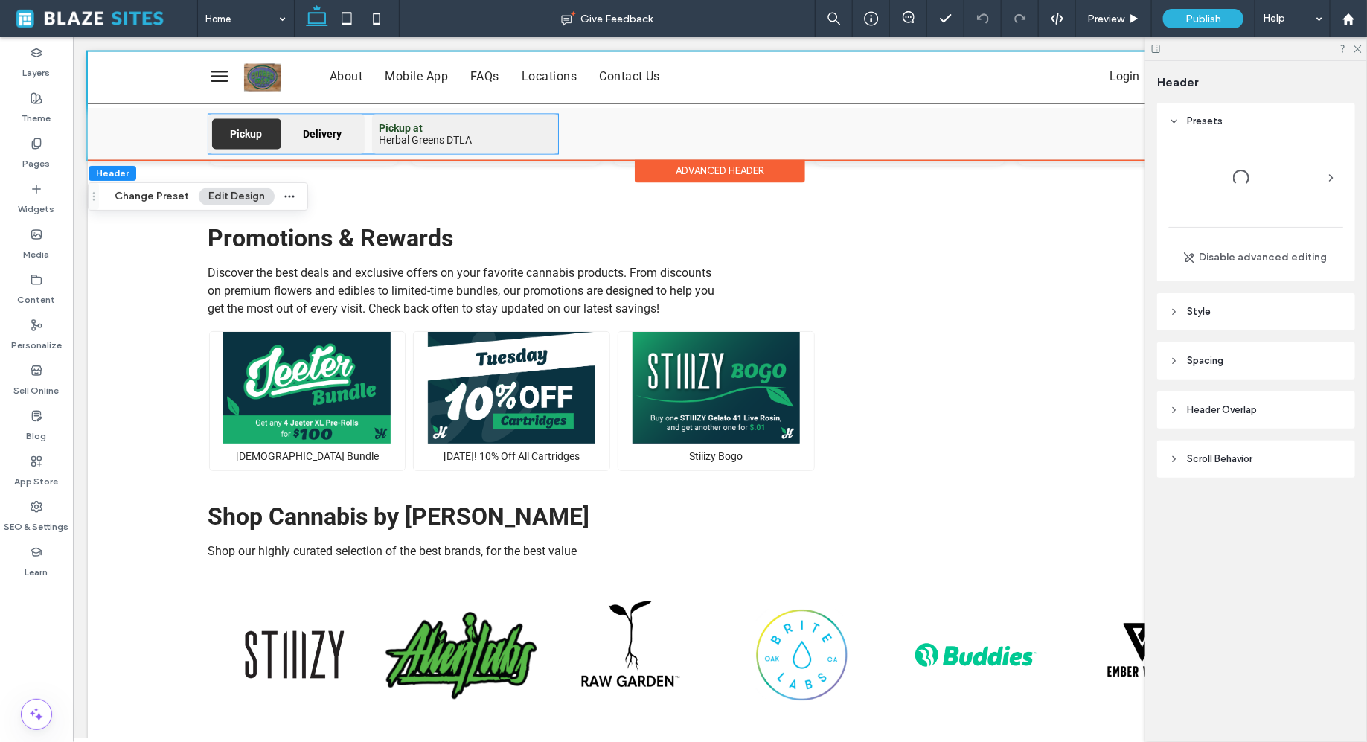
click at [373, 126] on div "Pickup at Herbal Greens DTLA" at bounding box center [464, 133] width 186 height 39
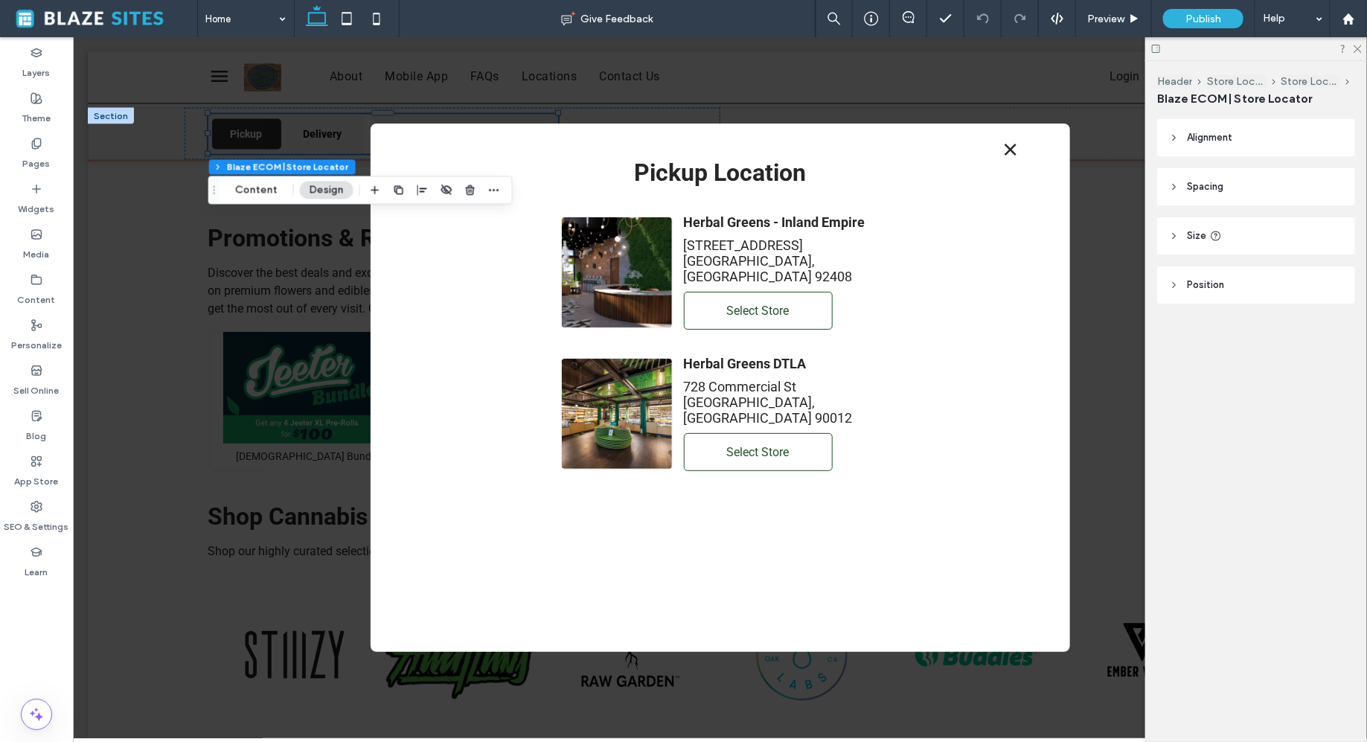
click at [1014, 151] on icon at bounding box center [1009, 149] width 22 height 22
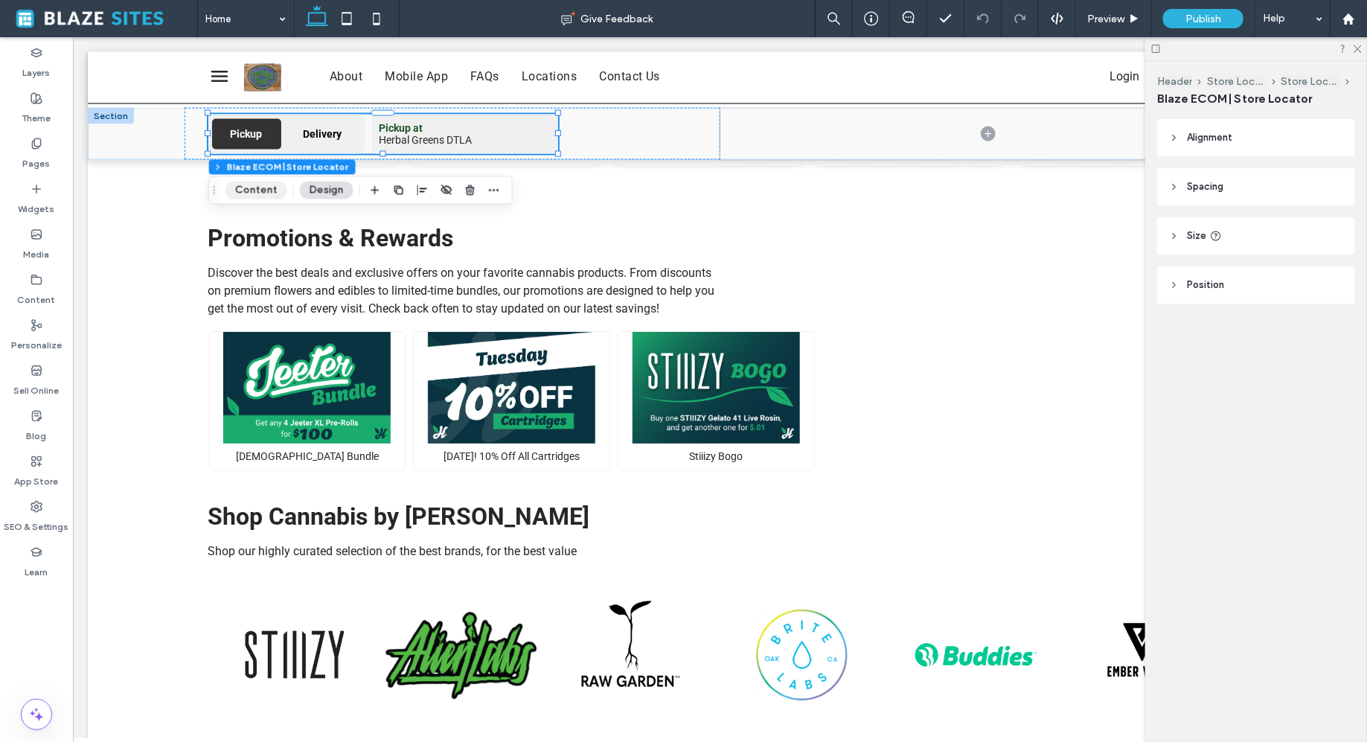
click at [269, 183] on button "Content" at bounding box center [256, 190] width 62 height 18
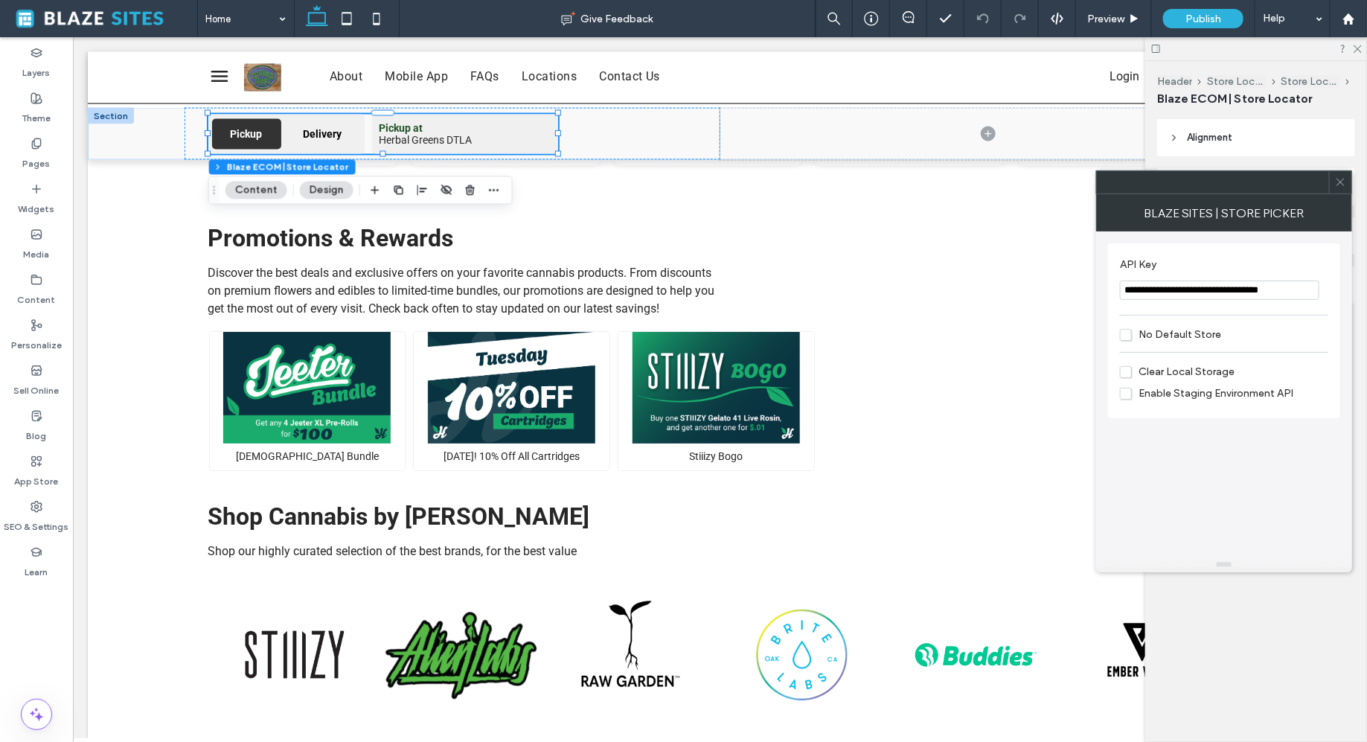
click at [1200, 290] on input "**********" at bounding box center [1219, 289] width 199 height 19
paste input "API Key"
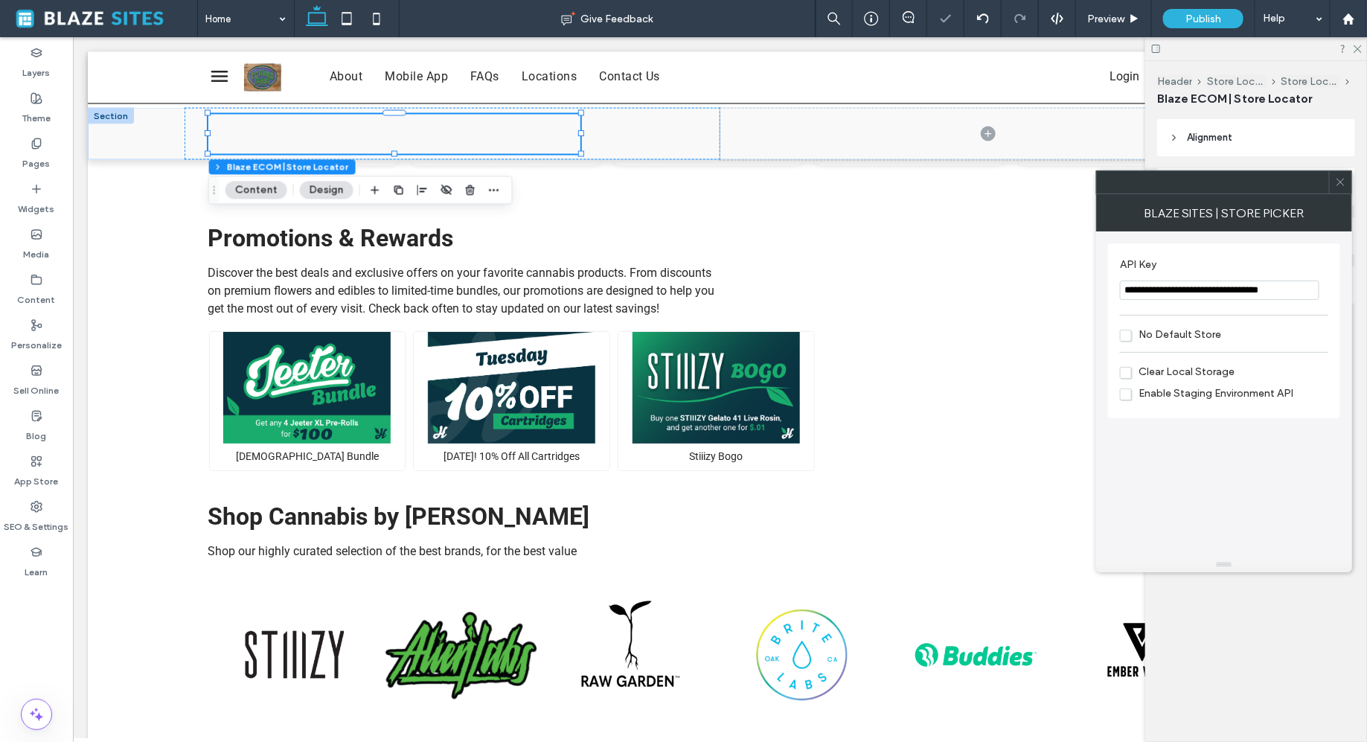
type input "**********"
click at [1251, 507] on div "**********" at bounding box center [1224, 394] width 232 height 326
click at [1341, 185] on icon at bounding box center [1340, 181] width 11 height 11
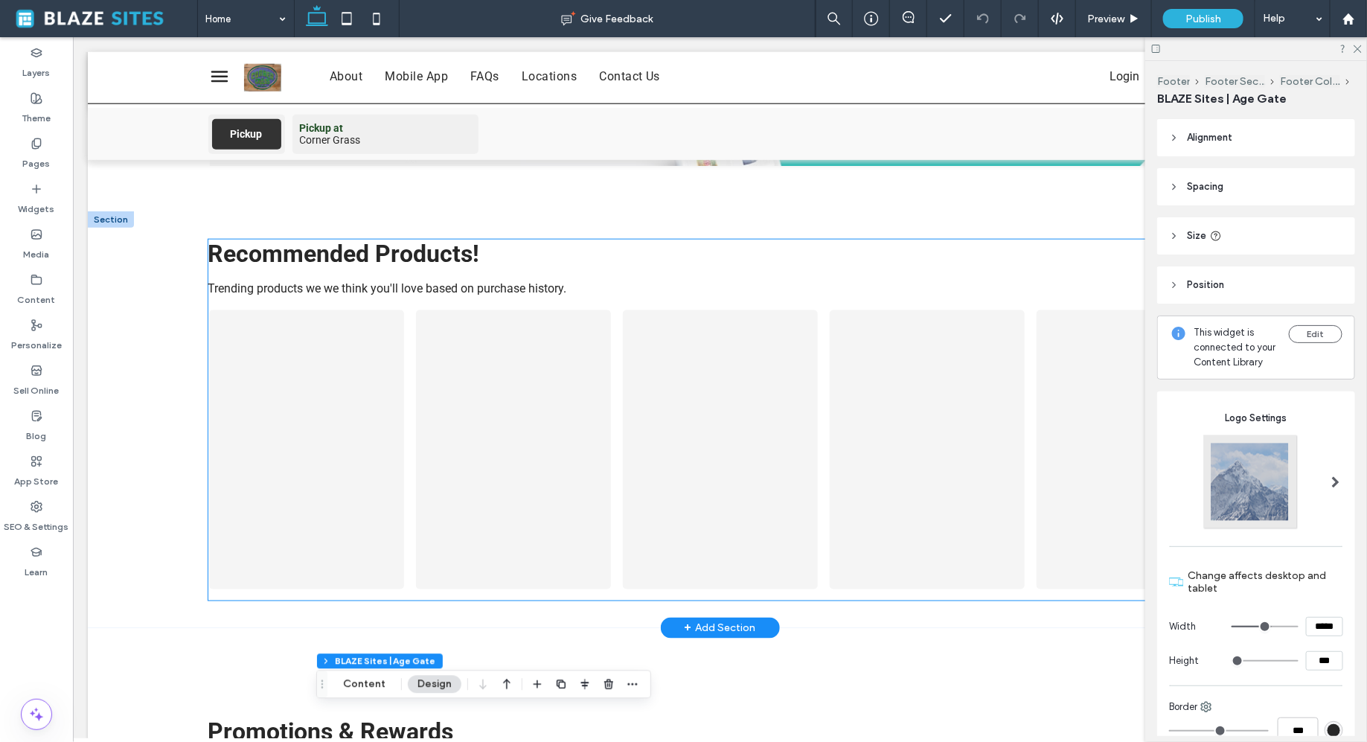
scroll to position [832, 0]
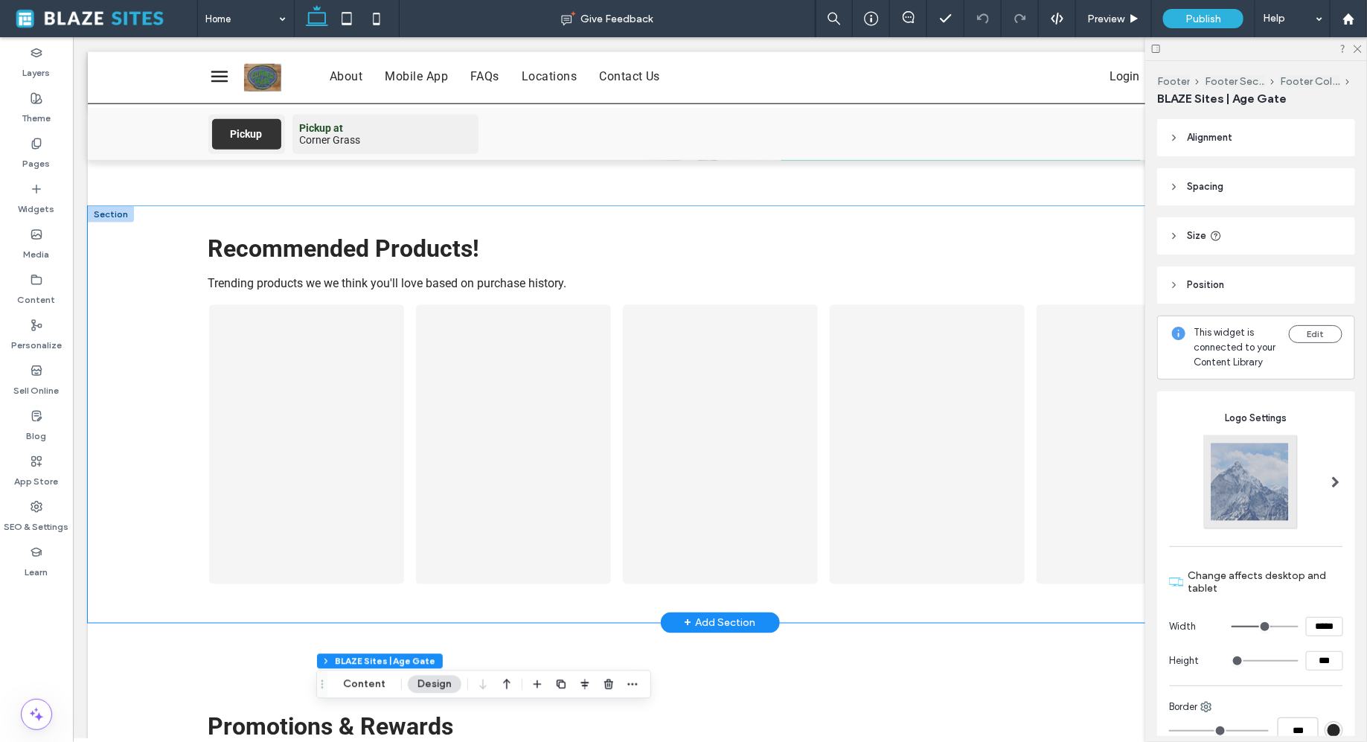
click at [115, 415] on div "Recommended Products! Trending products we we think you'll love based on purcha…" at bounding box center [719, 413] width 1264 height 417
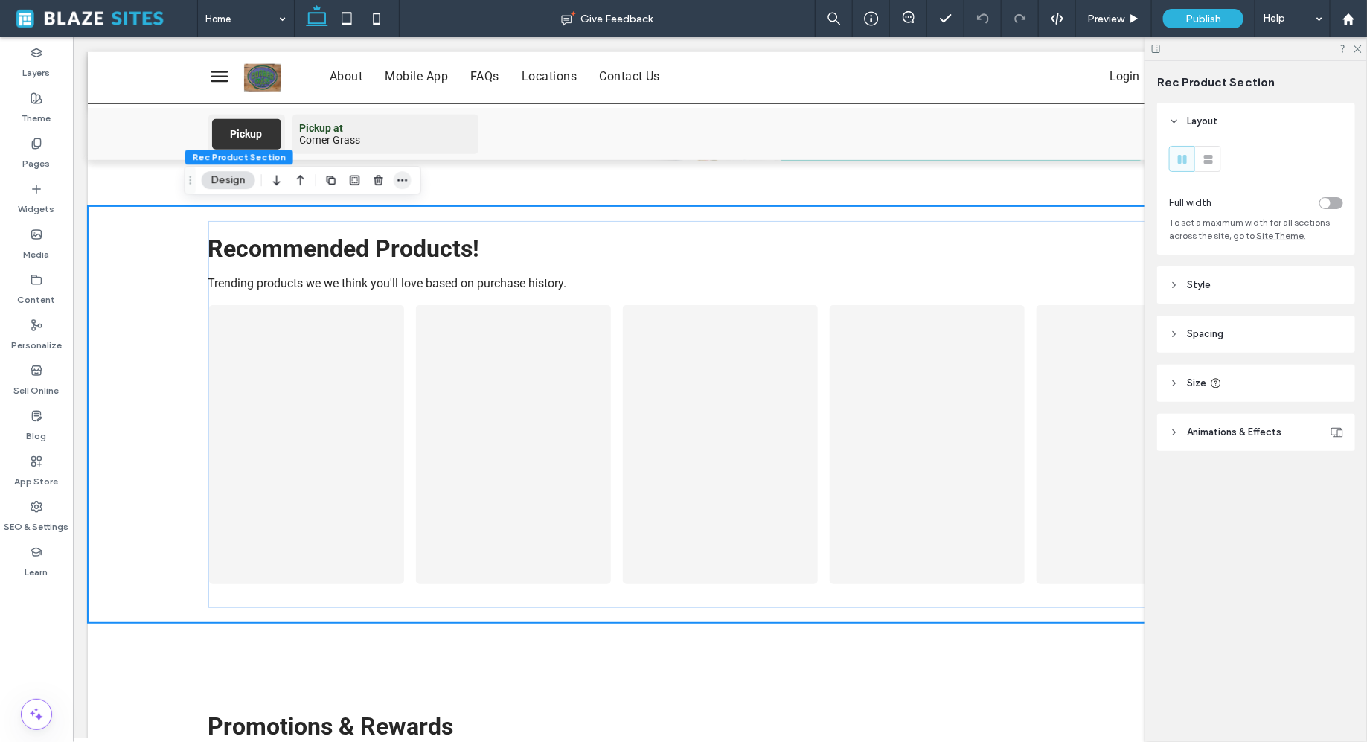
click at [403, 179] on icon "button" at bounding box center [403, 180] width 12 height 12
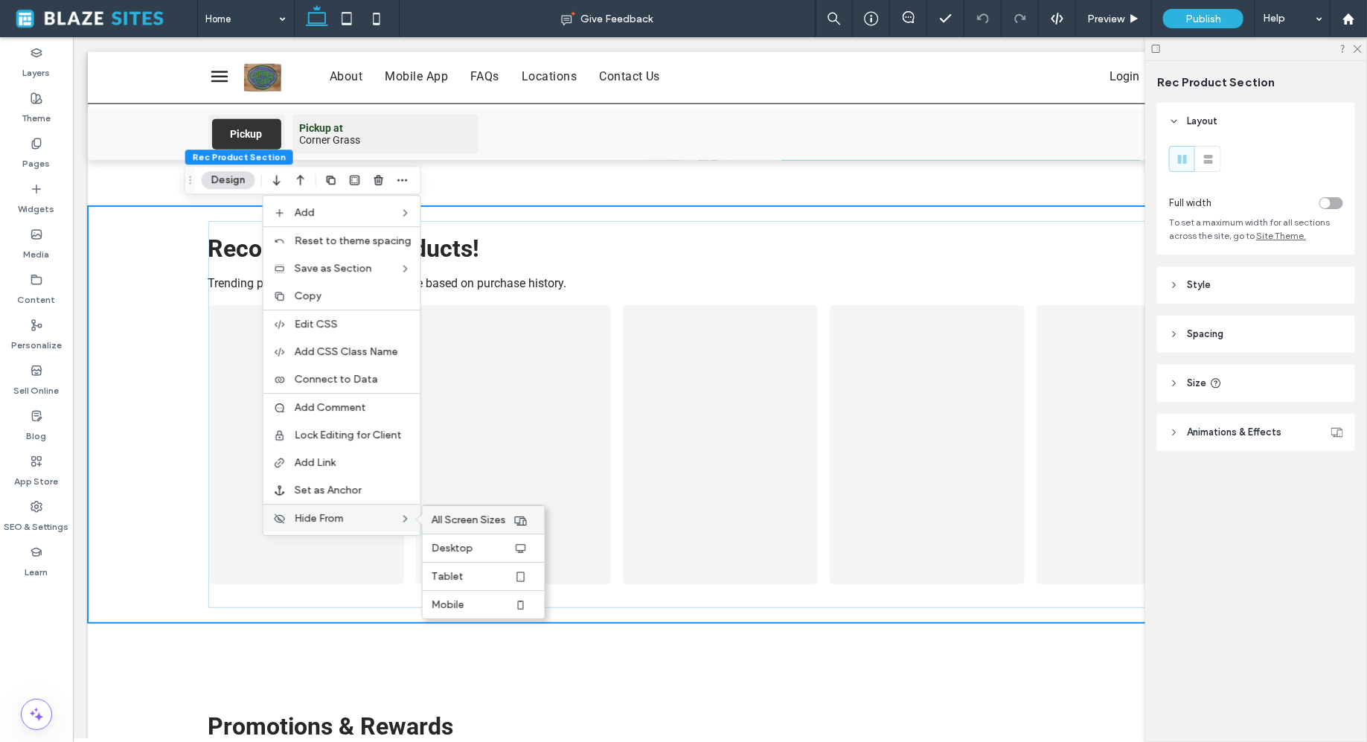
click at [472, 531] on div "All Screen Sizes" at bounding box center [484, 519] width 122 height 28
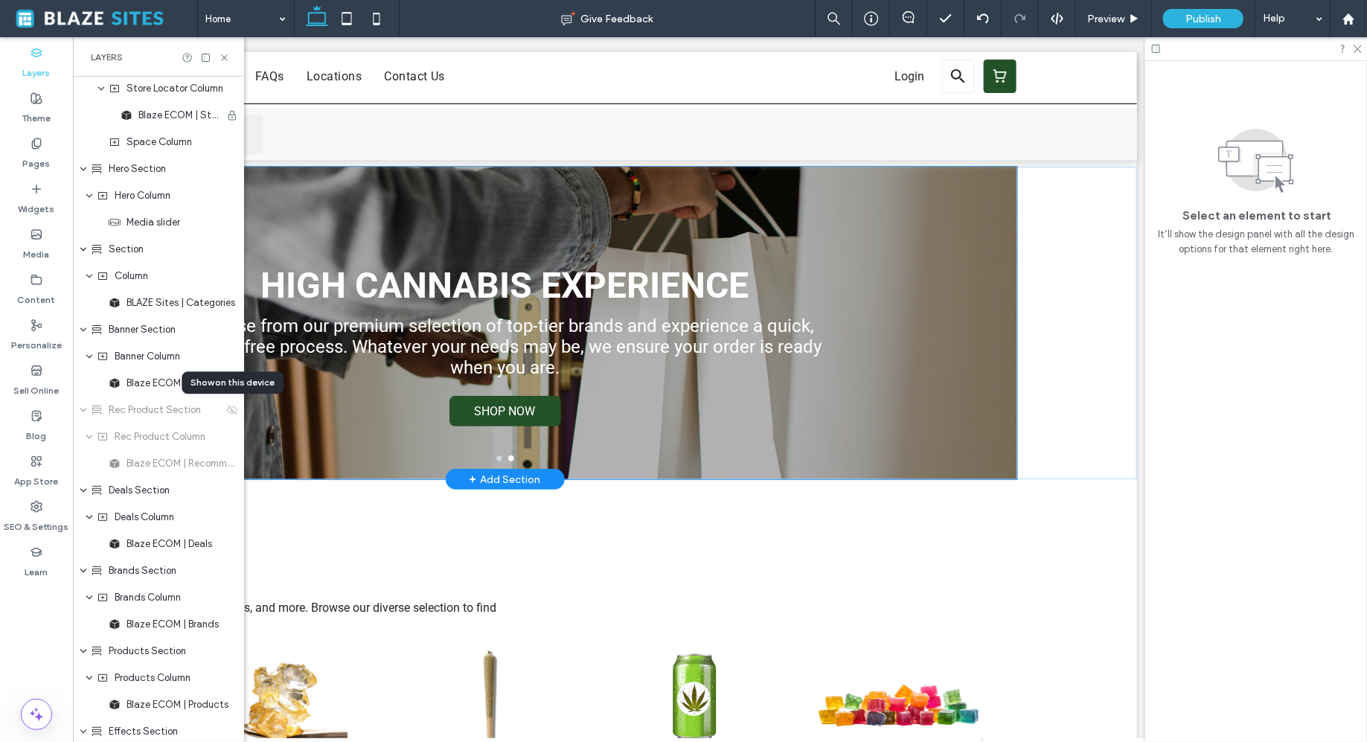
scroll to position [0, 393]
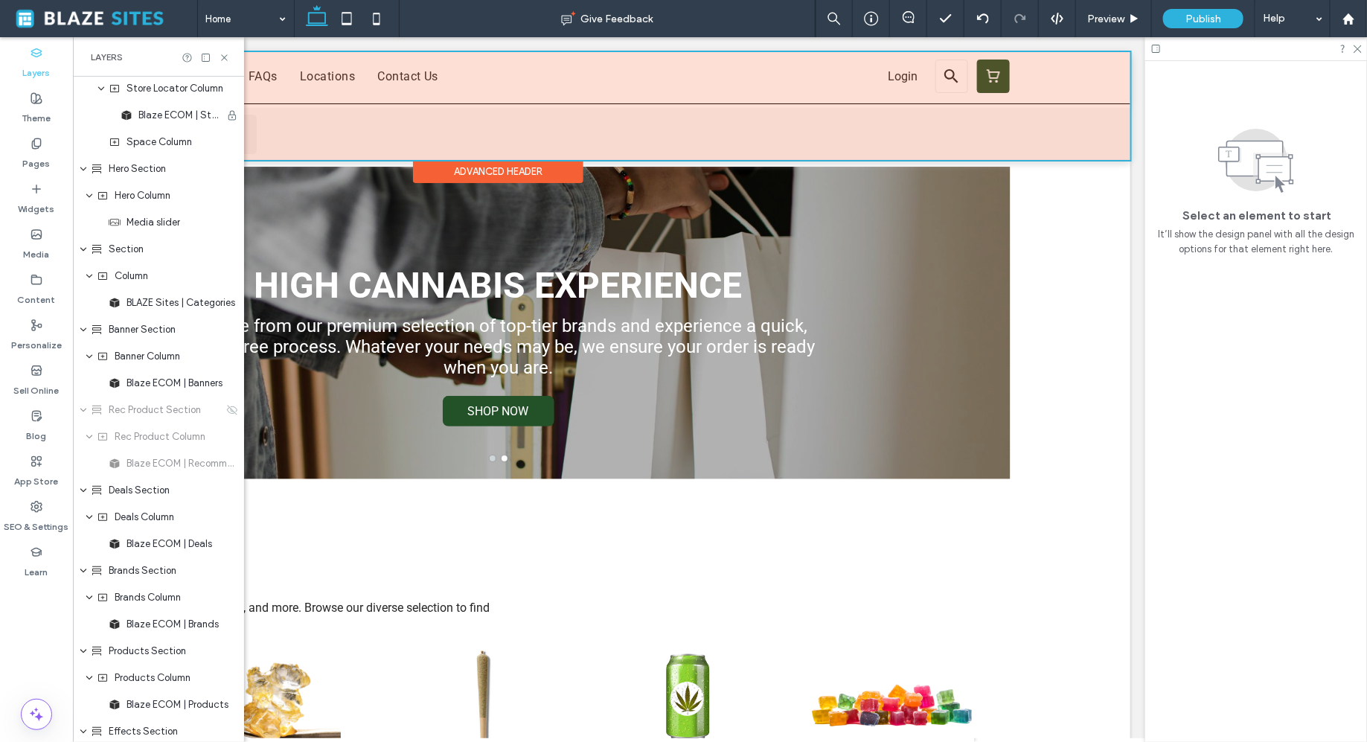
click at [905, 64] on div at bounding box center [499, 105] width 1264 height 108
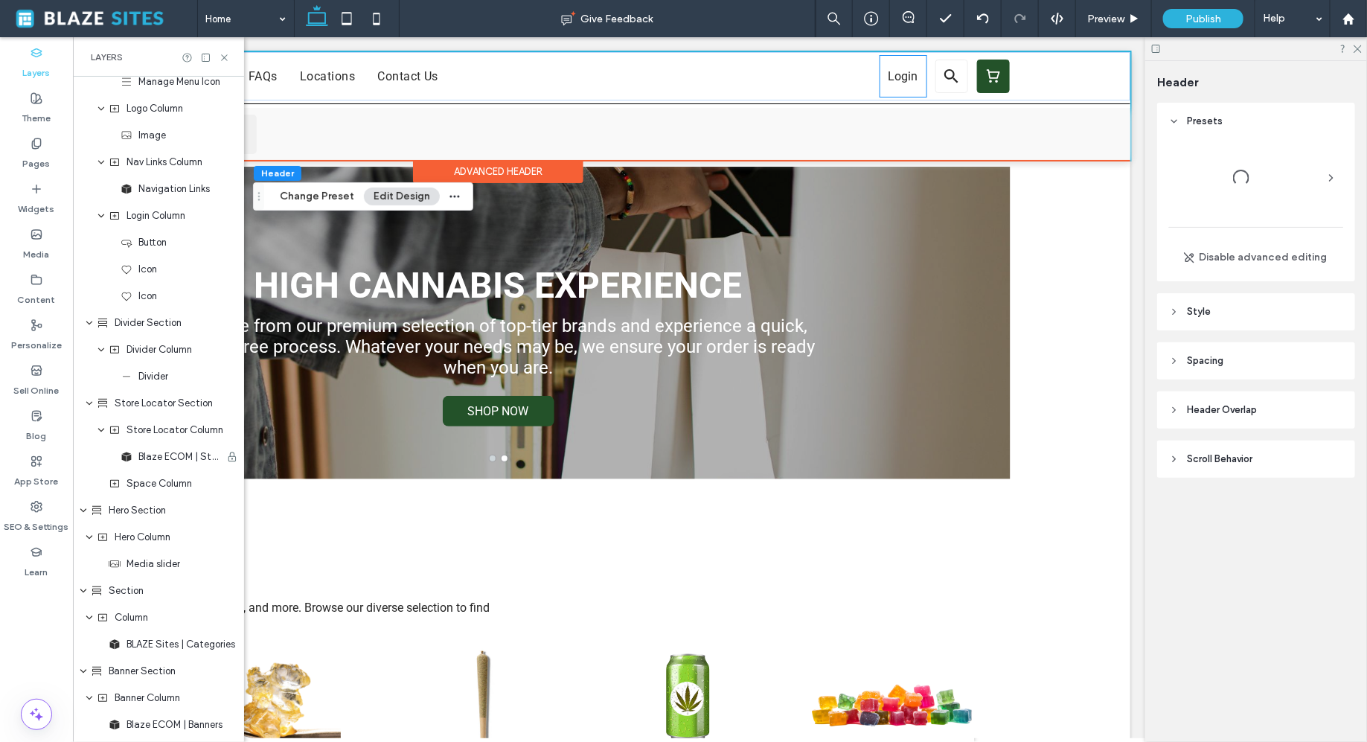
scroll to position [1, 0]
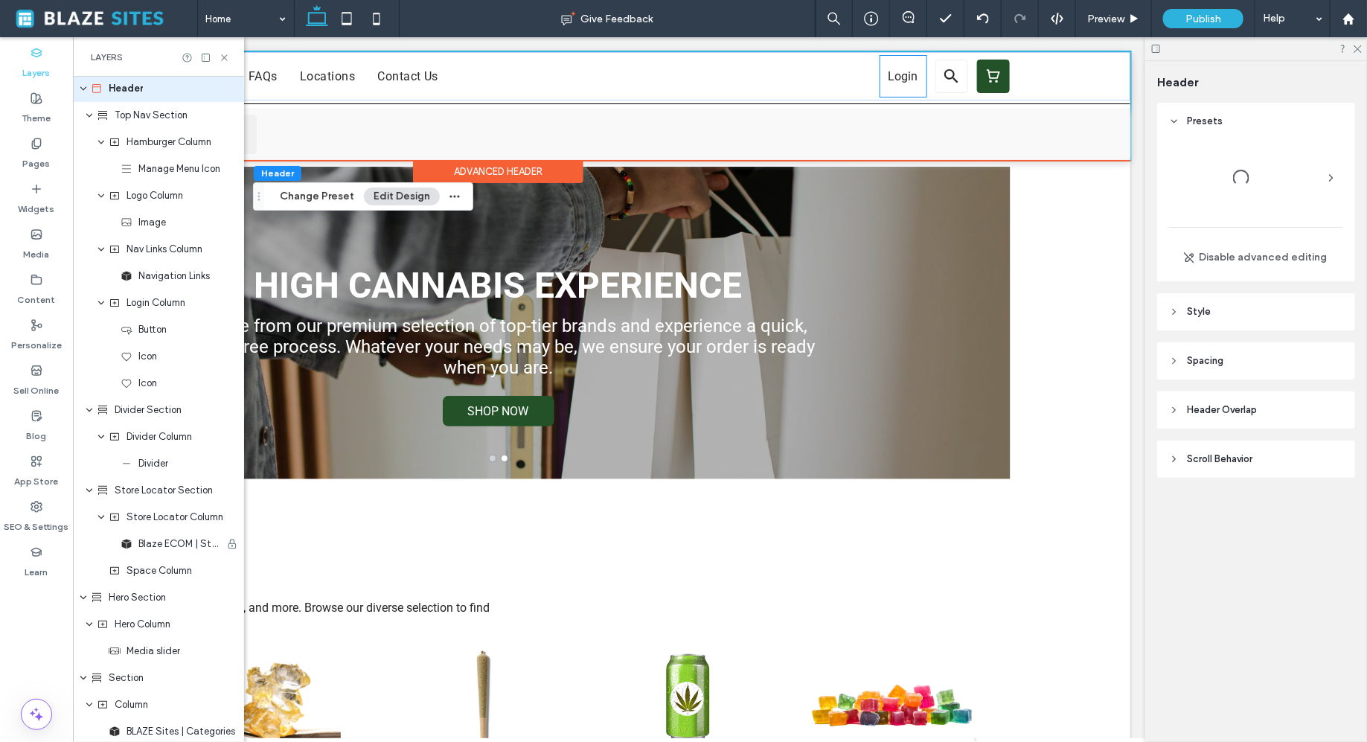
click at [902, 75] on span "Login" at bounding box center [904, 75] width 40 height 29
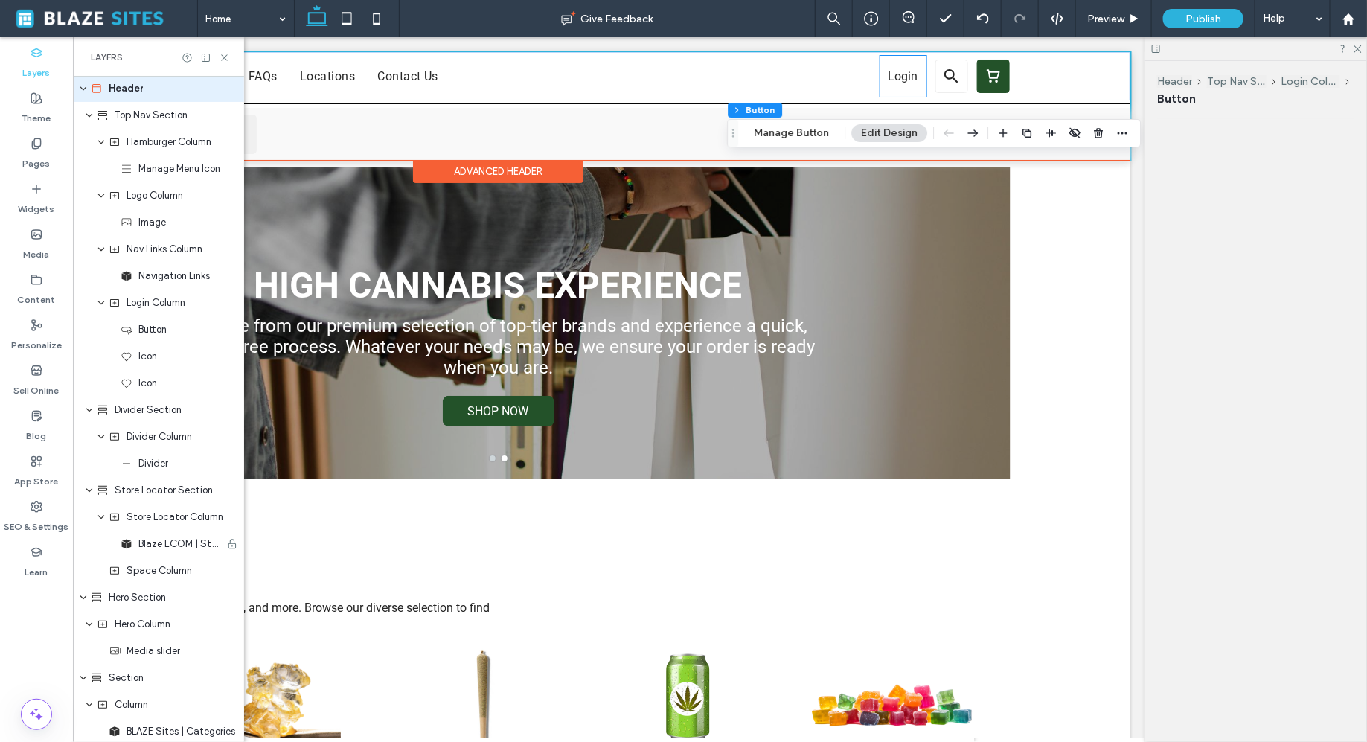
scroll to position [0, 0]
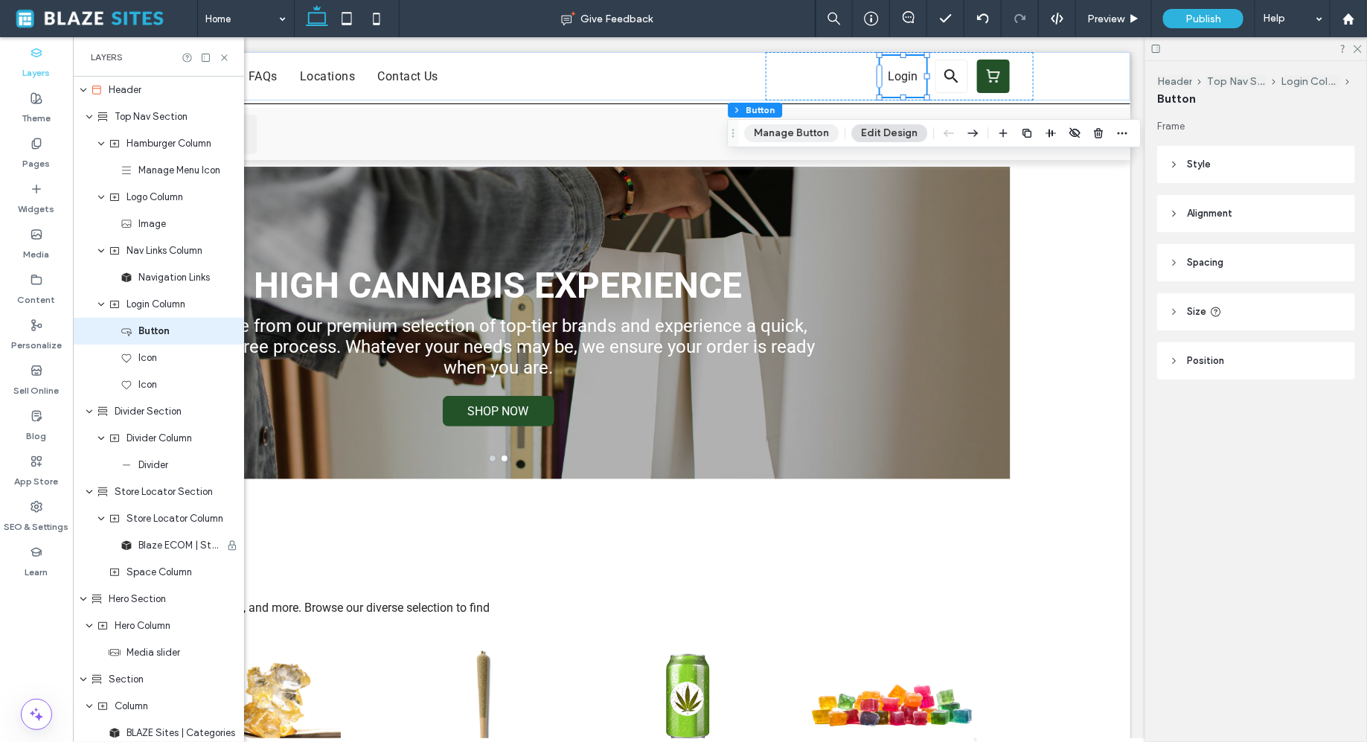
click at [798, 125] on button "Manage Button" at bounding box center [791, 133] width 94 height 18
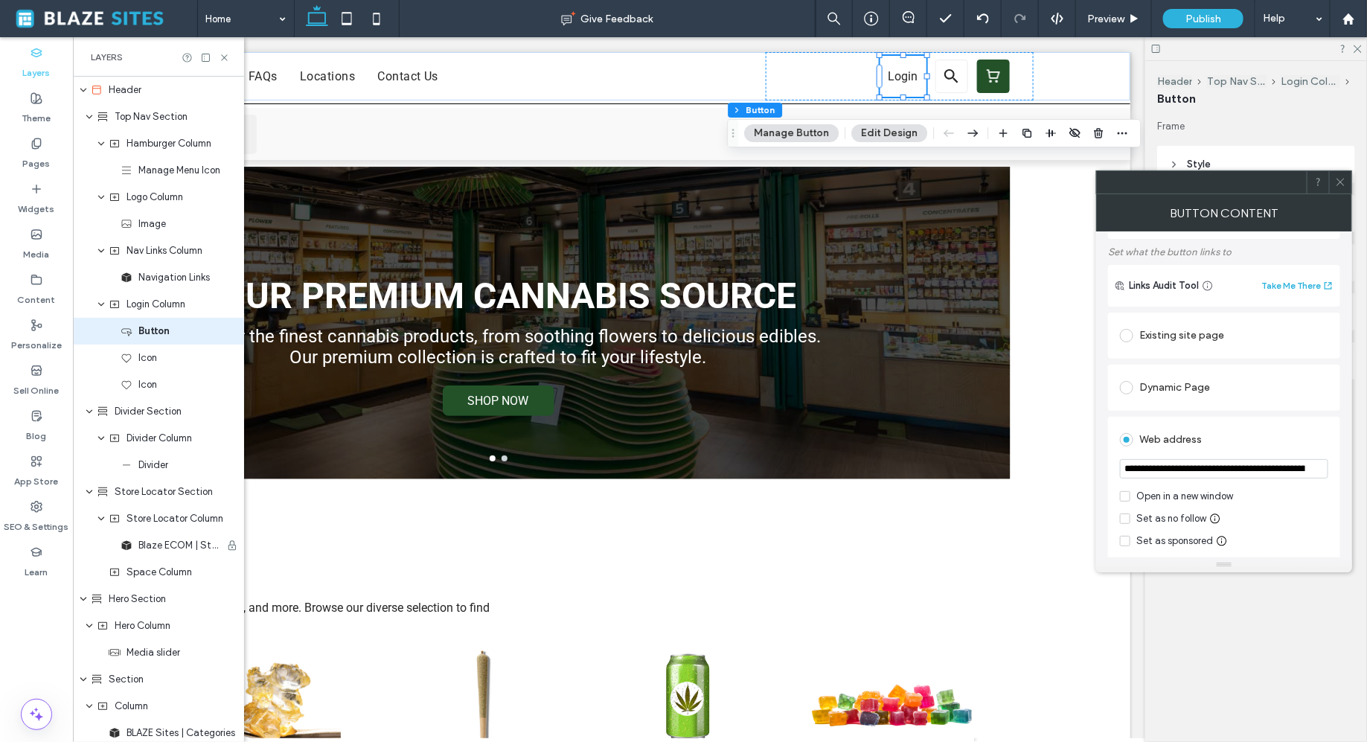
scroll to position [78, 0]
click at [1183, 464] on input "**********" at bounding box center [1224, 466] width 208 height 19
paste input "url"
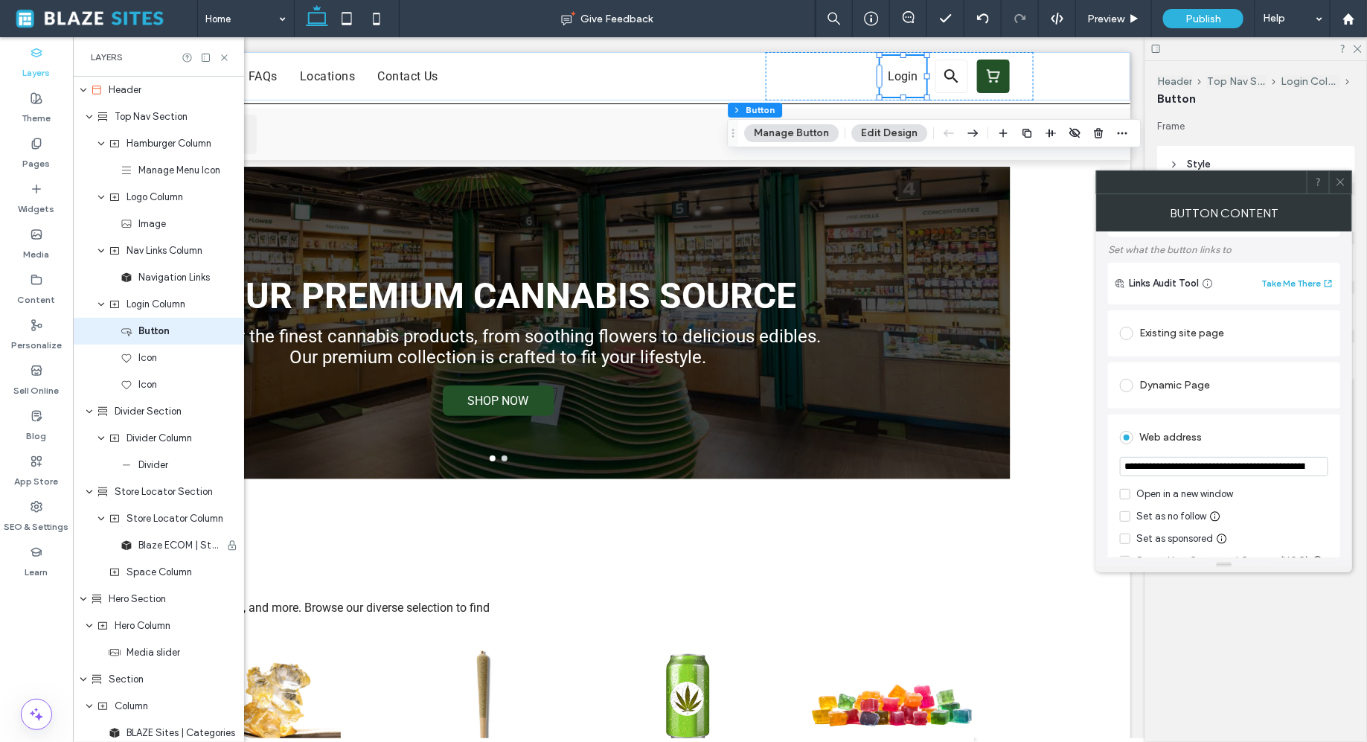
scroll to position [0, 89]
type input "**********"
click at [1281, 408] on div "**********" at bounding box center [1224, 649] width 232 height 685
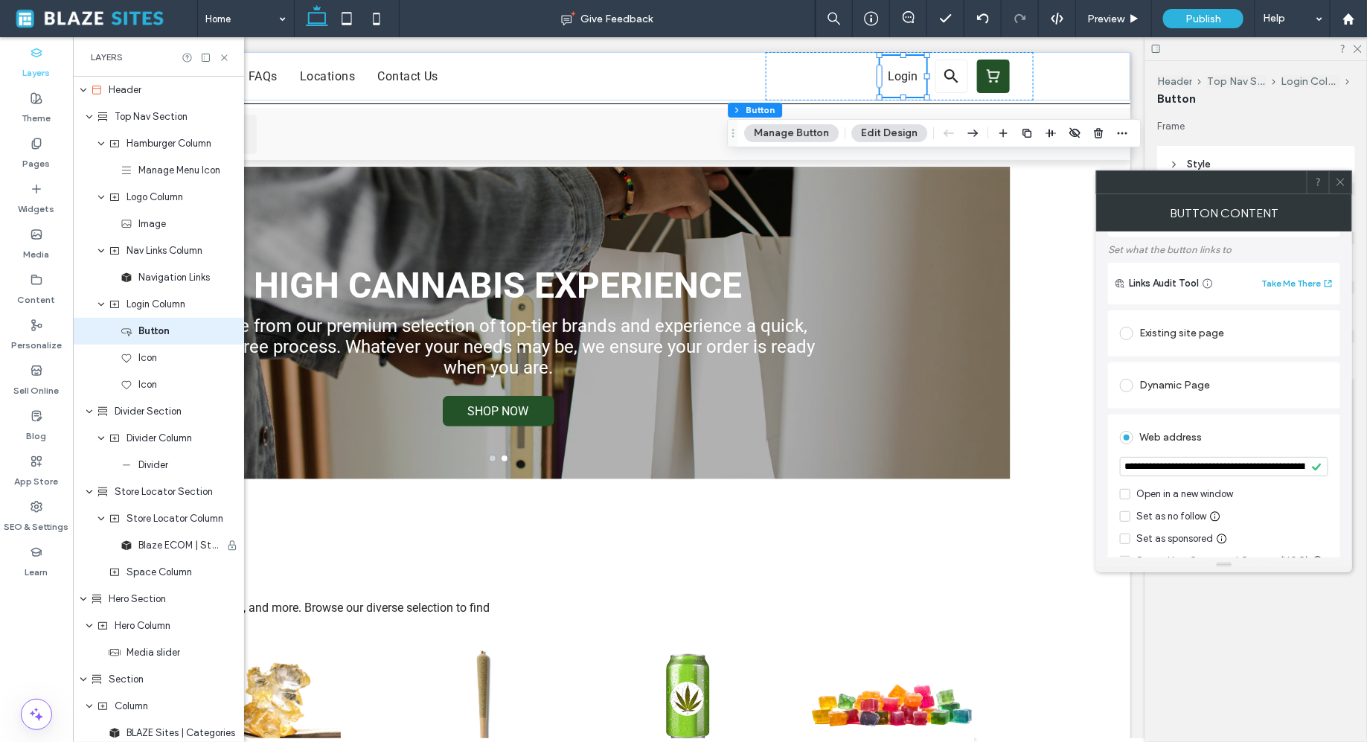
click at [1206, 122] on span "Frame" at bounding box center [1256, 126] width 198 height 15
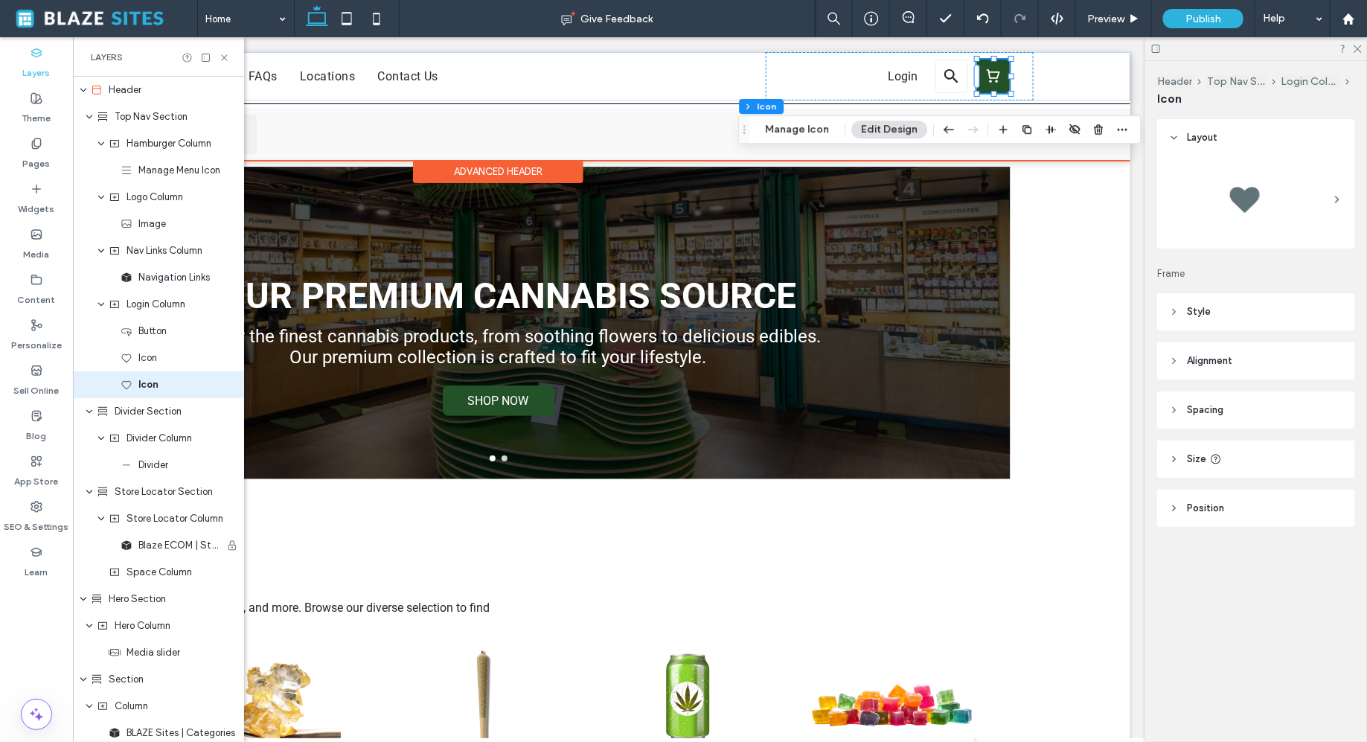
click at [998, 80] on icon at bounding box center [993, 75] width 19 height 27
click at [994, 74] on icon at bounding box center [993, 75] width 19 height 27
click at [1008, 61] on div at bounding box center [994, 75] width 33 height 33
click at [1001, 77] on icon at bounding box center [993, 75] width 19 height 27
type input "*"
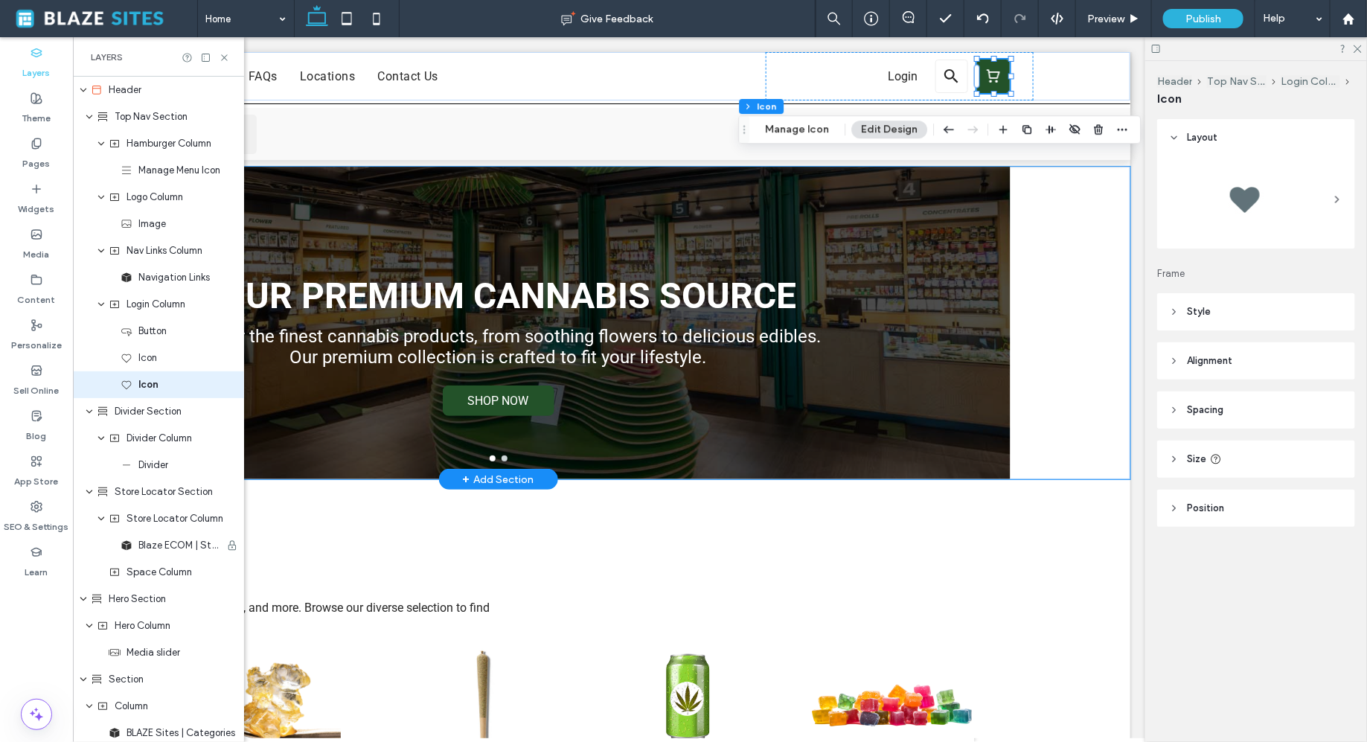
click at [1035, 259] on div "YOUR PREMIUM CANNABIS SOURCE Discover the finest cannabis products, from soothi…" at bounding box center [499, 322] width 1264 height 312
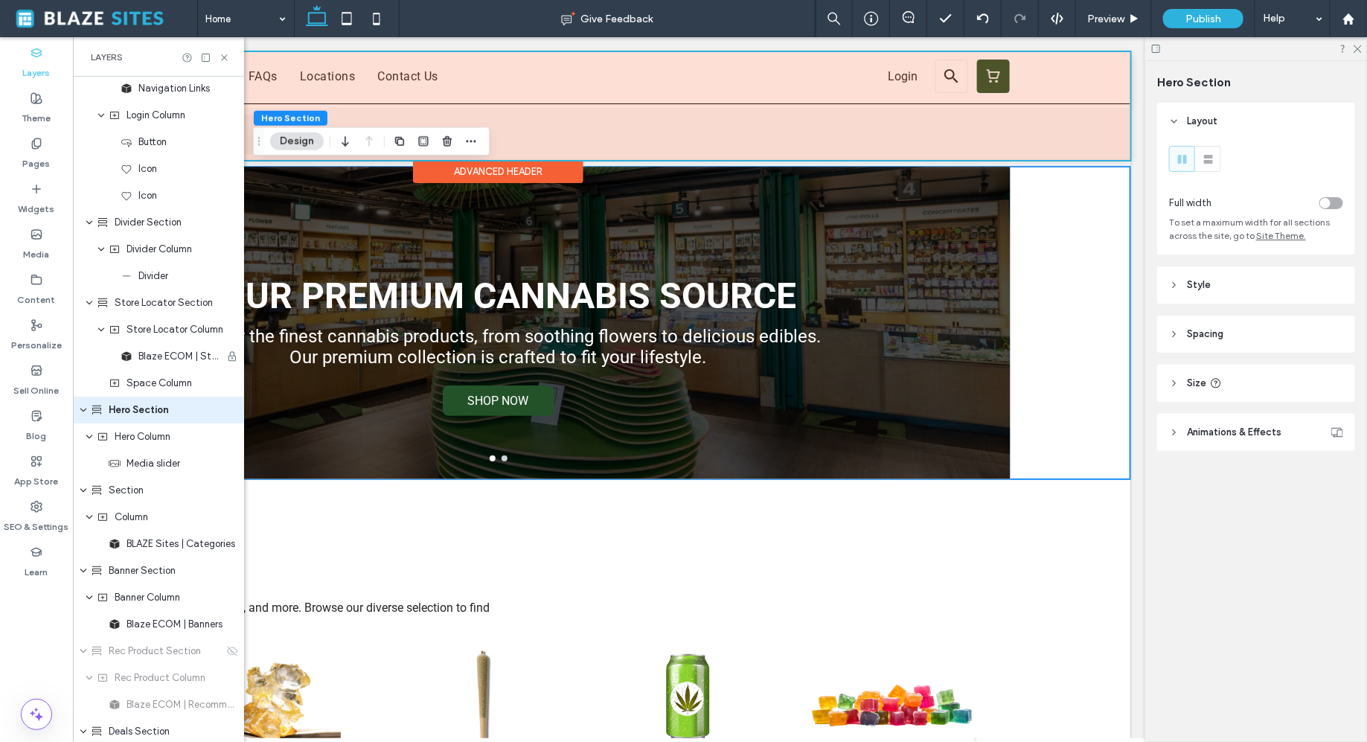
click at [988, 76] on div at bounding box center [499, 105] width 1264 height 108
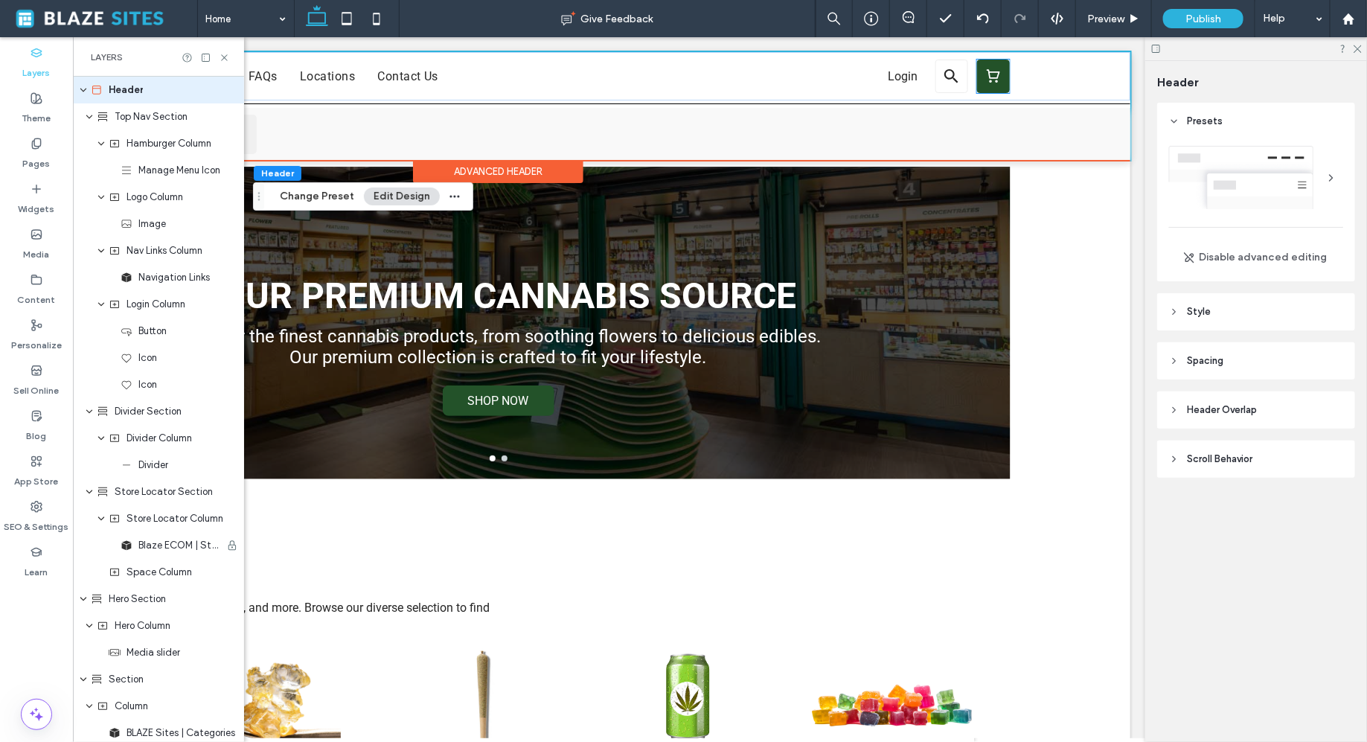
click at [998, 70] on icon at bounding box center [993, 75] width 19 height 27
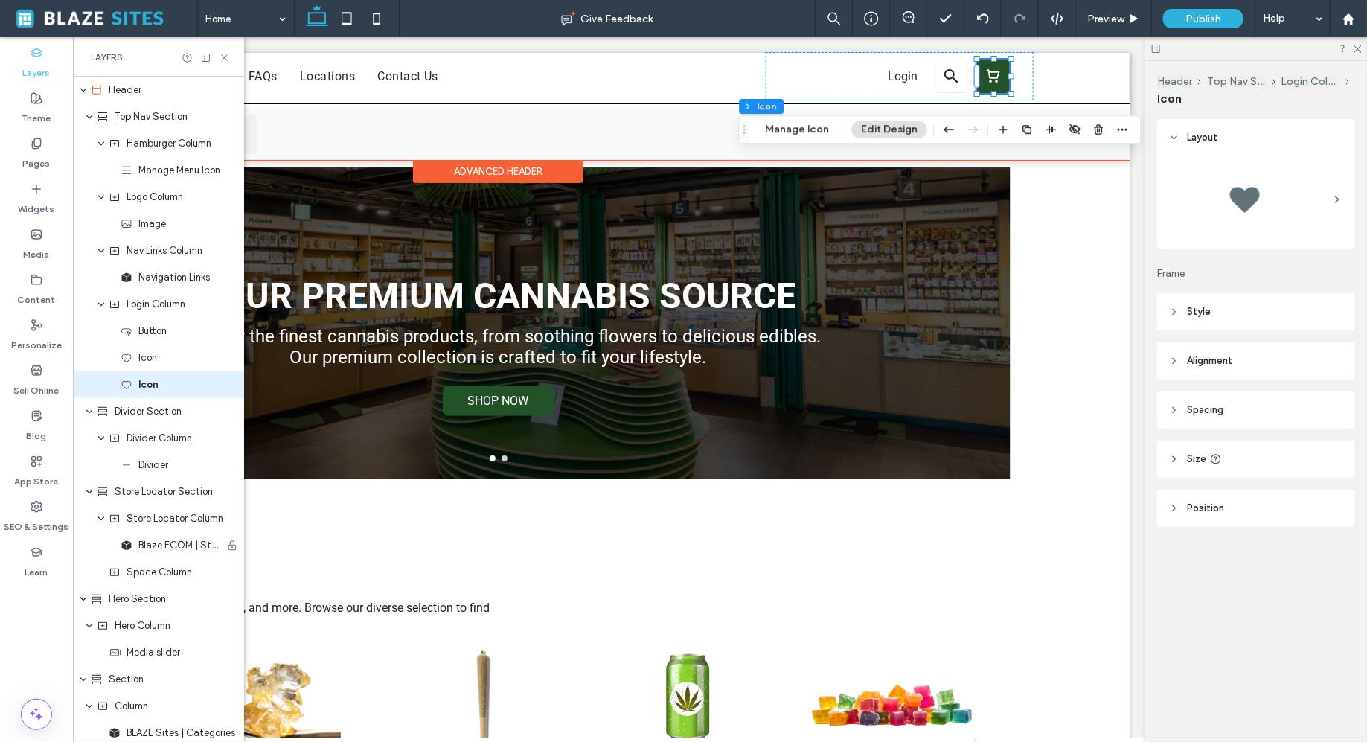
click at [1004, 71] on div at bounding box center [994, 75] width 33 height 33
click at [996, 79] on icon at bounding box center [993, 75] width 19 height 27
type input "*"
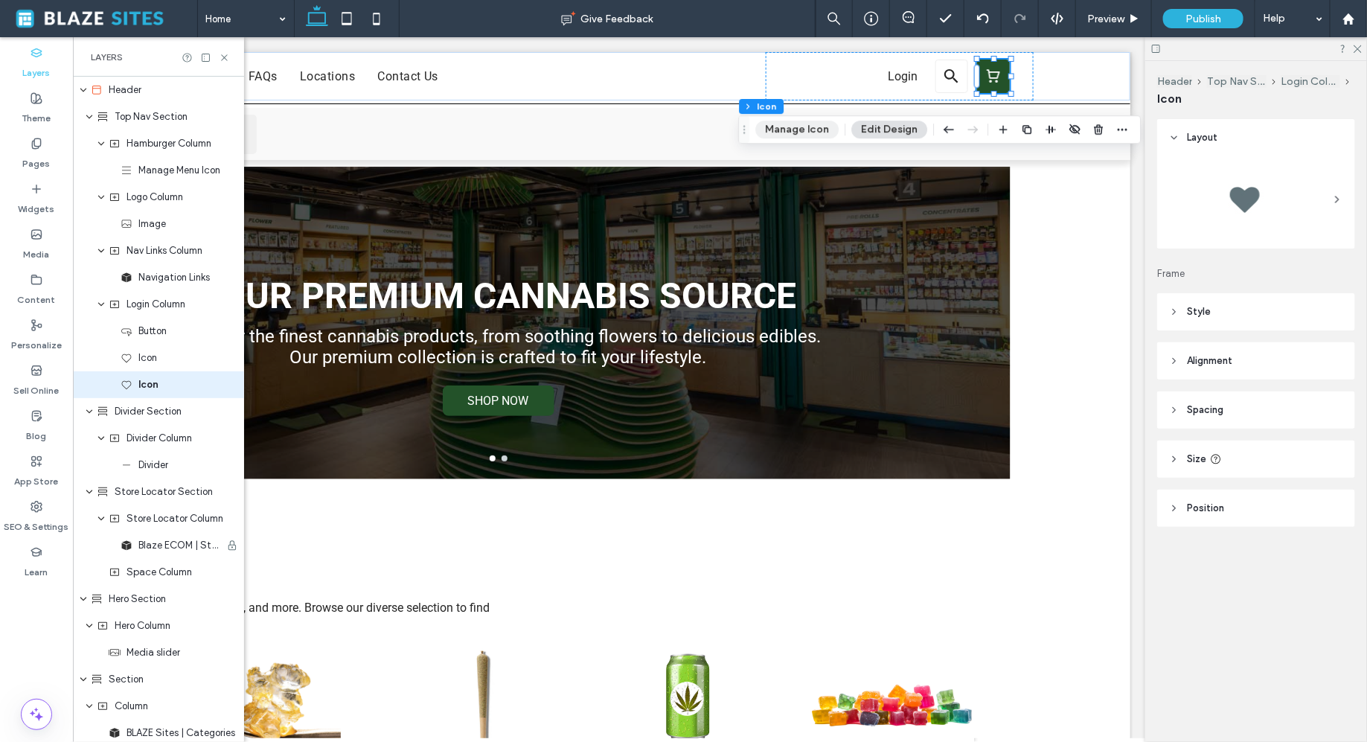
click at [796, 125] on button "Manage Icon" at bounding box center [796, 130] width 83 height 18
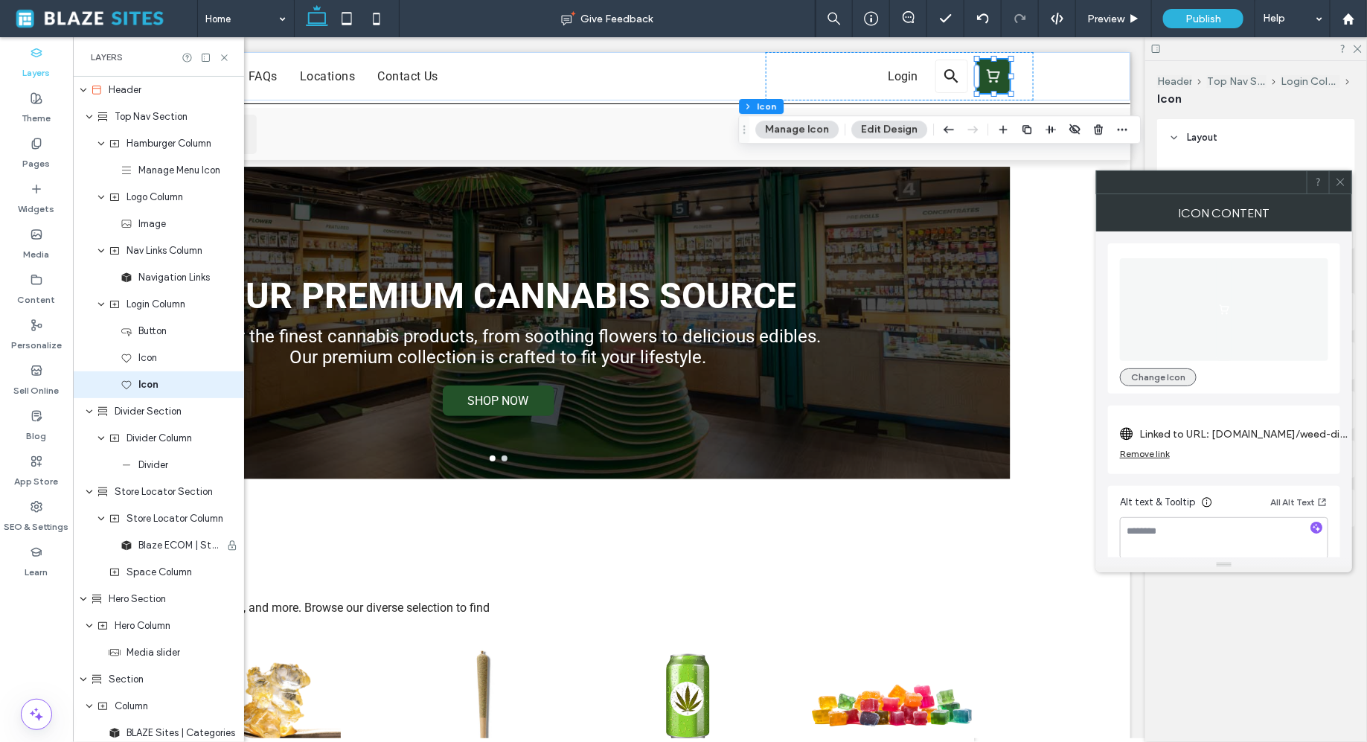
scroll to position [13, 0]
click at [1207, 418] on label "Linked to URL: [DOMAIN_NAME]/weed-dispensary/store-pickup/[US_STATE]/[GEOGRAPHI…" at bounding box center [1243, 421] width 208 height 28
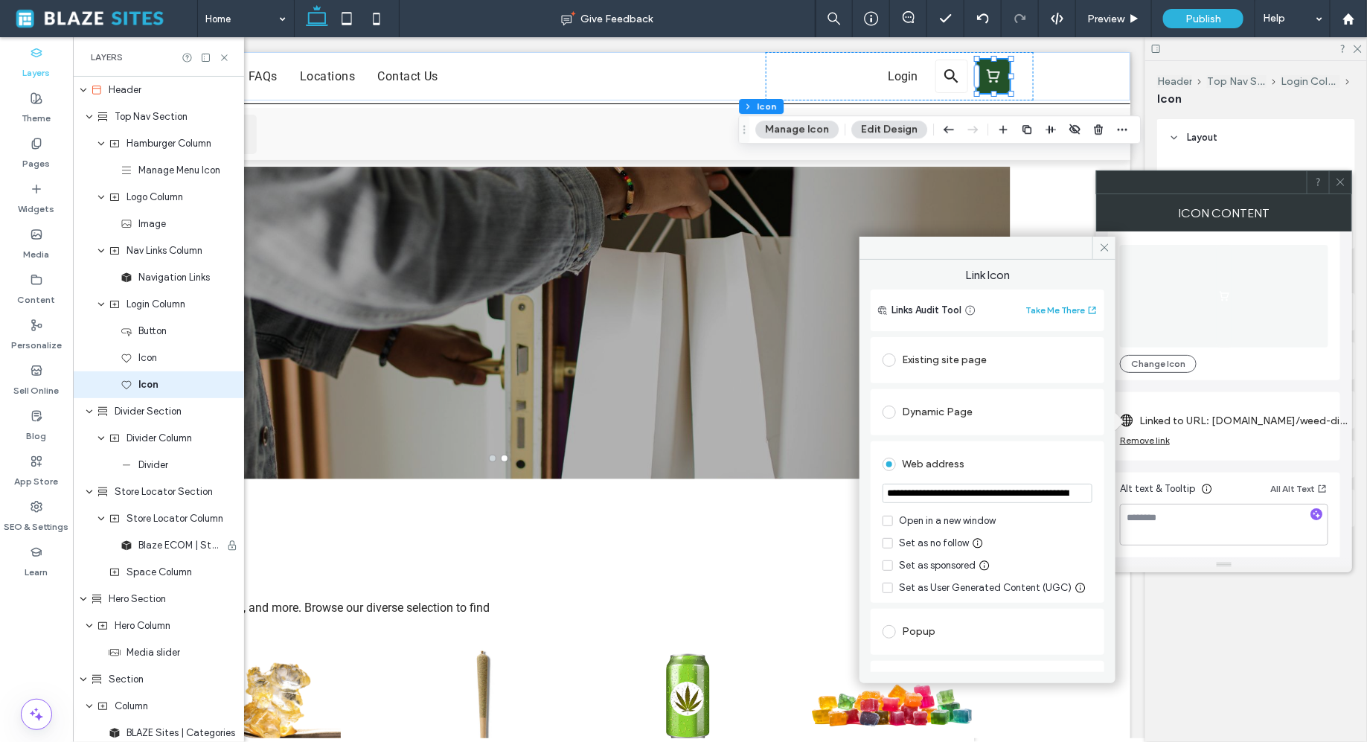
click at [971, 490] on input "**********" at bounding box center [987, 493] width 210 height 19
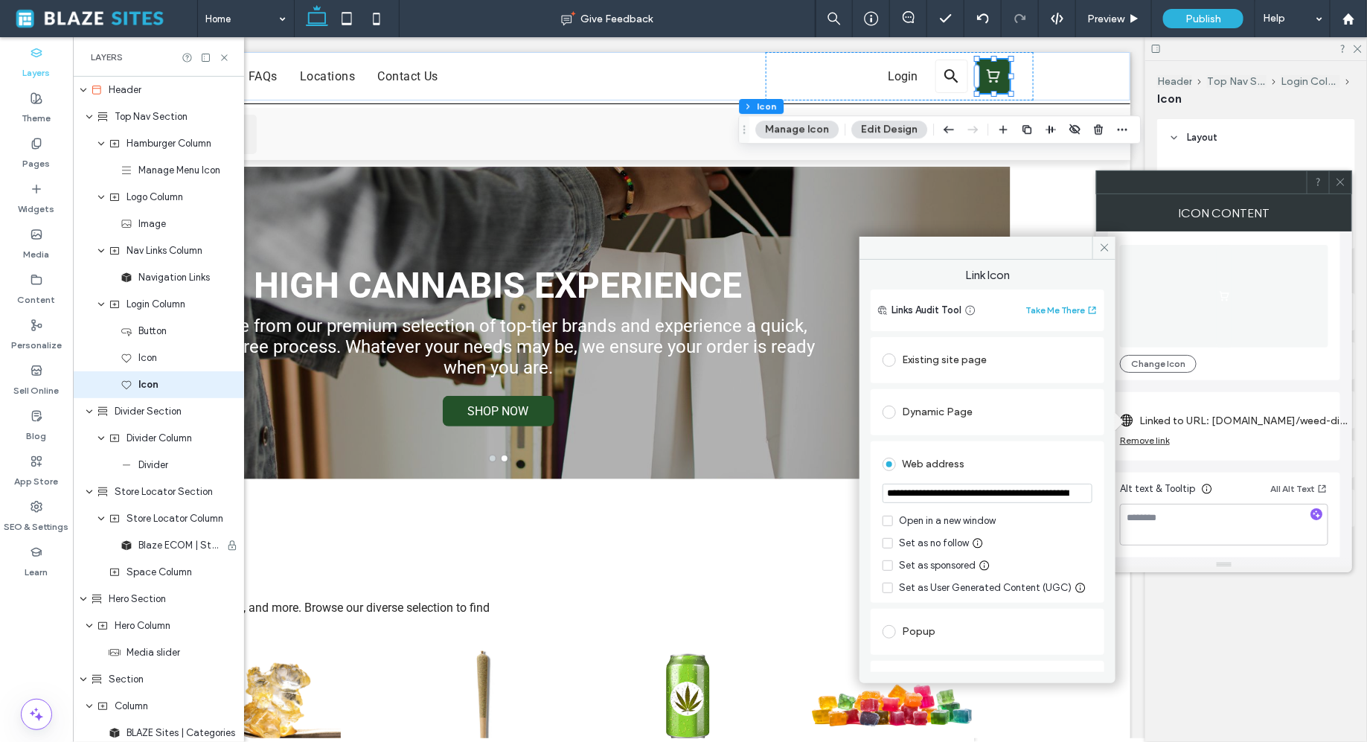
paste input "url"
type input "**********"
click at [999, 267] on span "Link Icon" at bounding box center [987, 278] width 234 height 22
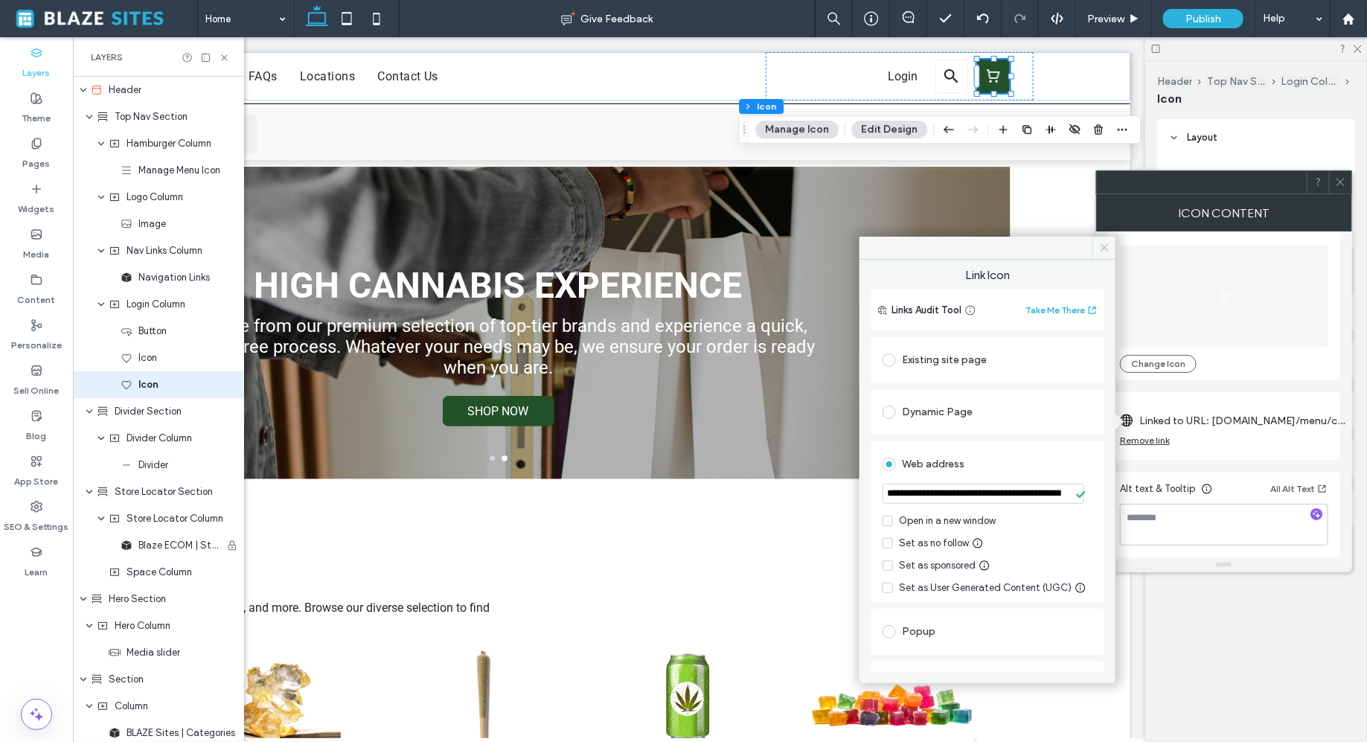
click at [1109, 250] on icon at bounding box center [1104, 247] width 11 height 11
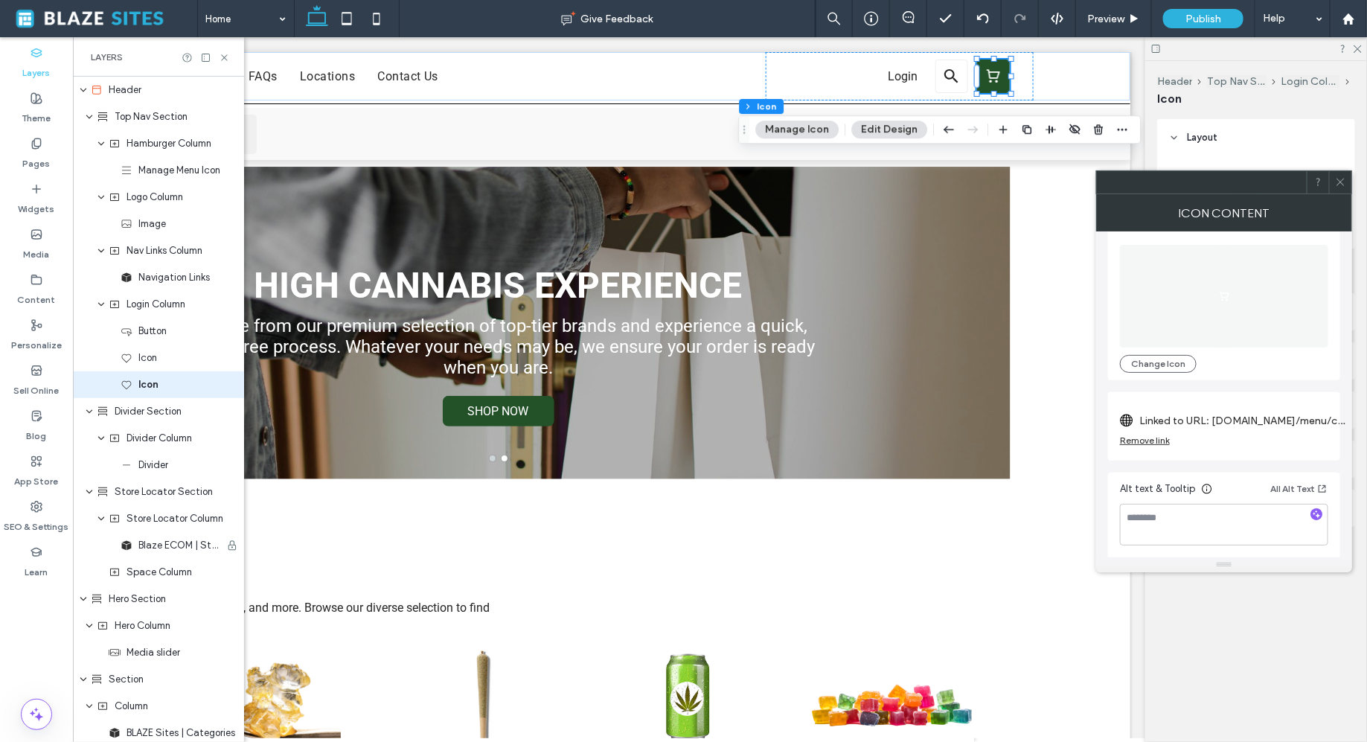
click at [1337, 184] on icon at bounding box center [1340, 181] width 11 height 11
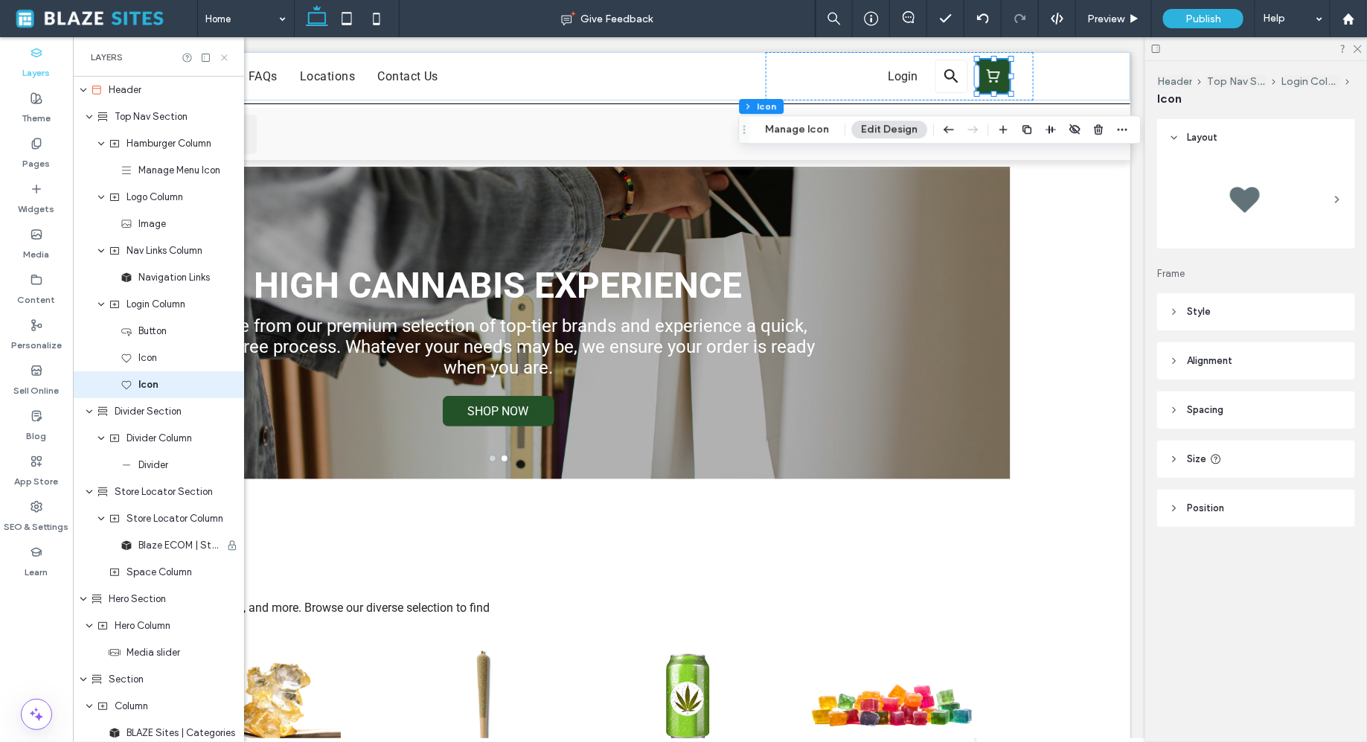
click at [225, 57] on use at bounding box center [224, 57] width 6 height 6
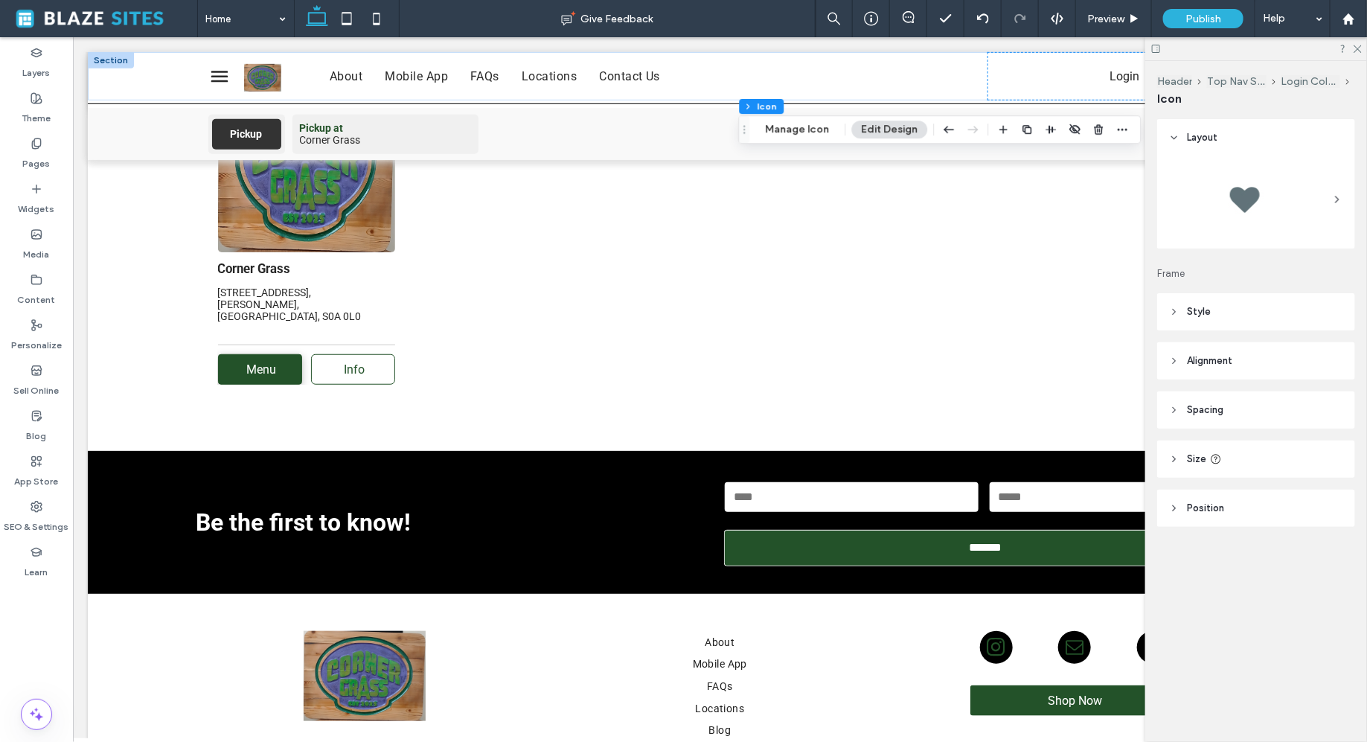
scroll to position [3265, 0]
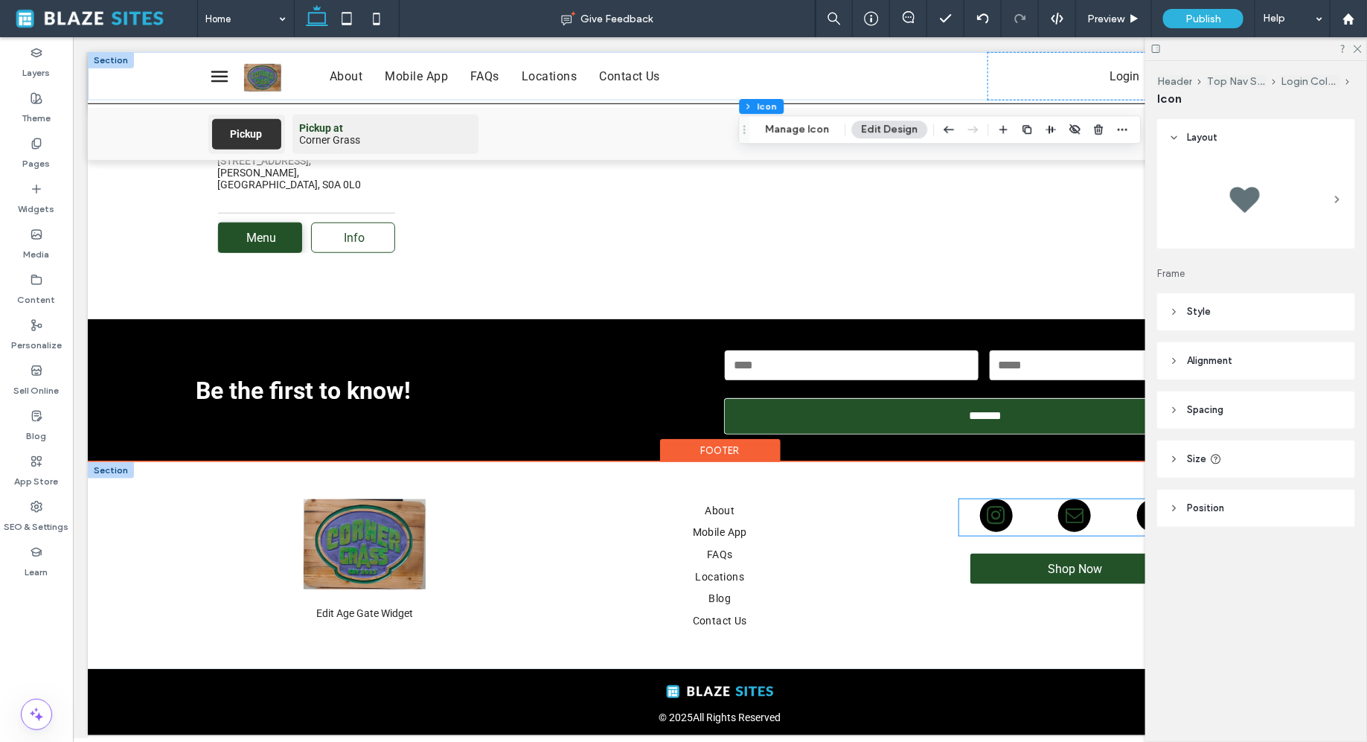
click at [1028, 516] on div at bounding box center [1074, 516] width 232 height 36
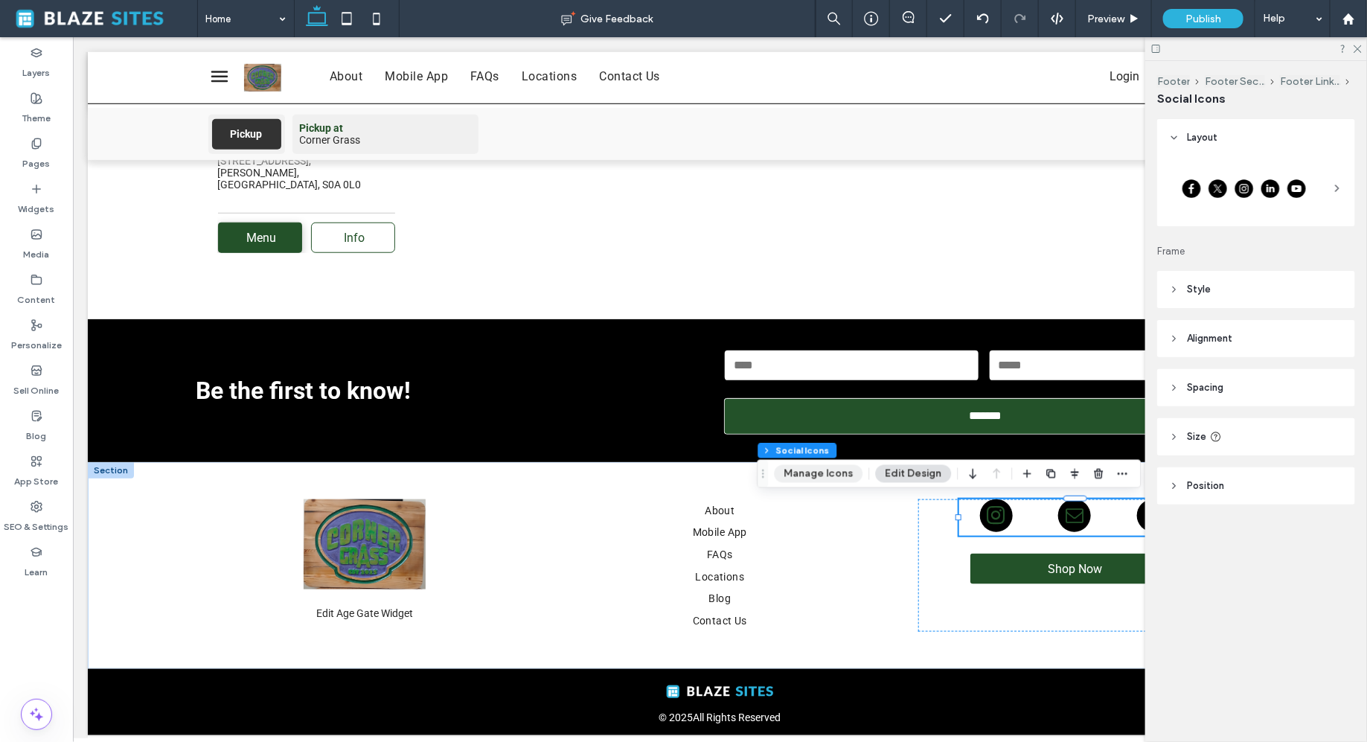
click at [812, 465] on button "Manage Icons" at bounding box center [819, 474] width 89 height 18
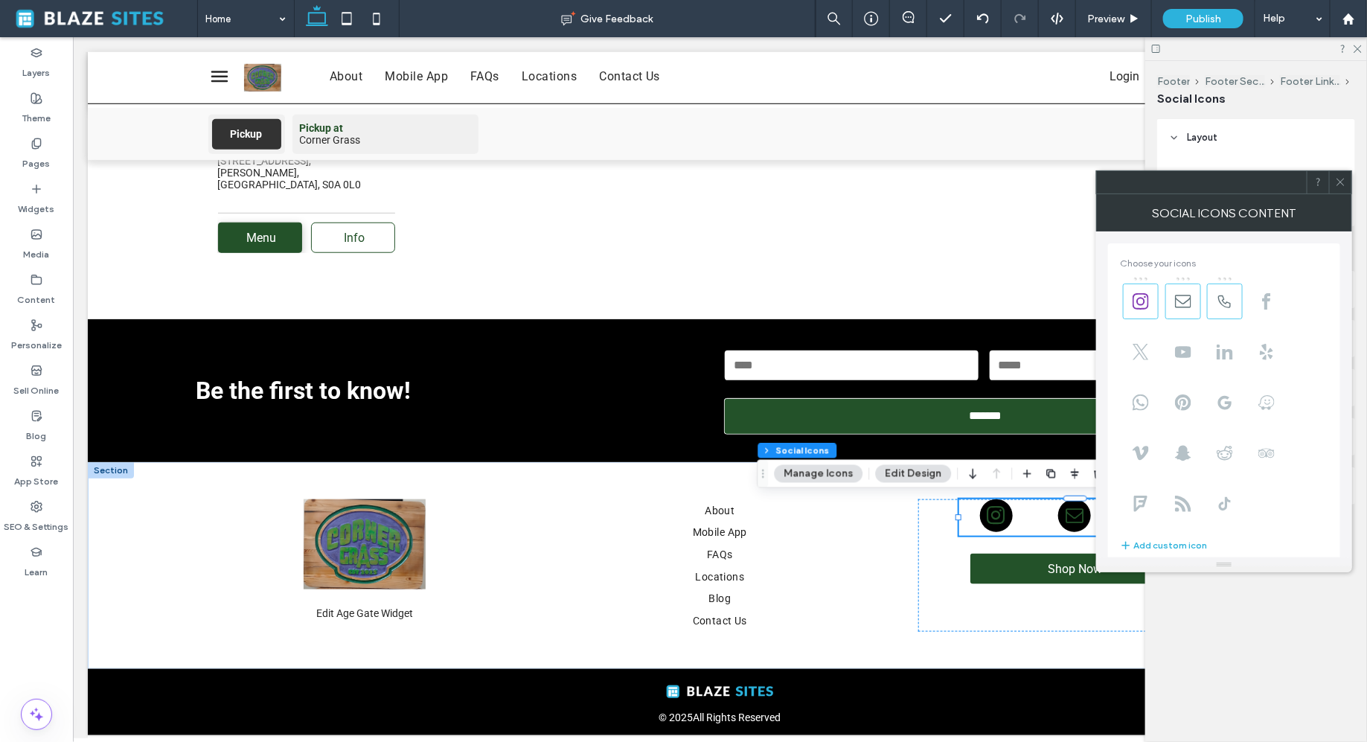
click at [1230, 635] on div "Footer Footer Section Footer Links Column 2 Social Icons Layout Frame Style Ico…" at bounding box center [1256, 401] width 222 height 681
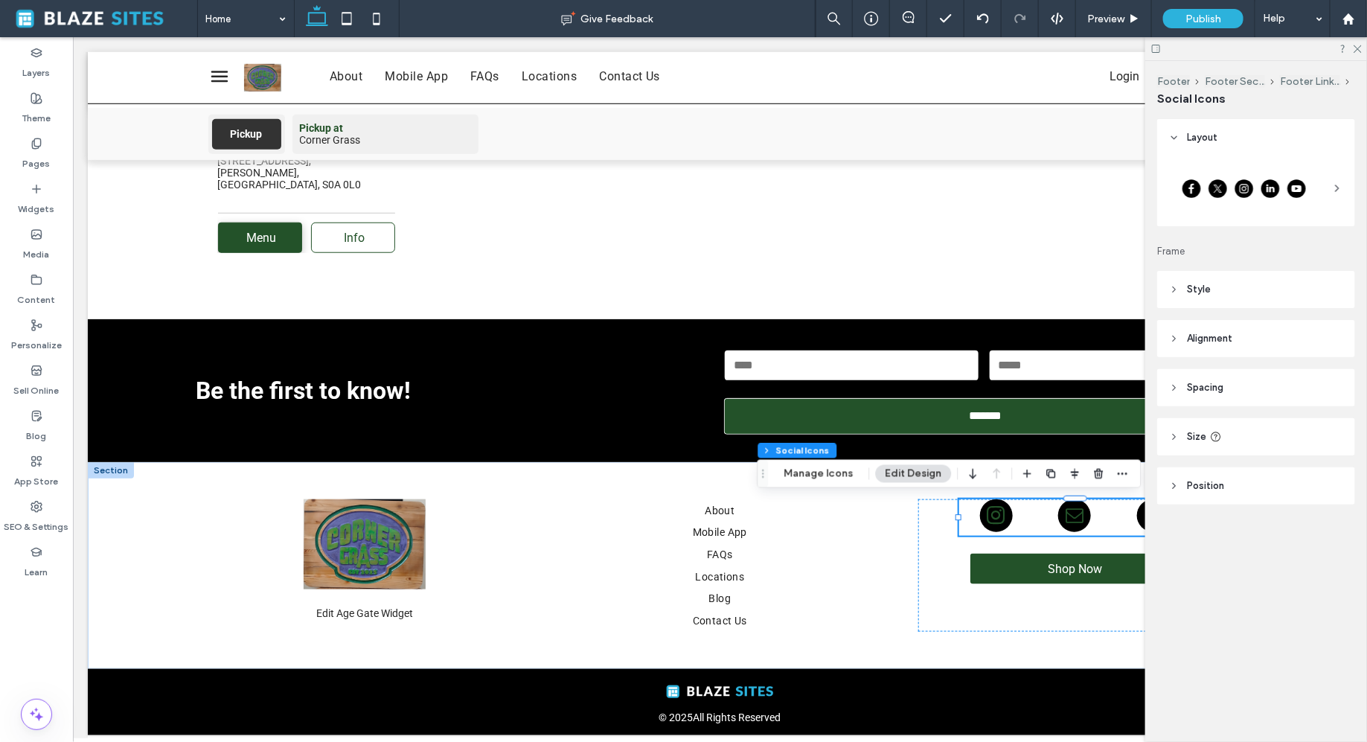
click at [1184, 294] on header "Style" at bounding box center [1256, 289] width 198 height 37
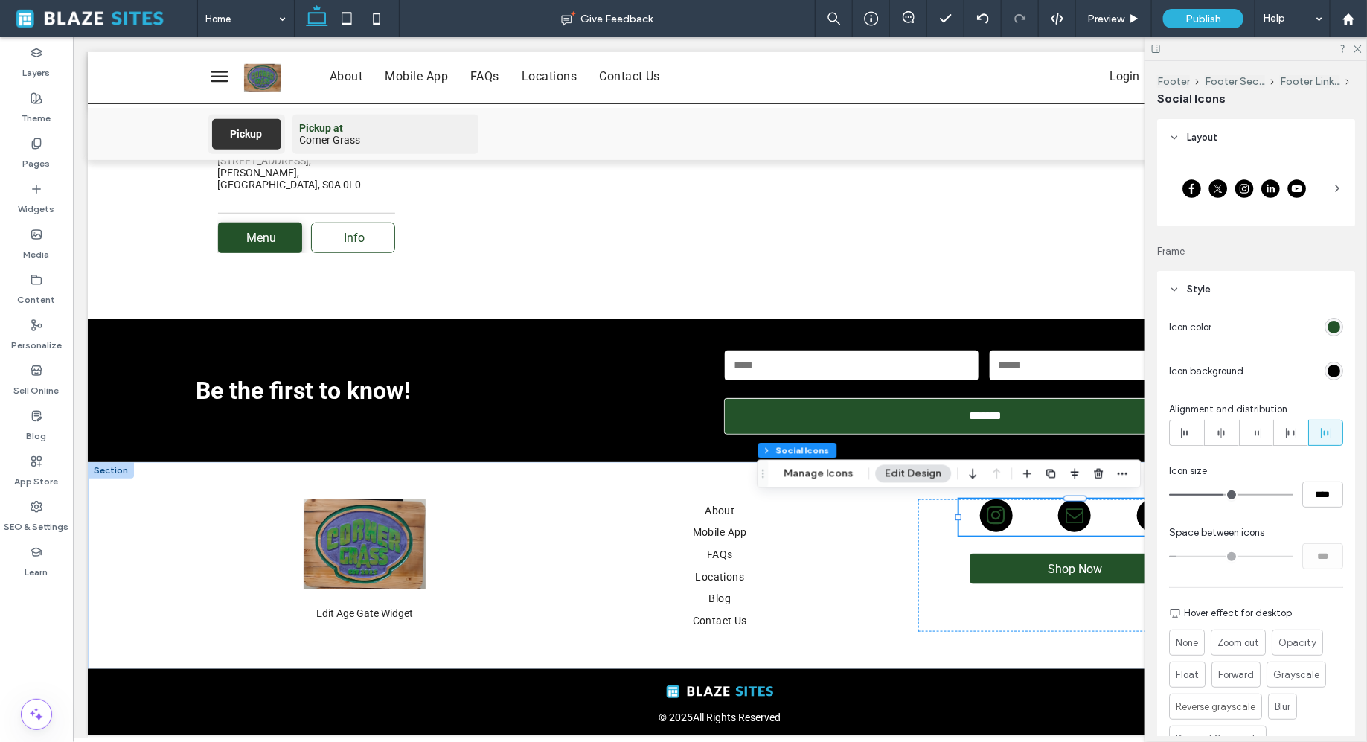
click at [1338, 322] on div "rgb(35, 82, 41)" at bounding box center [1333, 327] width 13 height 13
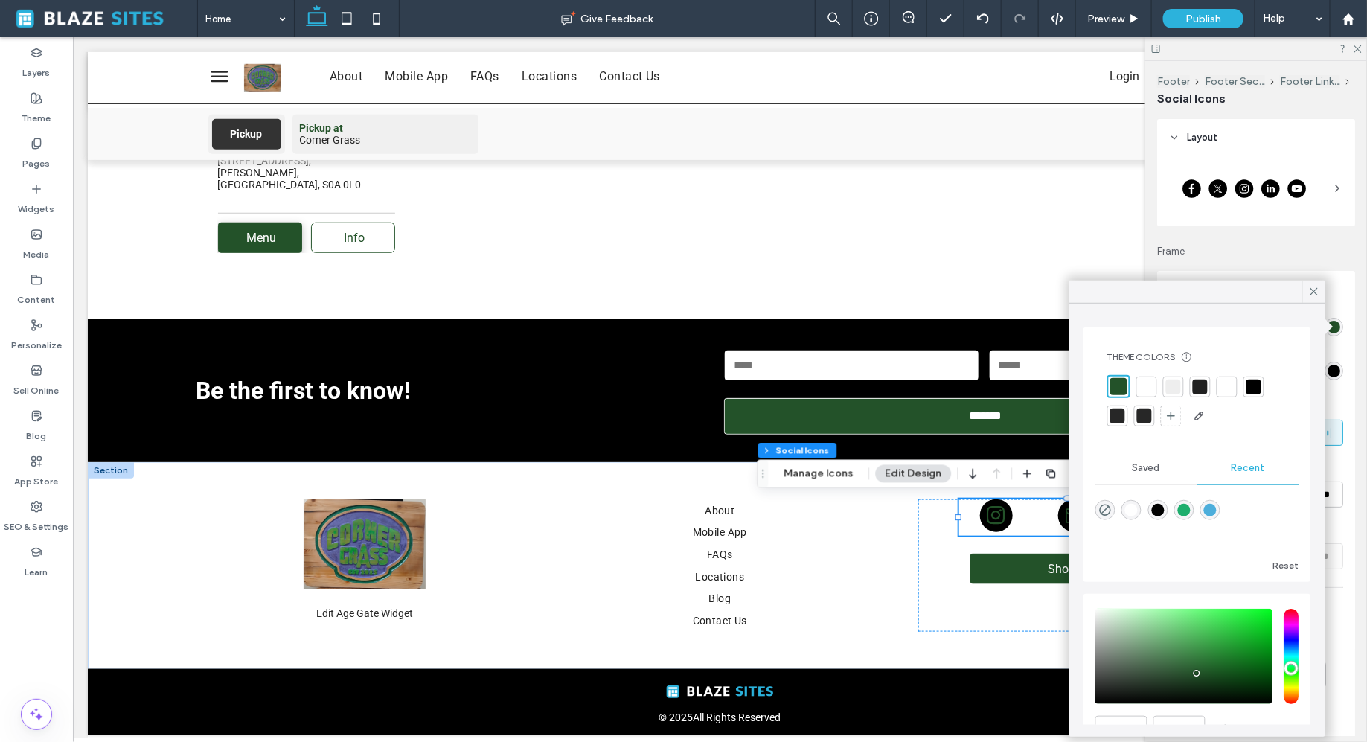
click at [1148, 379] on div at bounding box center [1146, 386] width 15 height 15
type input "**"
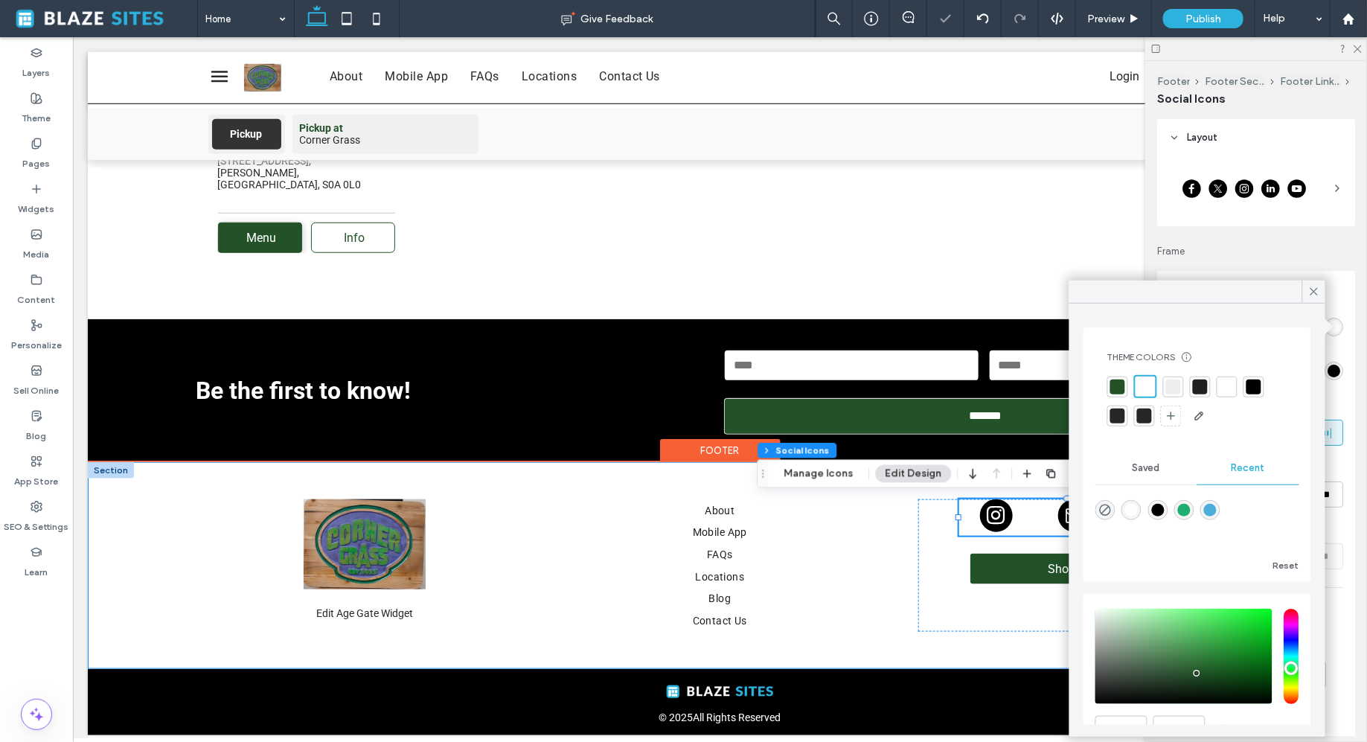
click at [525, 564] on div "Edit Age Gate Widget Are you 21+? You must be at least 21 to enter this site Ye…" at bounding box center [719, 564] width 1071 height 207
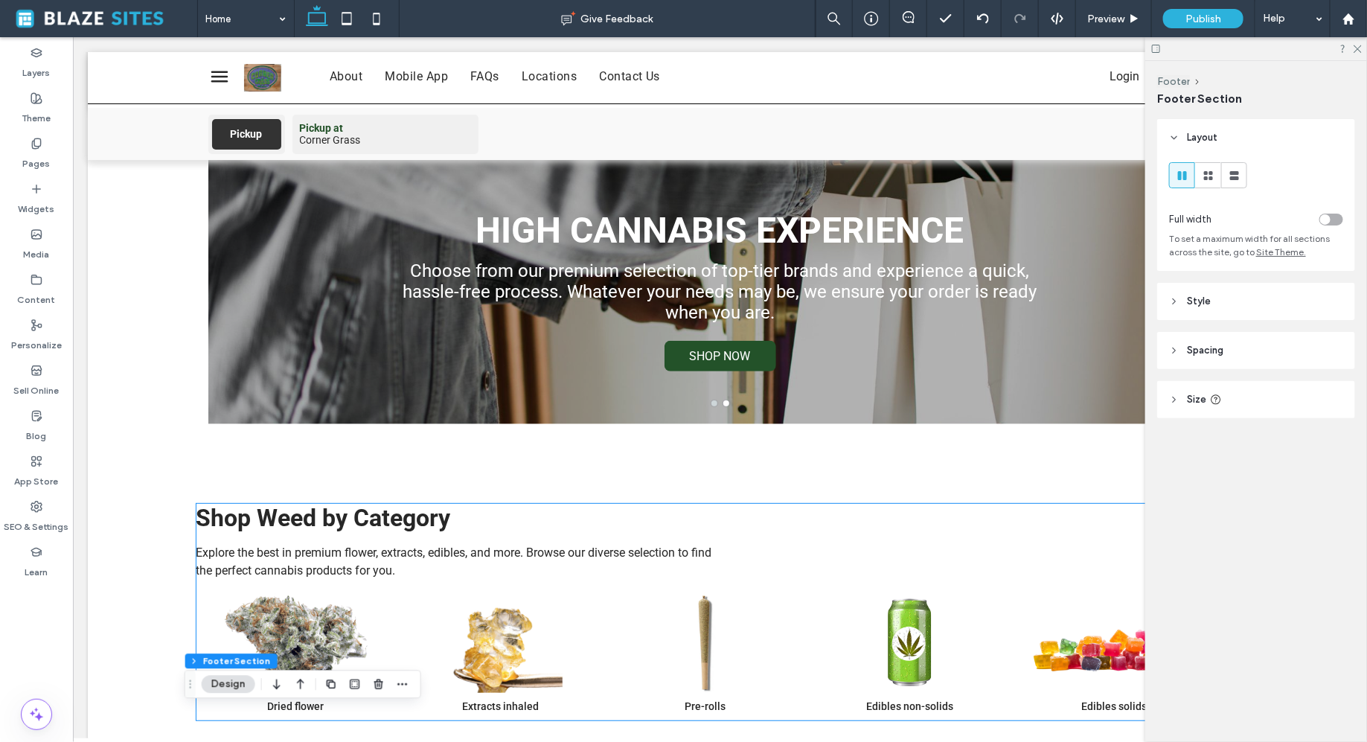
scroll to position [0, 0]
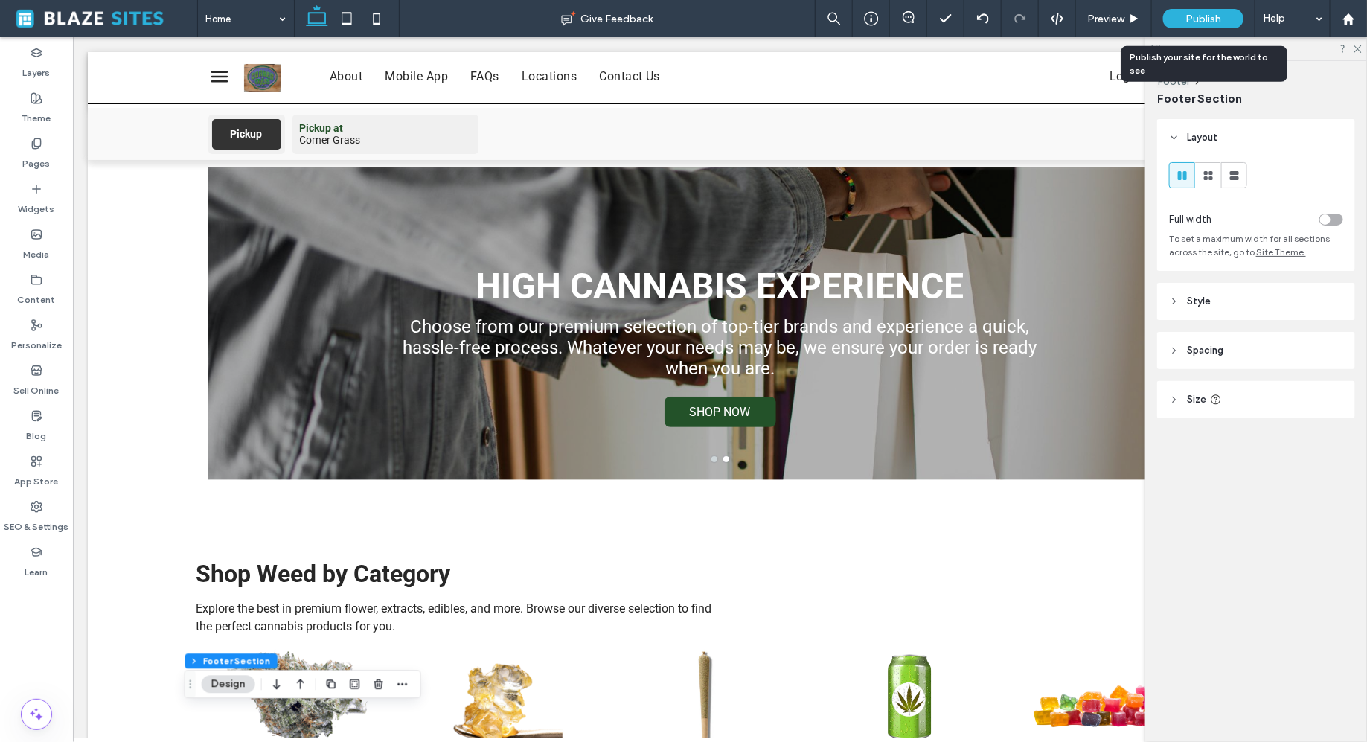
click at [1184, 16] on div "Publish" at bounding box center [1203, 18] width 80 height 19
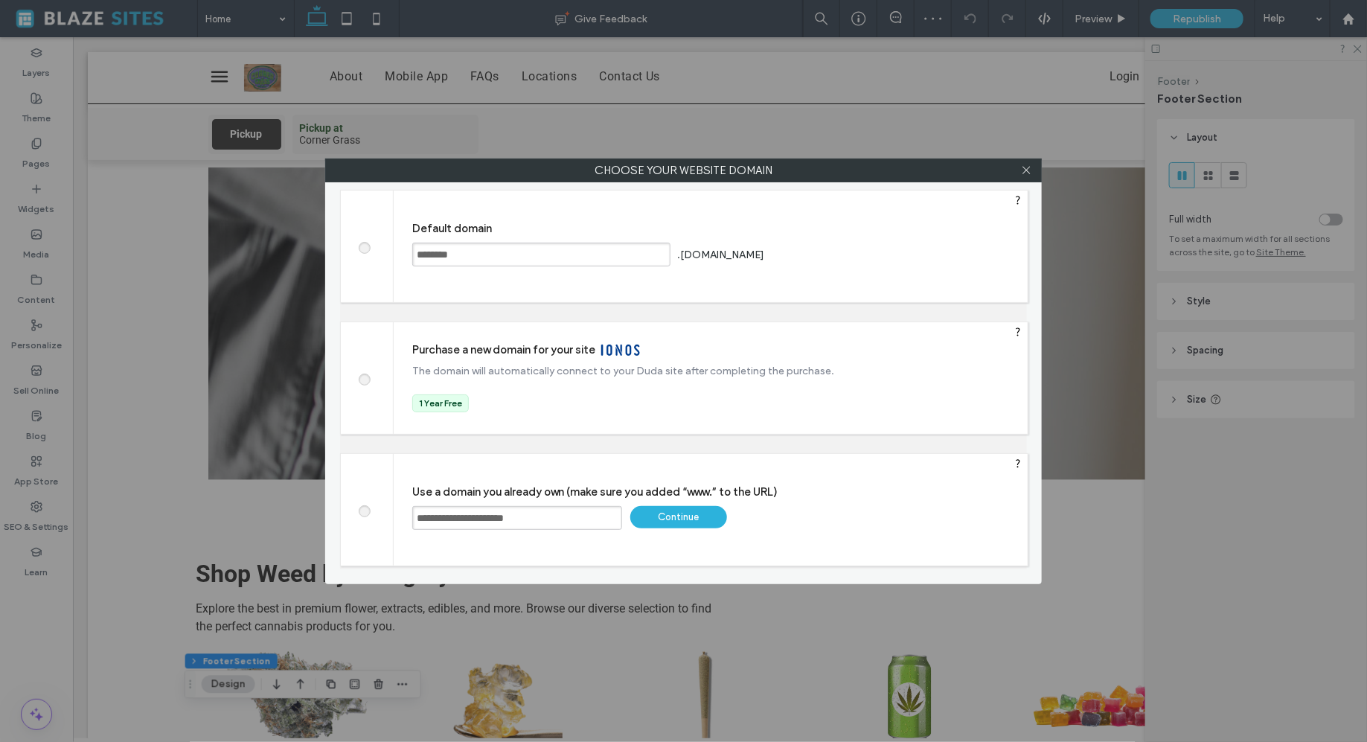
click at [364, 246] on span at bounding box center [364, 245] width 0 height 11
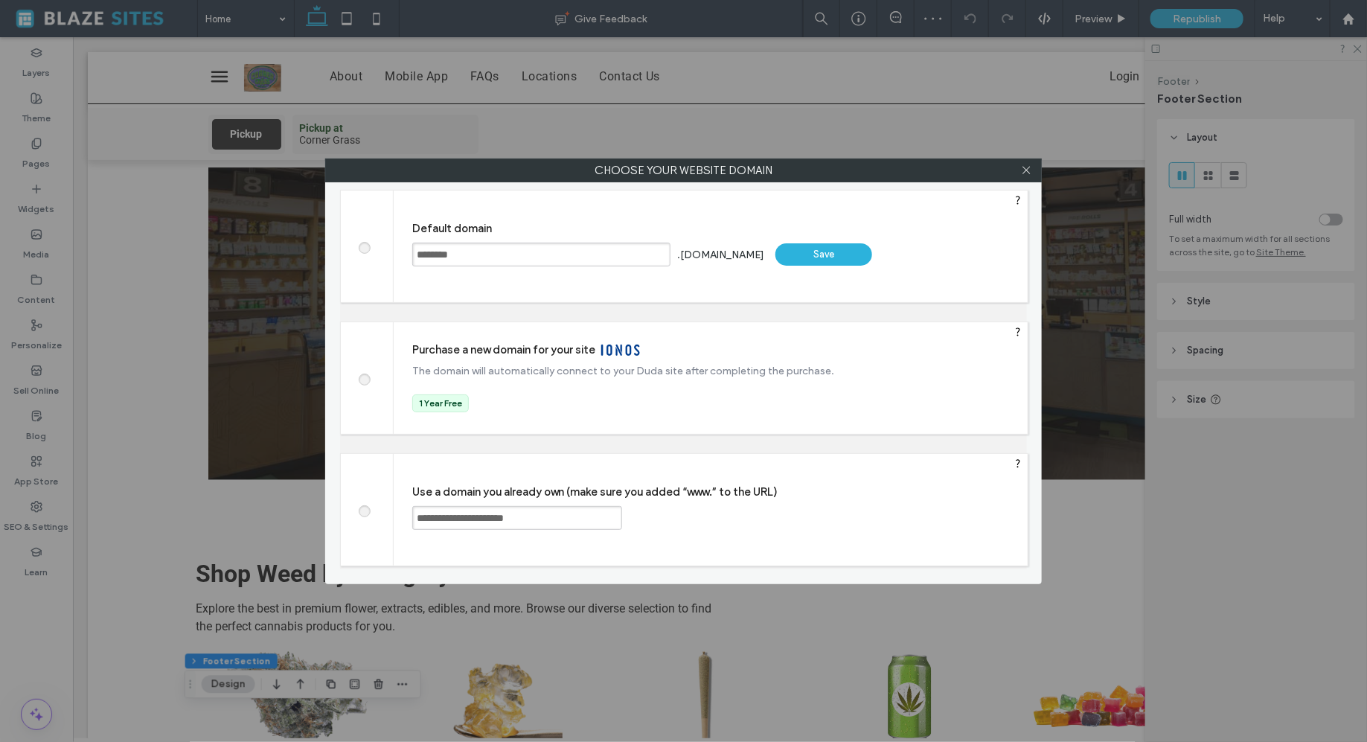
click at [428, 257] on input "********" at bounding box center [541, 255] width 258 height 24
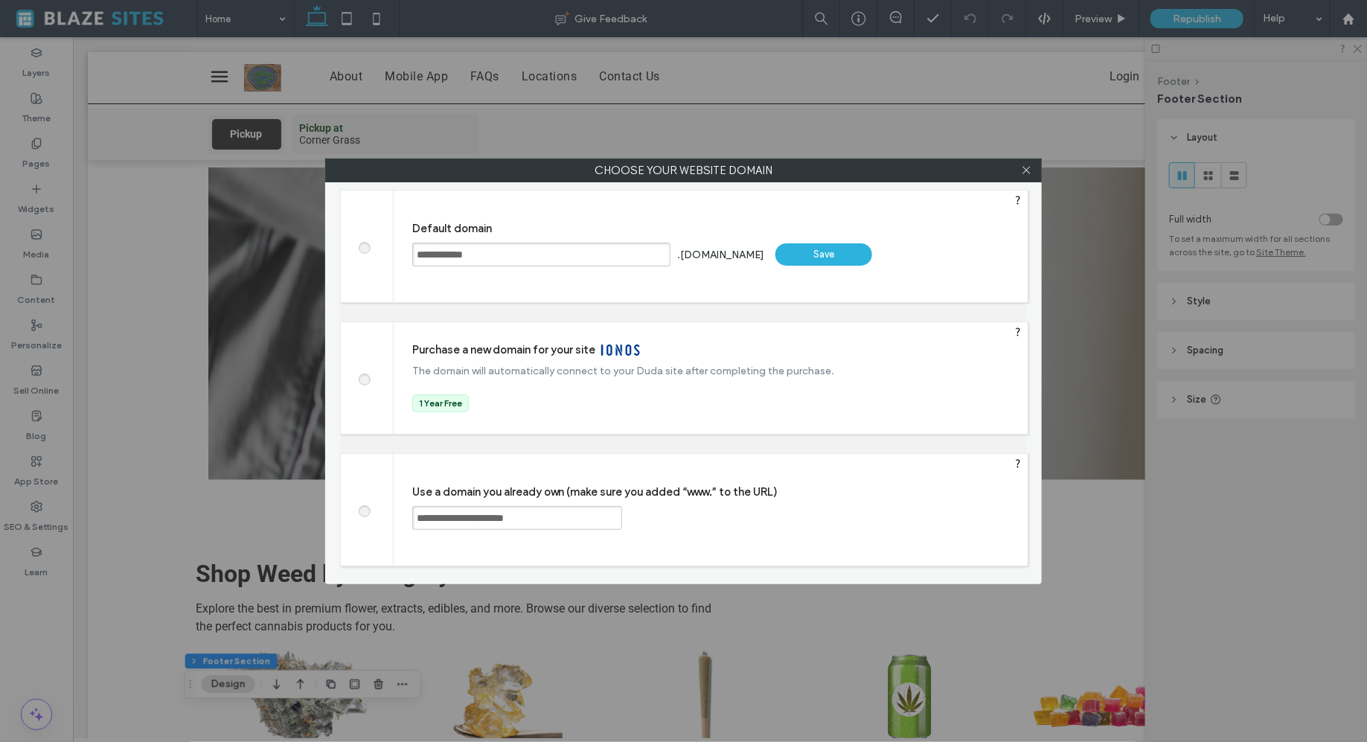
type input "**********"
click at [823, 257] on div "Save" at bounding box center [823, 254] width 97 height 22
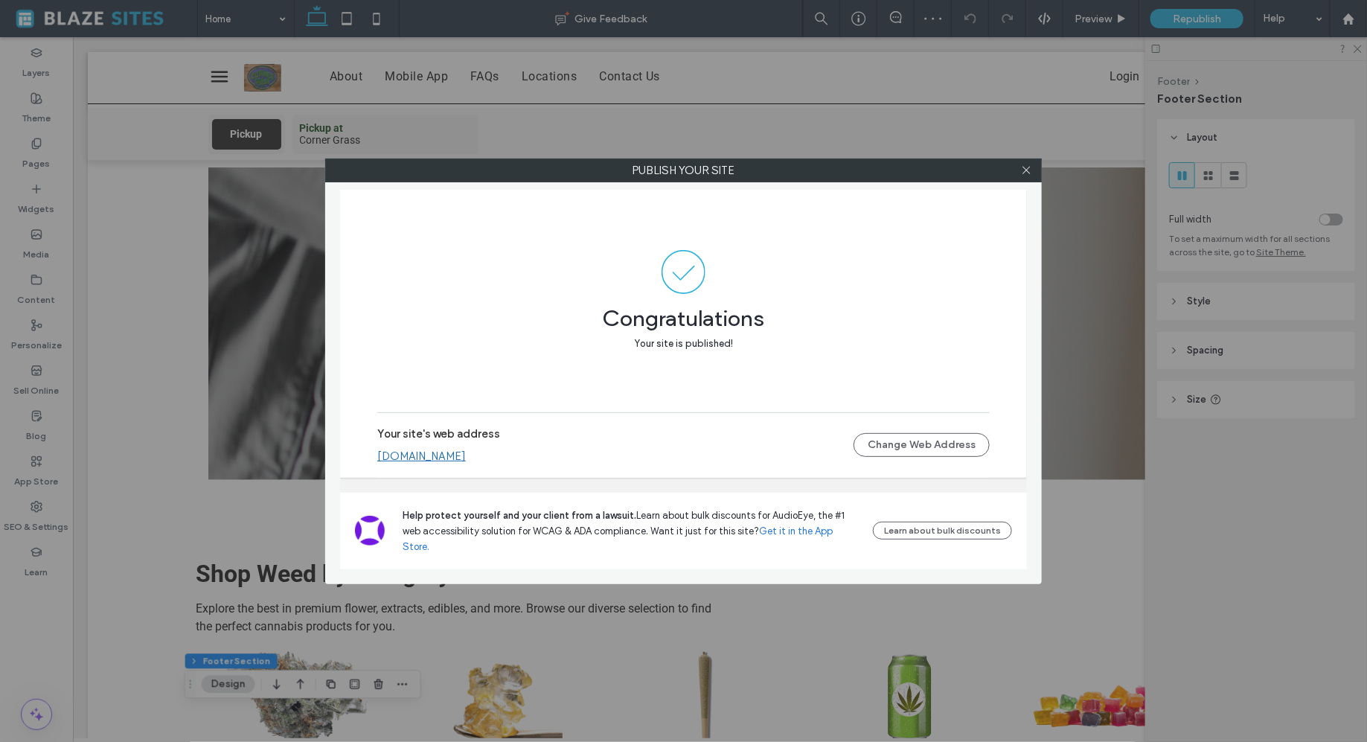
drag, startPoint x: 570, startPoint y: 473, endPoint x: 367, endPoint y: 472, distance: 203.1
click at [367, 472] on div "Congratulations Your site is published! Your site's web address [DOMAIN_NAME] C…" at bounding box center [683, 334] width 687 height 288
click at [394, 463] on link "[DOMAIN_NAME]" at bounding box center [421, 455] width 89 height 13
